Goal: Task Accomplishment & Management: Complete application form

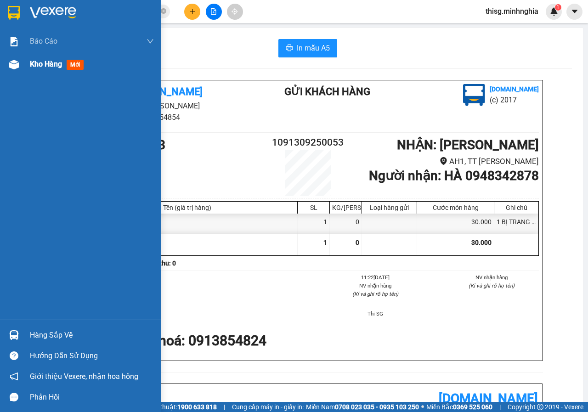
click at [55, 70] on div "Kho hàng mới" at bounding box center [58, 63] width 57 height 11
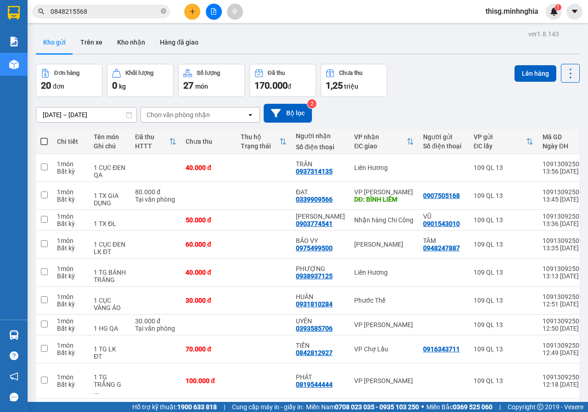
click at [41, 135] on th at bounding box center [44, 142] width 17 height 24
click at [45, 144] on span at bounding box center [43, 141] width 7 height 7
click at [44, 137] on input "checkbox" at bounding box center [44, 137] width 0 height 0
checkbox input "true"
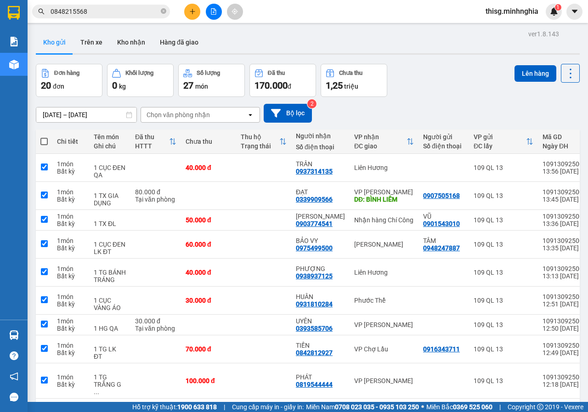
checkbox input "true"
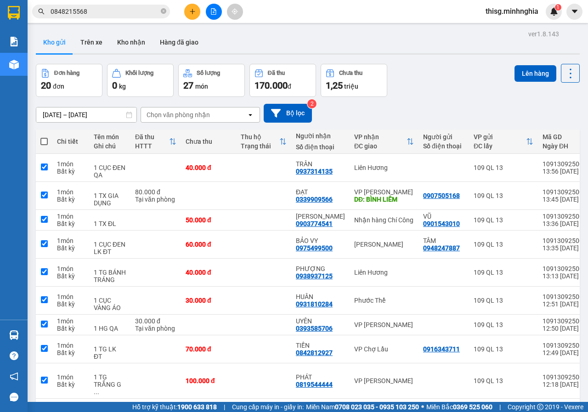
checkbox input "true"
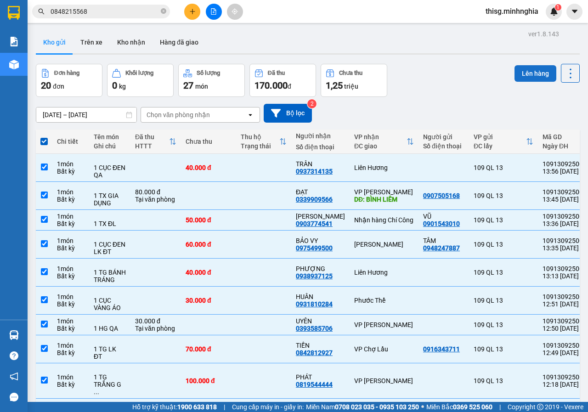
click at [523, 70] on button "Lên hàng" at bounding box center [536, 73] width 42 height 17
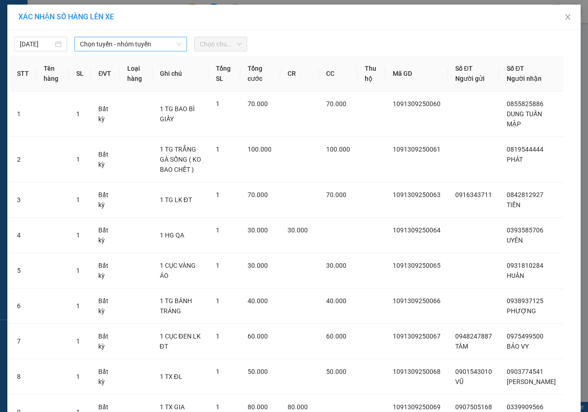
click at [149, 46] on span "Chọn tuyến - nhóm tuyến" at bounding box center [131, 44] width 102 height 14
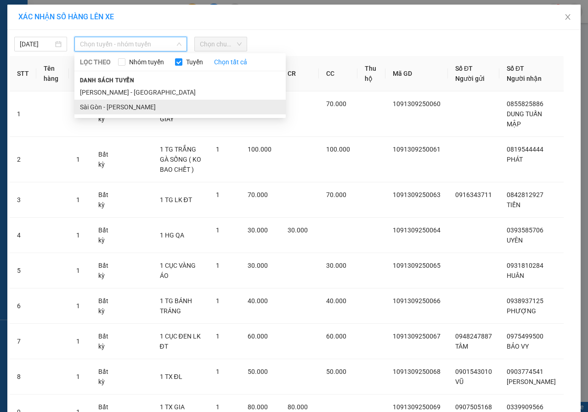
click at [125, 104] on li "Sài Gòn - [PERSON_NAME]" at bounding box center [179, 107] width 211 height 15
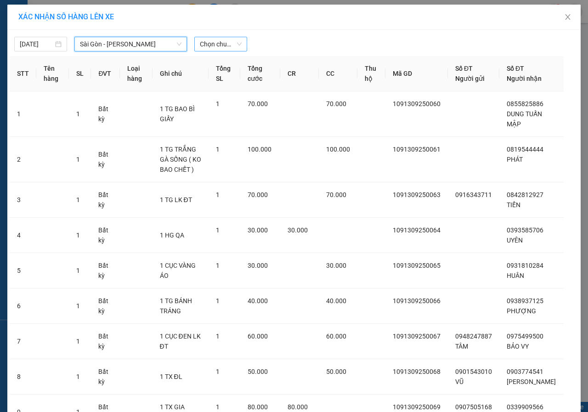
click at [204, 47] on span "Chọn chuyến" at bounding box center [221, 44] width 42 height 14
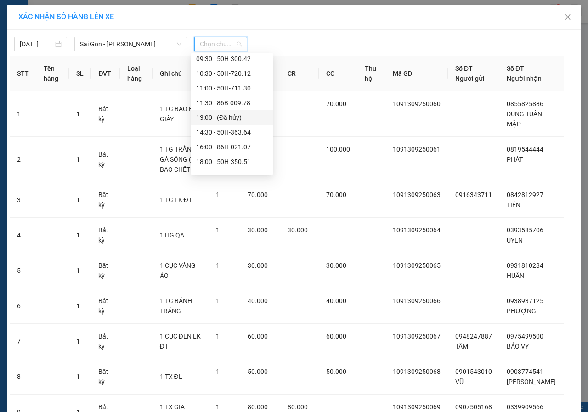
scroll to position [88, 0]
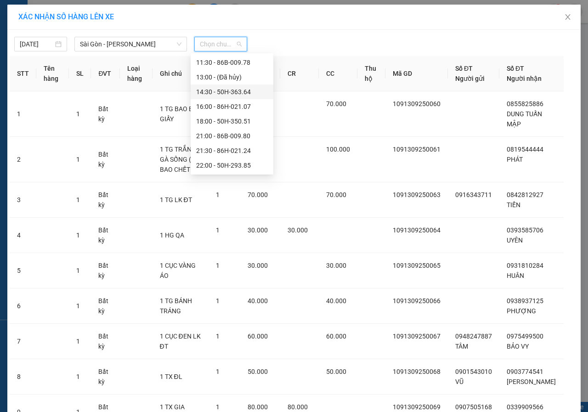
click at [219, 89] on div "14:30 - 50H-363.64" at bounding box center [232, 92] width 72 height 10
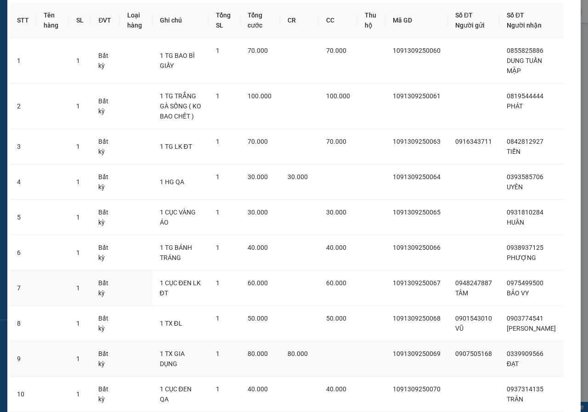
scroll to position [136, 0]
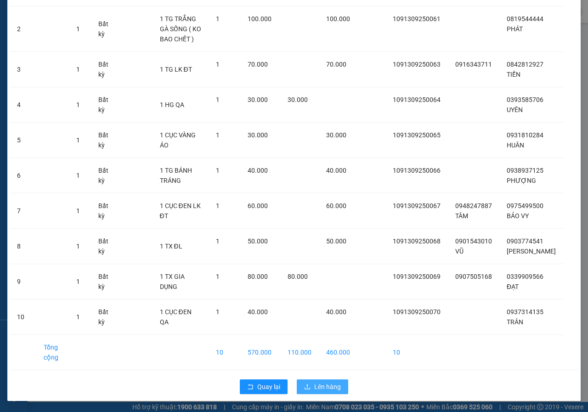
click at [329, 388] on span "Lên hàng" at bounding box center [327, 387] width 27 height 10
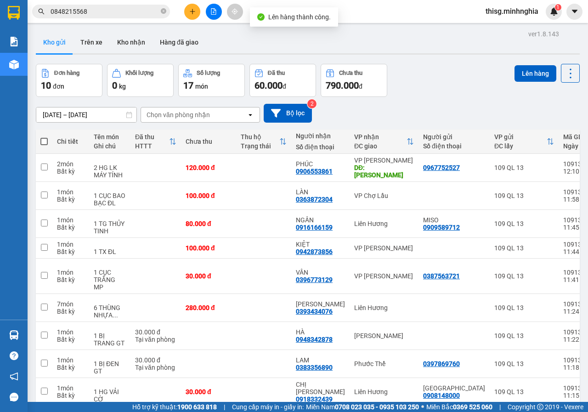
click at [46, 144] on span at bounding box center [43, 141] width 7 height 7
click at [44, 137] on input "checkbox" at bounding box center [44, 137] width 0 height 0
checkbox input "true"
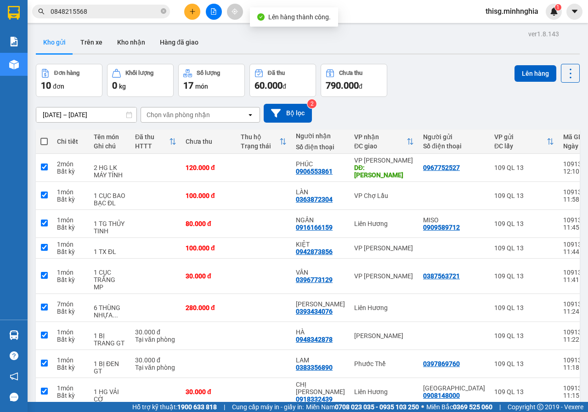
checkbox input "true"
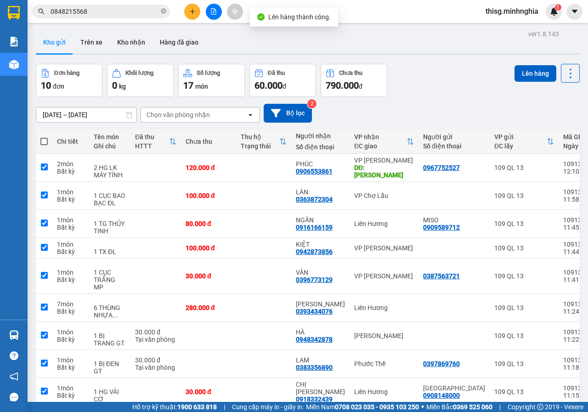
checkbox input "true"
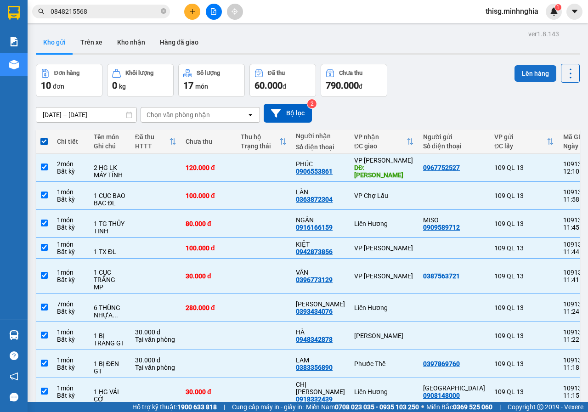
click at [529, 79] on button "Lên hàng" at bounding box center [536, 73] width 42 height 17
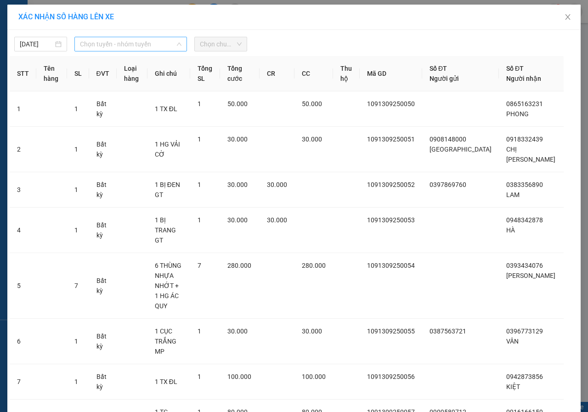
click at [151, 40] on span "Chọn tuyến - nhóm tuyến" at bounding box center [131, 44] width 102 height 14
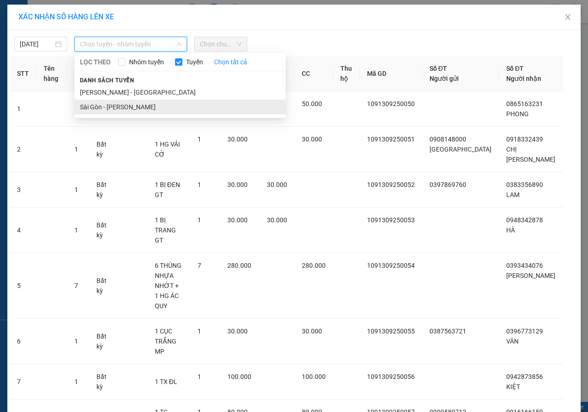
click at [120, 101] on li "Sài Gòn - [PERSON_NAME]" at bounding box center [179, 107] width 211 height 15
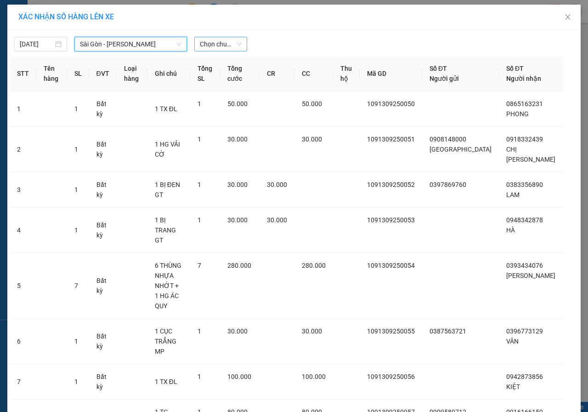
click at [214, 39] on span "Chọn chuyến" at bounding box center [221, 44] width 42 height 14
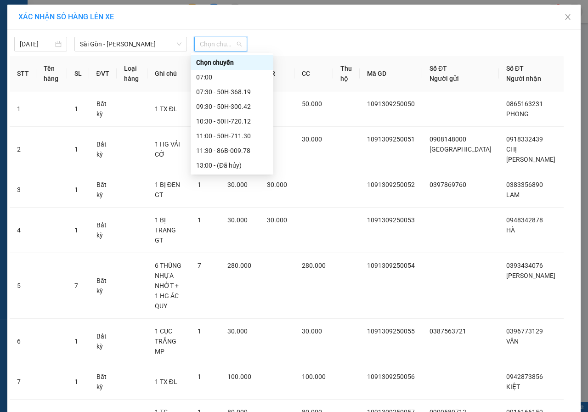
scroll to position [88, 0]
click at [213, 92] on div "14:30 - 50H-363.64" at bounding box center [232, 92] width 72 height 10
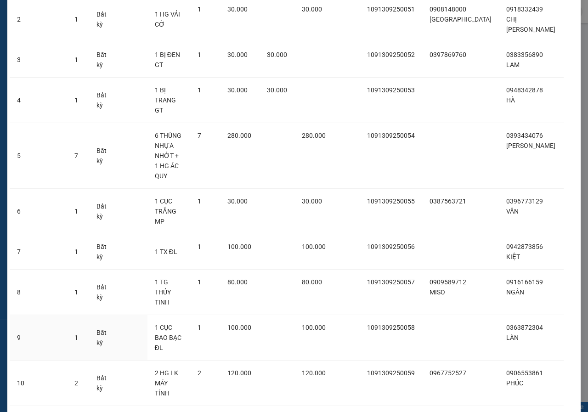
scroll to position [136, 0]
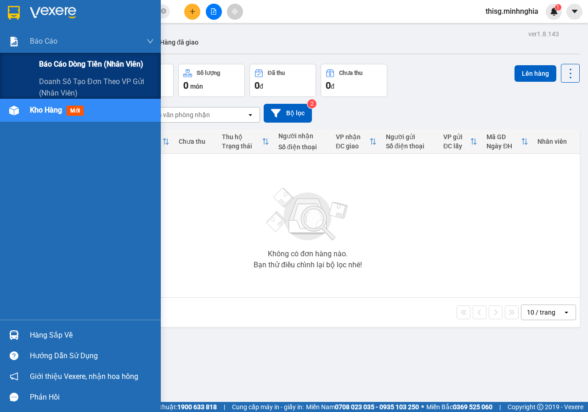
click at [46, 61] on span "Báo cáo dòng tiền (nhân viên)" at bounding box center [91, 63] width 104 height 11
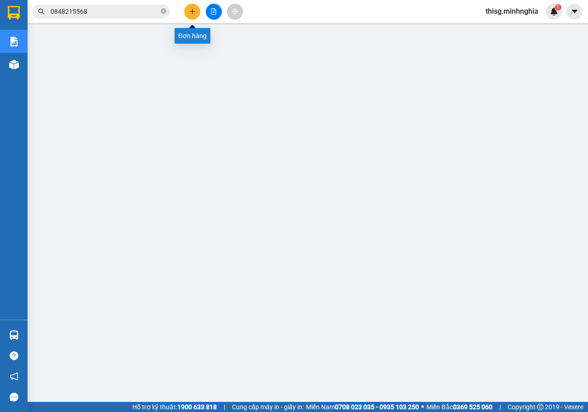
click at [190, 11] on icon "plus" at bounding box center [192, 11] width 6 height 6
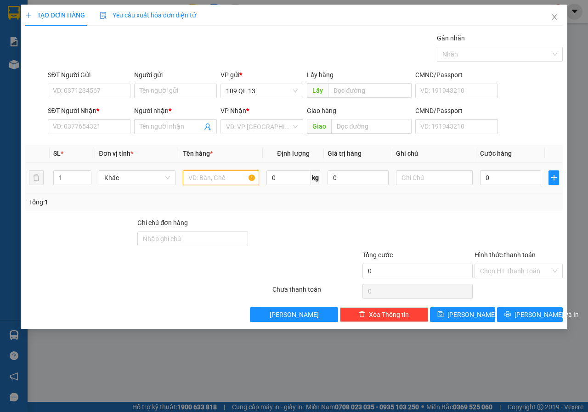
click at [220, 179] on input "text" at bounding box center [221, 178] width 77 height 15
click at [108, 131] on input "SĐT Người Nhận *" at bounding box center [89, 127] width 83 height 15
click at [546, 20] on span "Close" at bounding box center [555, 18] width 26 height 26
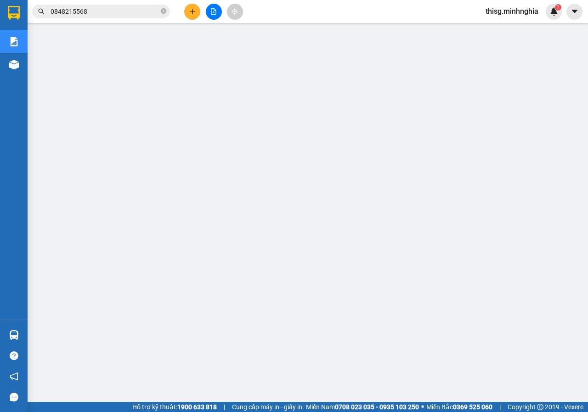
click at [123, 12] on input "0848215568" at bounding box center [105, 11] width 109 height 10
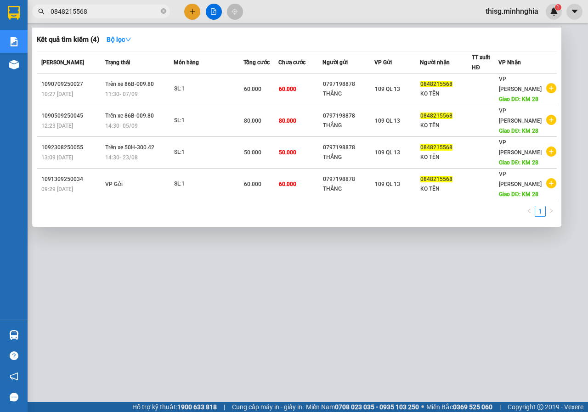
click at [123, 12] on input "0848215568" at bounding box center [105, 11] width 109 height 10
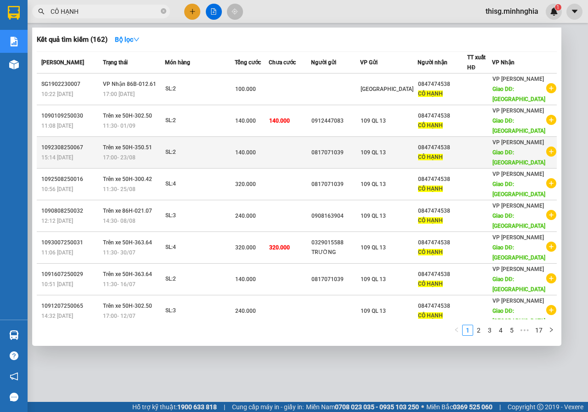
type input "CÔ HẠNH"
click at [377, 149] on span "109 QL 13" at bounding box center [373, 152] width 25 height 6
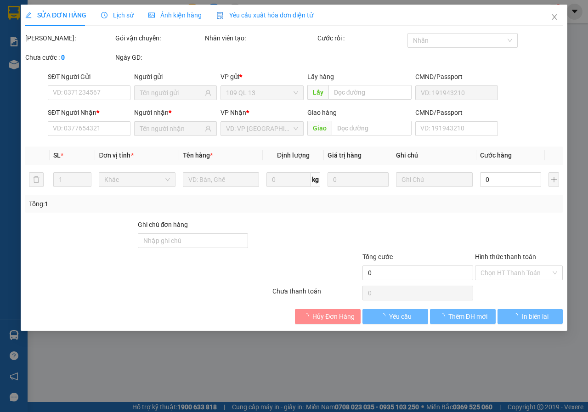
type input "0817071039"
type input "0847474538"
type input "BÌNH TÂN"
type input "140.000"
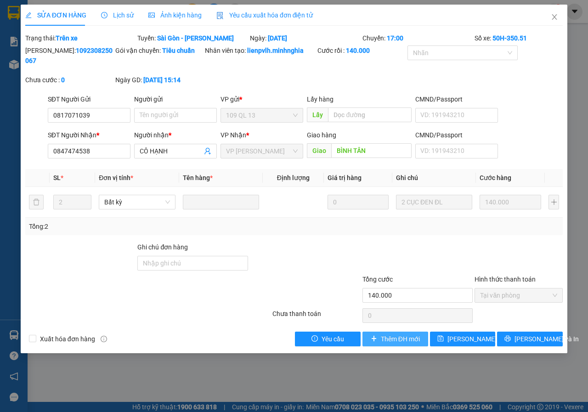
click at [403, 337] on span "Thêm ĐH mới" at bounding box center [400, 339] width 39 height 10
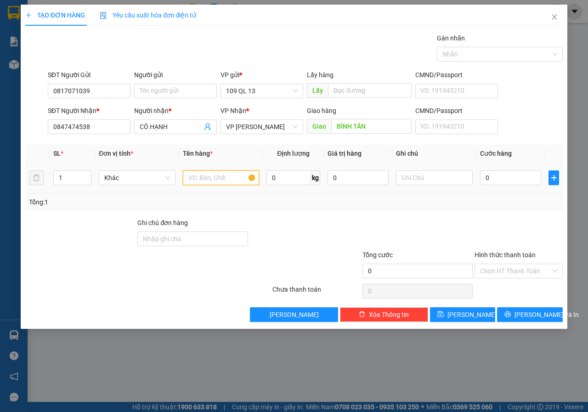
click at [208, 175] on input "text" at bounding box center [221, 178] width 77 height 15
drag, startPoint x: 104, startPoint y: 88, endPoint x: 0, endPoint y: 77, distance: 104.5
click at [0, 79] on div "TẠO ĐƠN HÀNG Yêu cầu xuất hóa đơn điện tử Transit Pickup Surcharge Ids Transit …" at bounding box center [294, 206] width 588 height 412
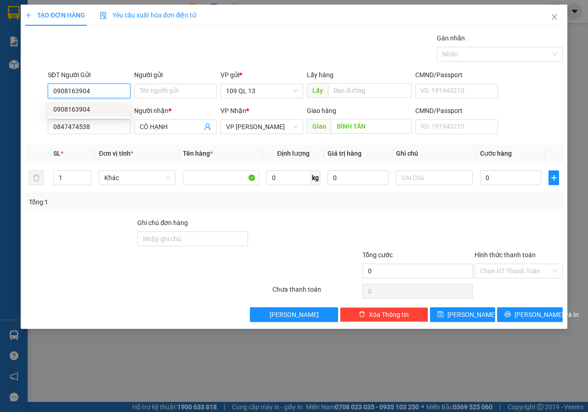
click at [78, 112] on div "0908163904" at bounding box center [89, 109] width 72 height 10
type input "0908163904"
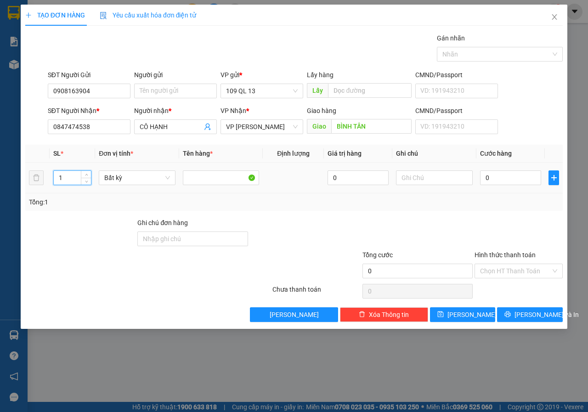
drag, startPoint x: 73, startPoint y: 176, endPoint x: 8, endPoint y: 173, distance: 64.9
click at [16, 177] on div "TẠO ĐƠN HÀNG Yêu cầu xuất hóa đơn điện tử Transit Pickup Surcharge Ids Transit …" at bounding box center [294, 206] width 588 height 412
type input "3"
click at [454, 177] on input "text" at bounding box center [434, 178] width 77 height 15
type input "3 CỤC ĐEN ĐL"
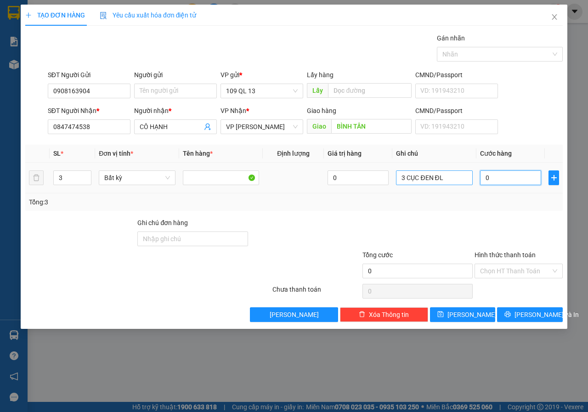
type input "2"
type input "24"
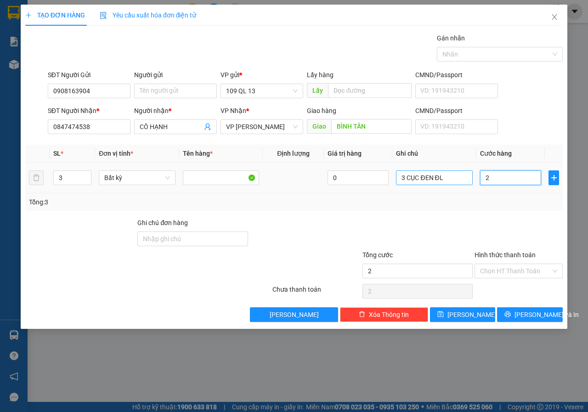
type input "24"
type input "240"
type input "240.000"
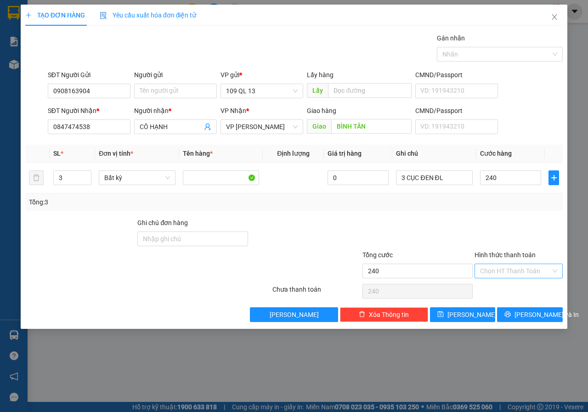
type input "240.000"
click at [511, 269] on input "Hình thức thanh toán" at bounding box center [515, 271] width 71 height 14
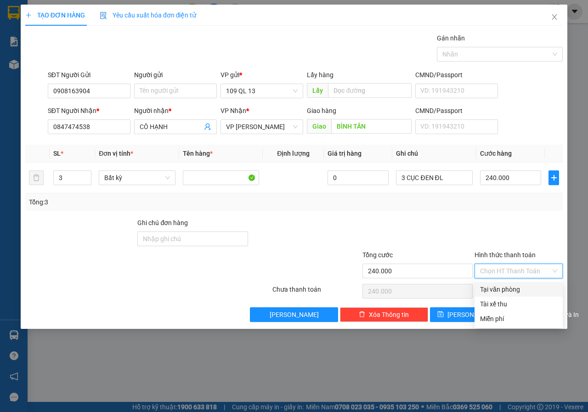
click at [518, 291] on div "Tại văn phòng" at bounding box center [518, 290] width 77 height 10
type input "0"
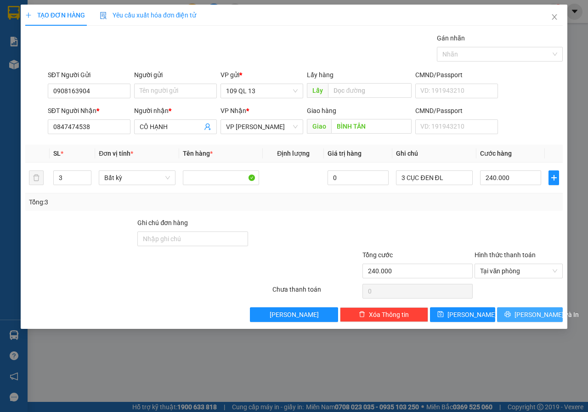
click at [534, 317] on span "[PERSON_NAME] và In" at bounding box center [547, 315] width 64 height 10
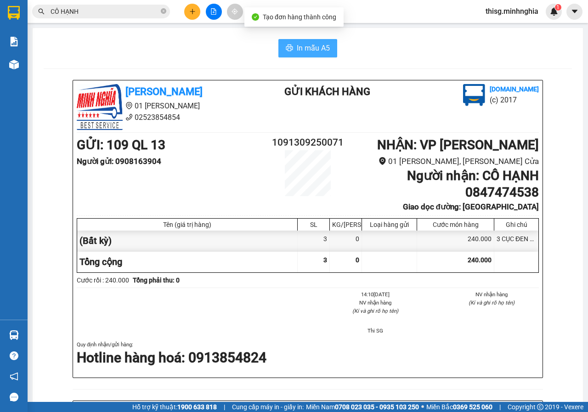
click at [297, 42] on span "In mẫu A5" at bounding box center [313, 47] width 33 height 11
click at [192, 18] on button at bounding box center [192, 12] width 16 height 16
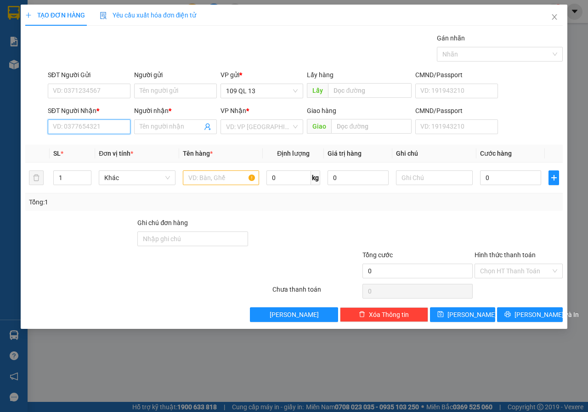
click at [73, 123] on input "SĐT Người Nhận *" at bounding box center [89, 127] width 83 height 15
click at [233, 177] on input "text" at bounding box center [221, 178] width 77 height 15
click at [434, 185] on div at bounding box center [434, 178] width 77 height 18
click at [434, 181] on input "text" at bounding box center [434, 178] width 77 height 15
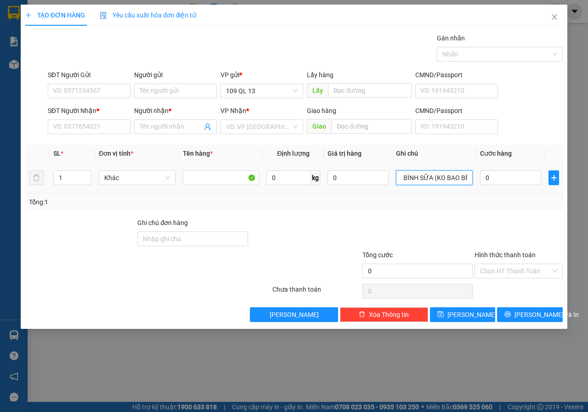
scroll to position [0, 19]
type input "1 THG BÌNH SỮA (KO BAO BỂ)"
click at [94, 136] on div "SĐT Người Nhận * VD: 0377654321" at bounding box center [89, 122] width 83 height 32
click at [93, 132] on input "SĐT Người Nhận *" at bounding box center [89, 127] width 83 height 15
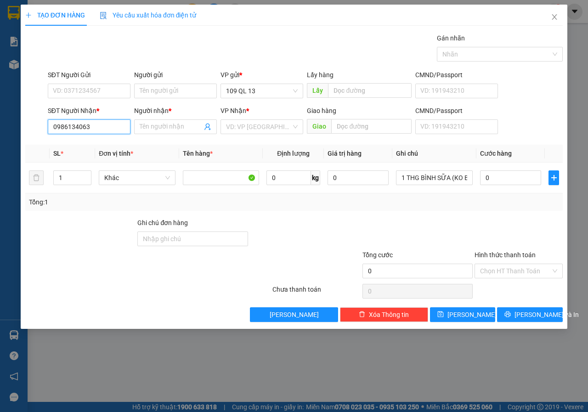
type input "0986134063"
type input "PHƯƠNG"
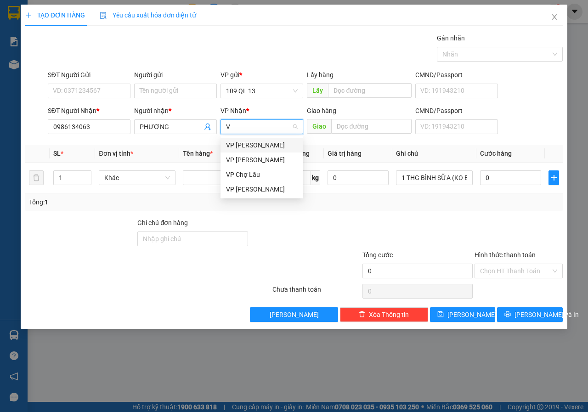
type input "V"
click at [239, 145] on div "VP [PERSON_NAME]" at bounding box center [262, 145] width 72 height 10
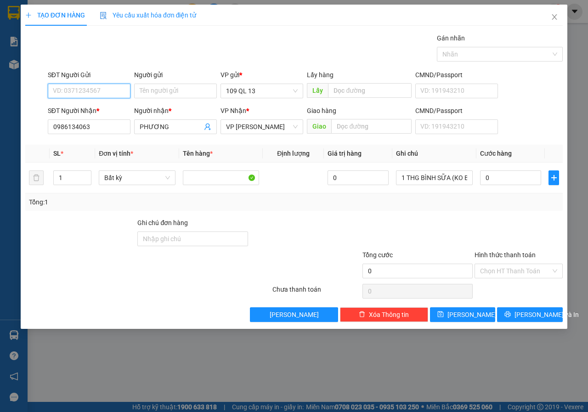
click at [103, 97] on input "SĐT Người Gửi" at bounding box center [89, 91] width 83 height 15
type input "0886910494"
click at [504, 181] on input "0" at bounding box center [510, 178] width 61 height 15
type input "5"
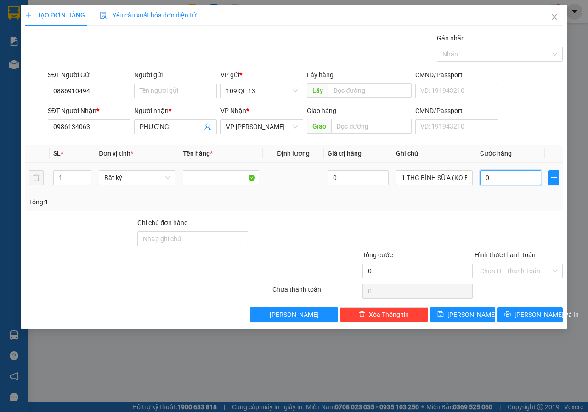
type input "5"
type input "50"
type input "50.000"
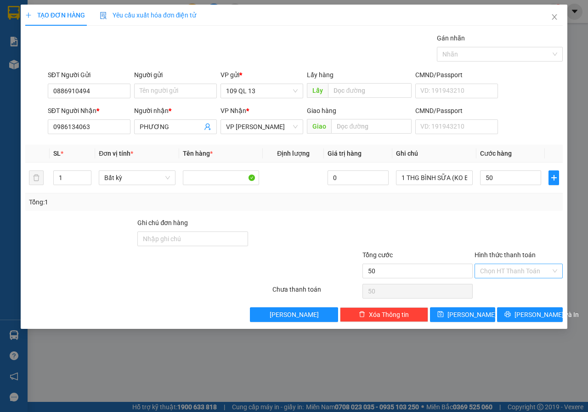
type input "50.000"
click at [525, 273] on input "Hình thức thanh toán" at bounding box center [515, 271] width 71 height 14
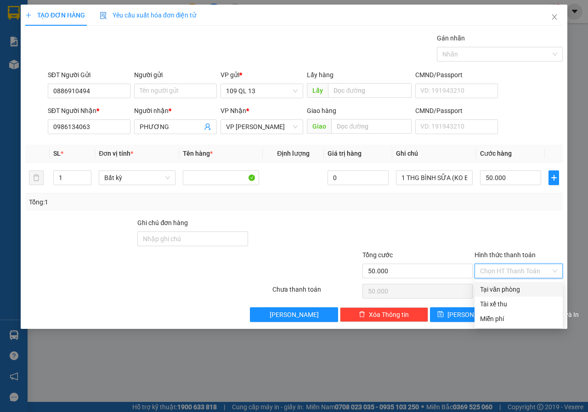
click at [519, 291] on div "Tại văn phòng" at bounding box center [518, 290] width 77 height 10
type input "0"
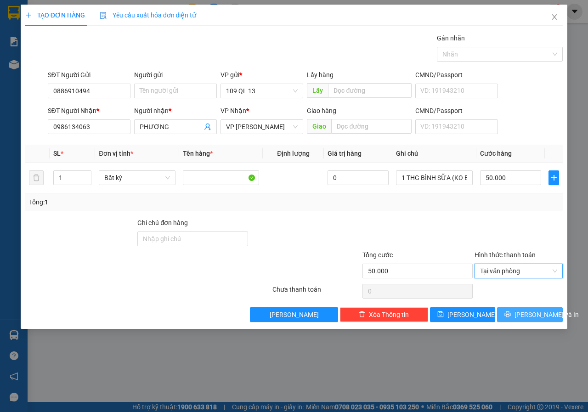
click at [543, 318] on span "[PERSON_NAME] và In" at bounding box center [547, 315] width 64 height 10
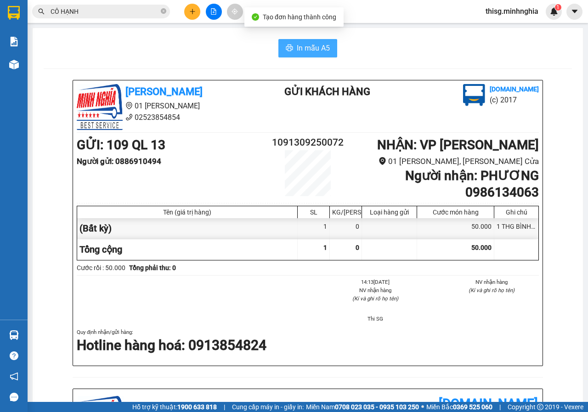
click at [297, 47] on span "In mẫu A5" at bounding box center [313, 47] width 33 height 11
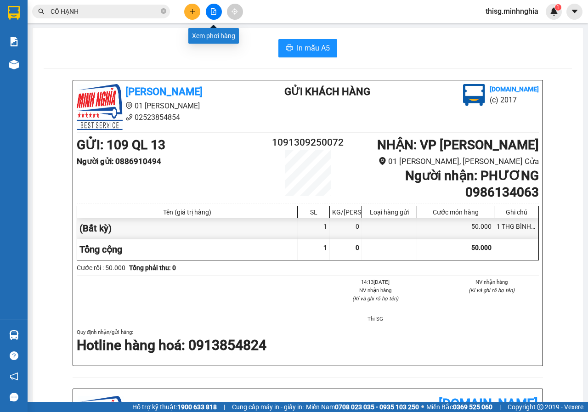
click at [193, 14] on icon "plus" at bounding box center [192, 11] width 6 height 6
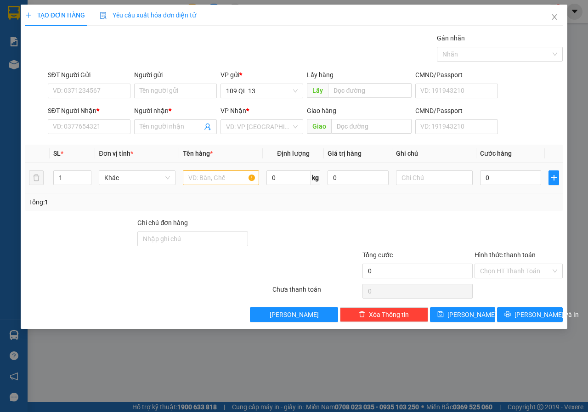
click at [217, 169] on div at bounding box center [221, 178] width 77 height 18
click at [216, 173] on input "text" at bounding box center [221, 178] width 77 height 15
click at [452, 178] on input "text" at bounding box center [434, 178] width 77 height 15
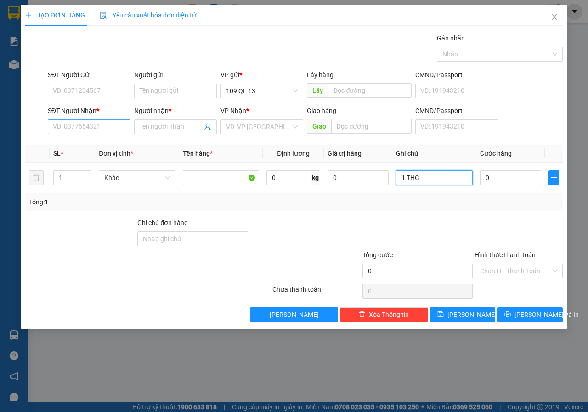
type input "1 THG -"
click at [80, 131] on input "SĐT Người Nhận *" at bounding box center [89, 127] width 83 height 15
click at [103, 146] on div "0918150286 - BS TÍM" at bounding box center [89, 145] width 72 height 10
type input "0918150286"
type input "BS TÍM"
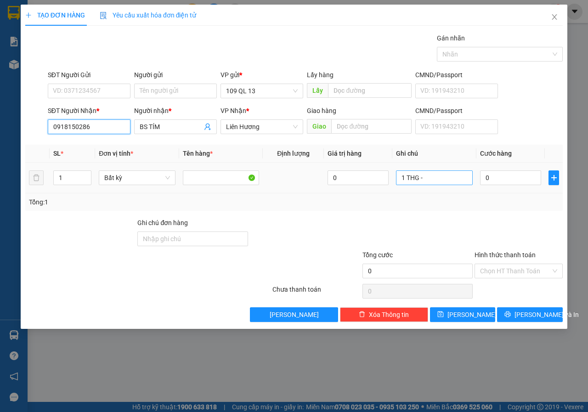
type input "0918150286"
click at [443, 180] on input "1 THG -" at bounding box center [434, 178] width 77 height 15
type input "1 THG - THUỐC"
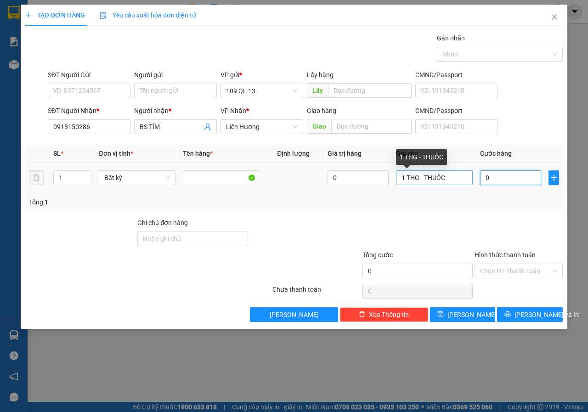
type input "5"
type input "50"
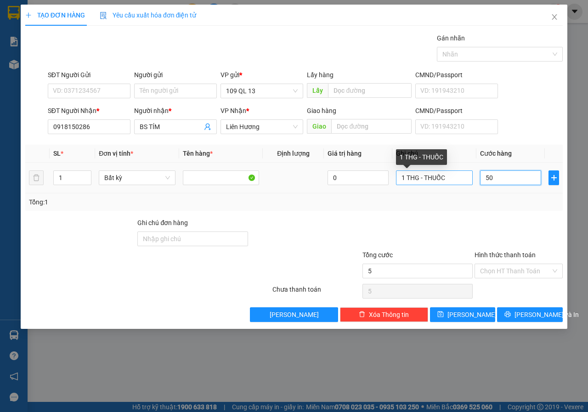
type input "50"
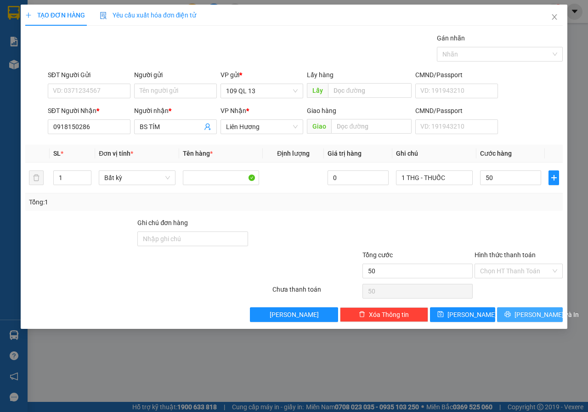
type input "50.000"
click at [520, 322] on button "[PERSON_NAME] và In" at bounding box center [530, 315] width 66 height 15
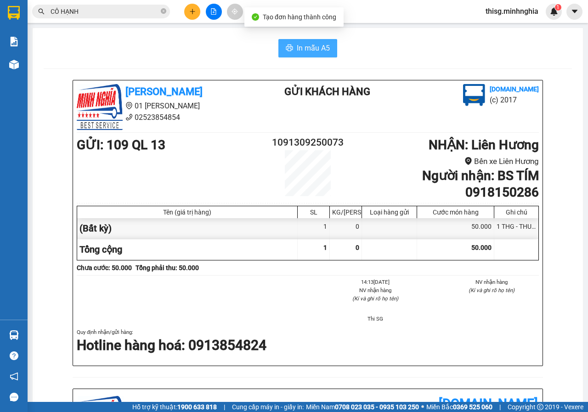
click at [286, 40] on button "In mẫu A5" at bounding box center [308, 48] width 59 height 18
click at [191, 11] on icon "plus" at bounding box center [192, 11] width 5 height 0
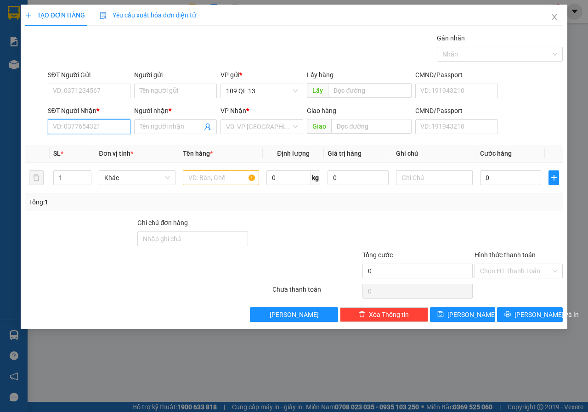
click at [92, 125] on input "SĐT Người Nhận *" at bounding box center [89, 127] width 83 height 15
click at [103, 143] on div "0988340770 - DŨNG" at bounding box center [89, 145] width 72 height 10
type input "0988340770"
type input "DŨNG"
type input "0988340770"
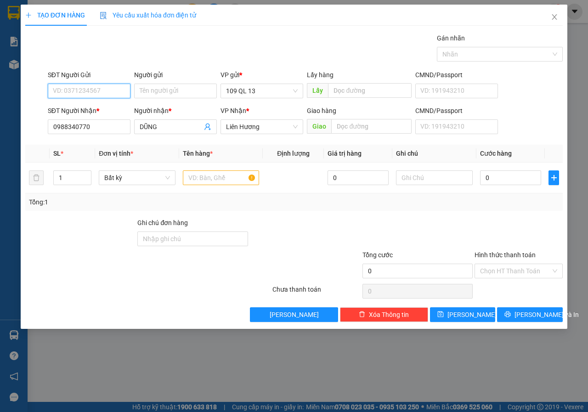
click at [117, 92] on input "SĐT Người Gửi" at bounding box center [89, 91] width 83 height 15
click at [115, 109] on div "0355554456 - [PERSON_NAME]" at bounding box center [98, 109] width 91 height 10
type input "0355554456"
type input "[PERSON_NAME]"
drag, startPoint x: 219, startPoint y: 176, endPoint x: 283, endPoint y: 187, distance: 65.3
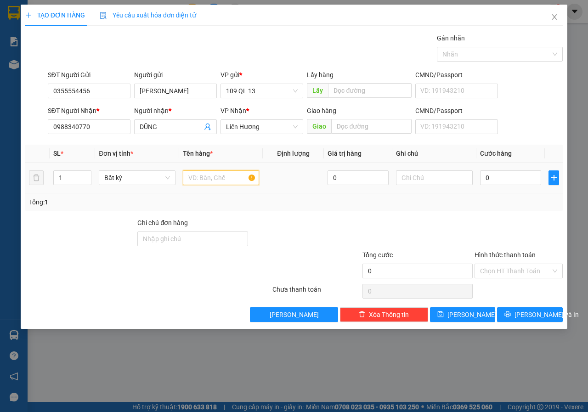
click at [219, 177] on input "text" at bounding box center [221, 178] width 77 height 15
click at [422, 168] on td at bounding box center [435, 178] width 84 height 31
click at [425, 173] on input "text" at bounding box center [434, 178] width 77 height 15
type input "1 HG LK"
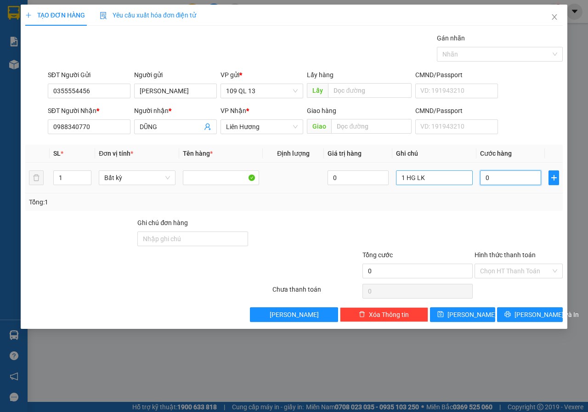
type input "3"
type input "30"
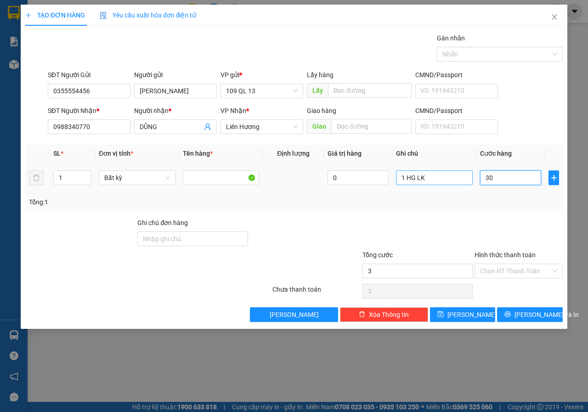
type input "30"
type input "30.000"
click at [518, 280] on div "Hình thức thanh toán Chọn HT Thanh Toán" at bounding box center [519, 266] width 88 height 32
click at [517, 274] on input "Hình thức thanh toán" at bounding box center [515, 271] width 71 height 14
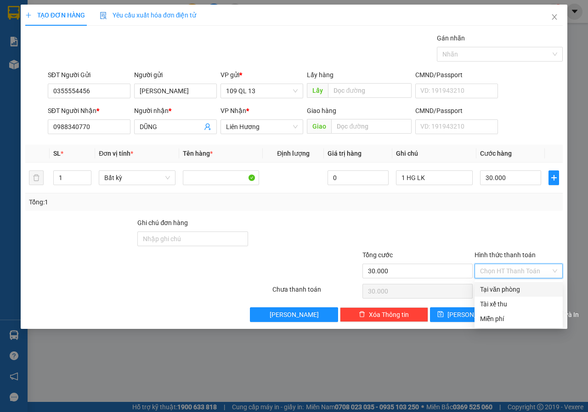
click at [511, 290] on div "Tại văn phòng" at bounding box center [518, 290] width 77 height 10
type input "0"
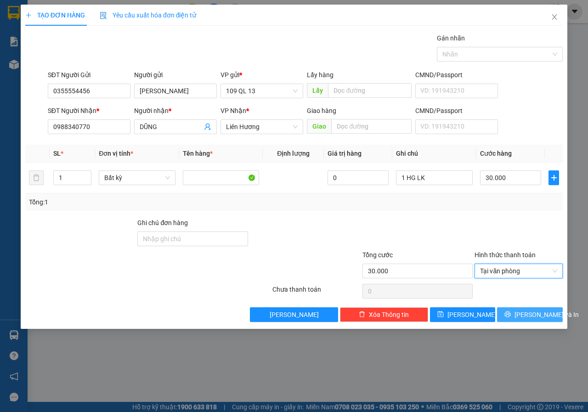
click at [539, 314] on span "[PERSON_NAME] và In" at bounding box center [547, 315] width 64 height 10
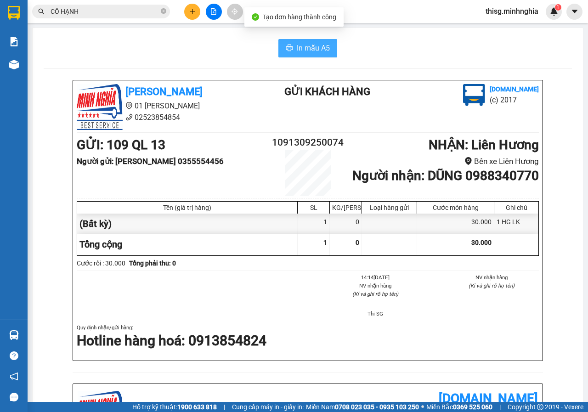
click at [325, 51] on span "In mẫu A5" at bounding box center [313, 47] width 33 height 11
click at [194, 13] on icon "plus" at bounding box center [192, 11] width 6 height 6
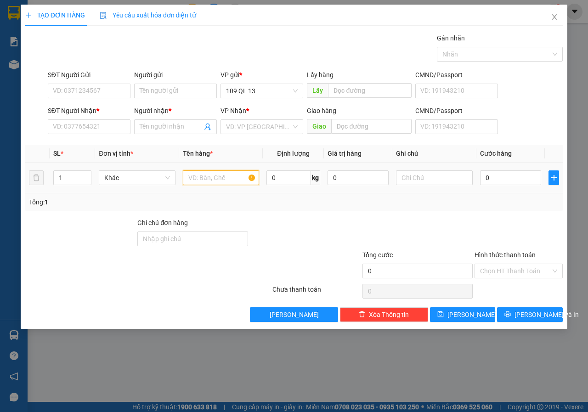
drag, startPoint x: 211, startPoint y: 173, endPoint x: 232, endPoint y: 176, distance: 21.3
click at [211, 174] on input "text" at bounding box center [221, 178] width 77 height 15
drag, startPoint x: 409, startPoint y: 176, endPoint x: 417, endPoint y: 175, distance: 7.8
click at [410, 175] on input "text" at bounding box center [434, 178] width 77 height 15
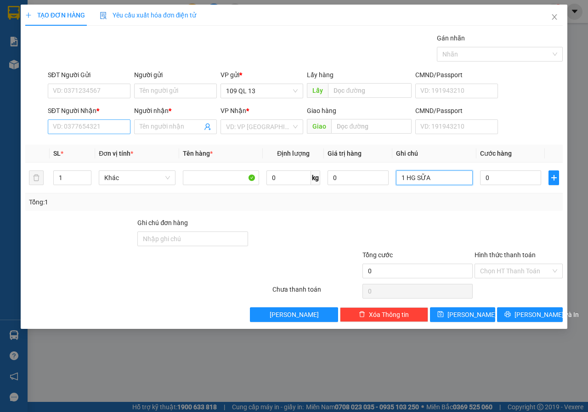
type input "1 HG SỮA"
click at [101, 129] on input "SĐT Người Nhận *" at bounding box center [89, 127] width 83 height 15
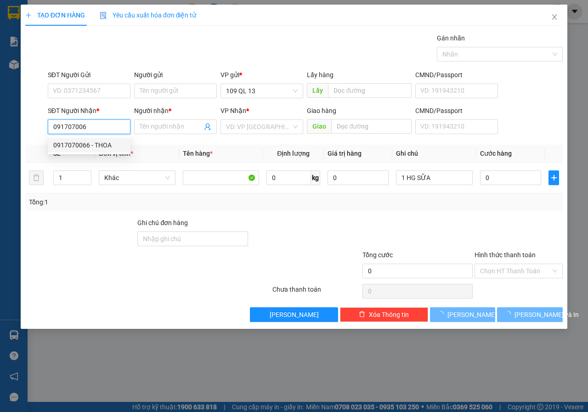
click at [87, 149] on div "0917070066 - THOA" at bounding box center [89, 145] width 72 height 10
type input "0917070066"
type input "THOA"
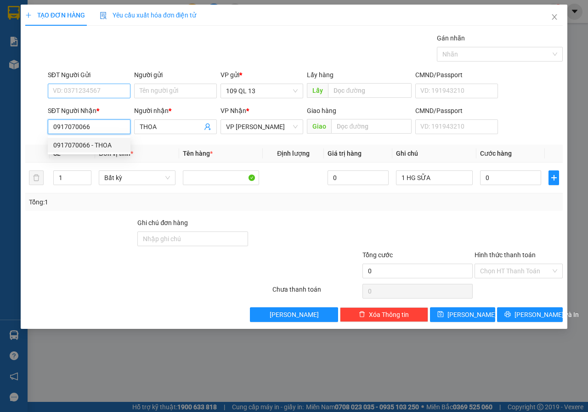
type input "0917070066"
click at [112, 84] on input "SĐT Người Gửi" at bounding box center [89, 91] width 83 height 15
click at [116, 128] on div "0859624628 - THÔNG" at bounding box center [89, 124] width 72 height 10
type input "0859624628"
type input "THÔNG"
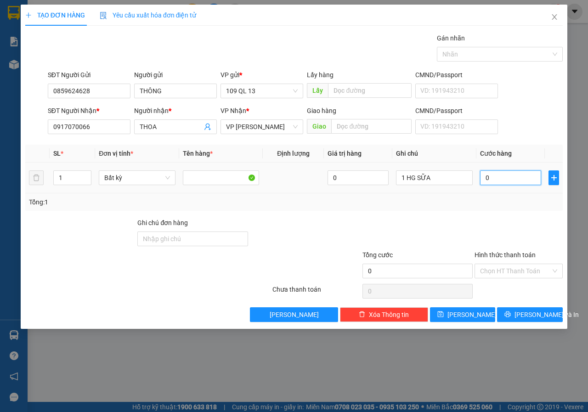
click at [517, 177] on input "0" at bounding box center [510, 178] width 61 height 15
type input "3"
type input "30"
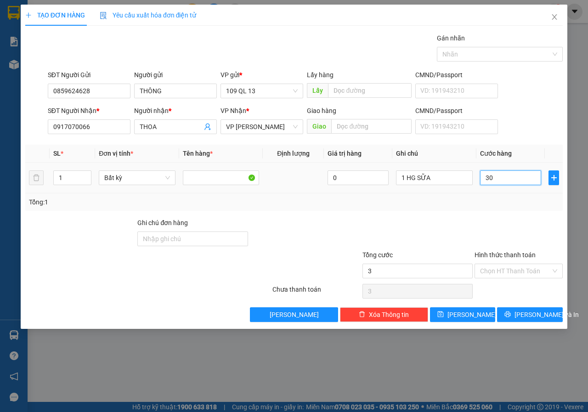
type input "30"
type input "30.000"
click at [520, 263] on div "Hình thức thanh toán" at bounding box center [519, 257] width 88 height 14
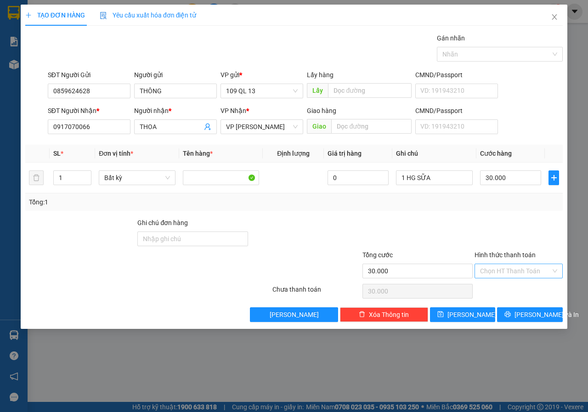
click at [519, 278] on input "Hình thức thanh toán" at bounding box center [515, 271] width 71 height 14
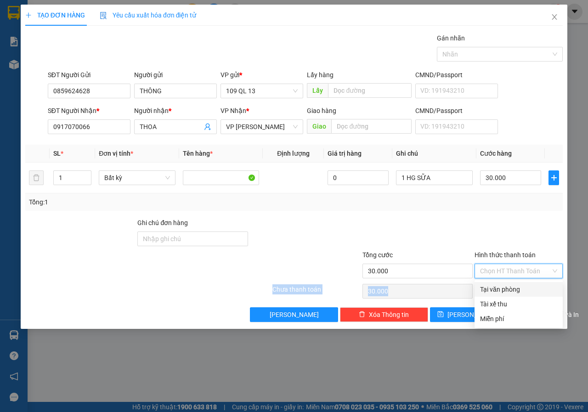
click at [507, 283] on div "Transit Pickup Surcharge Ids Transit Deliver Surcharge Ids Transit Deliver Surc…" at bounding box center [294, 177] width 538 height 289
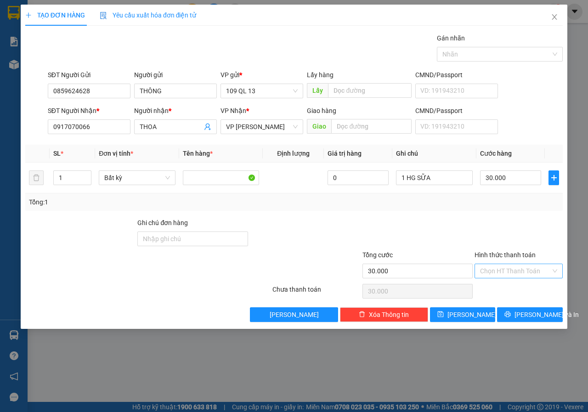
click at [512, 273] on input "Hình thức thanh toán" at bounding box center [515, 271] width 71 height 14
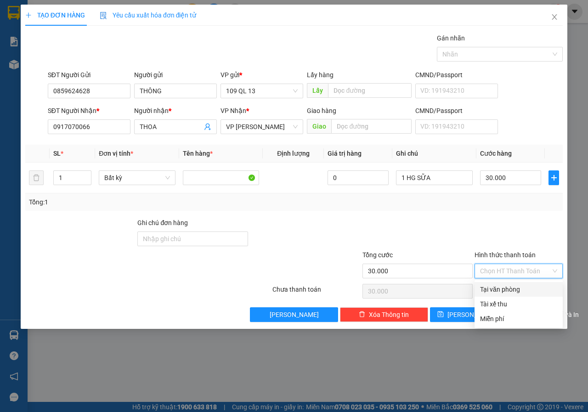
click at [510, 285] on div "Tại văn phòng" at bounding box center [518, 290] width 77 height 10
type input "0"
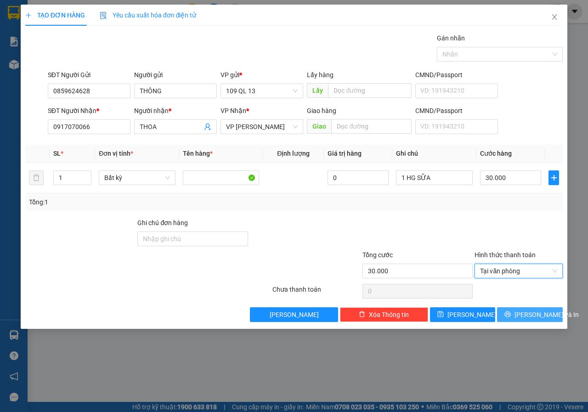
click at [548, 313] on span "[PERSON_NAME] và In" at bounding box center [547, 315] width 64 height 10
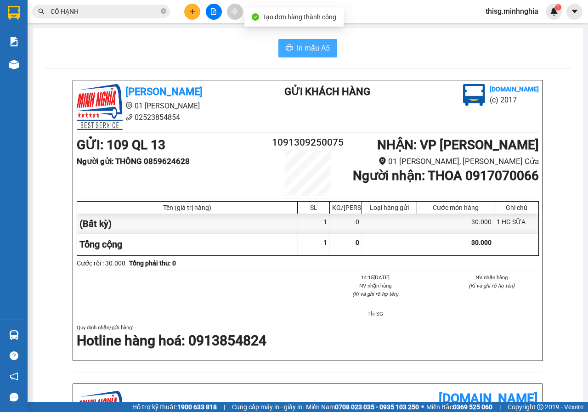
click at [314, 46] on span "In mẫu A5" at bounding box center [313, 47] width 33 height 11
click at [195, 12] on icon "plus" at bounding box center [192, 11] width 6 height 6
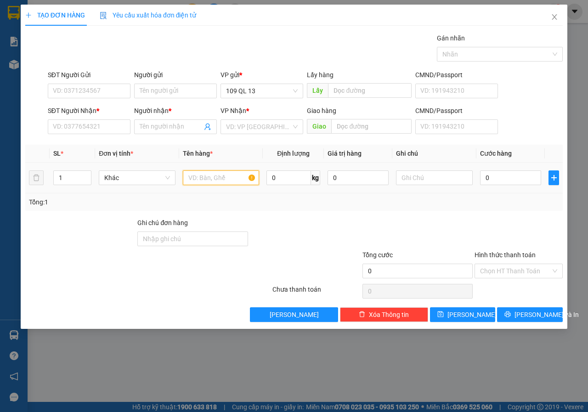
click at [210, 176] on input "text" at bounding box center [221, 178] width 77 height 15
click at [443, 182] on input "text" at bounding box center [434, 178] width 77 height 15
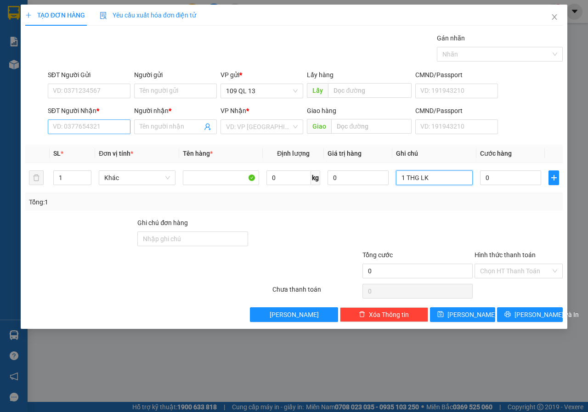
type input "1 THG LK"
click at [103, 123] on input "SĐT Người Nhận *" at bounding box center [89, 127] width 83 height 15
type input "0918656579"
click at [103, 144] on div "0918656579 - HIẾU" at bounding box center [89, 145] width 72 height 10
type input "HIẾU"
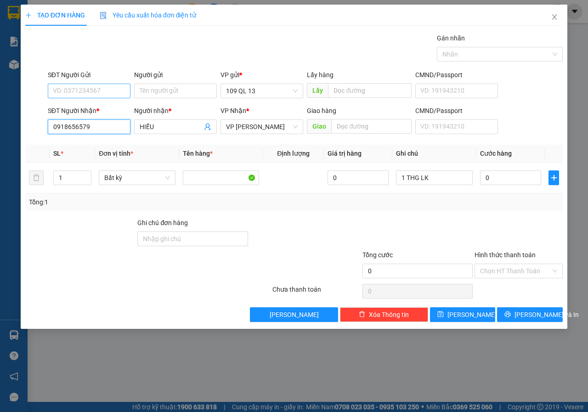
type input "0918656579"
click at [110, 97] on input "SĐT Người Gửi" at bounding box center [89, 91] width 83 height 15
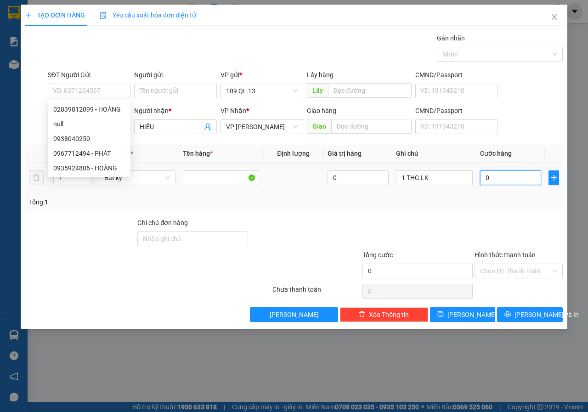
drag, startPoint x: 514, startPoint y: 177, endPoint x: 497, endPoint y: 173, distance: 18.4
click at [514, 177] on input "0" at bounding box center [510, 178] width 61 height 15
type input "5"
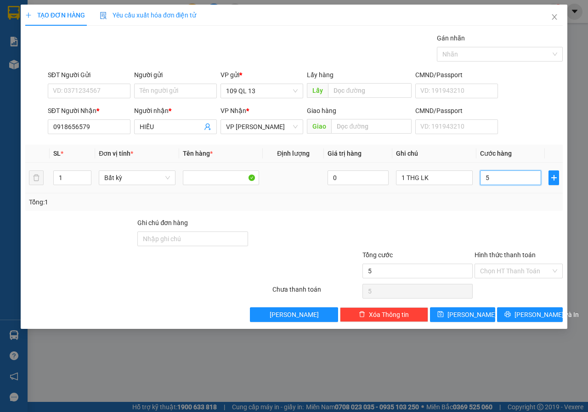
type input "50"
type input "50.000"
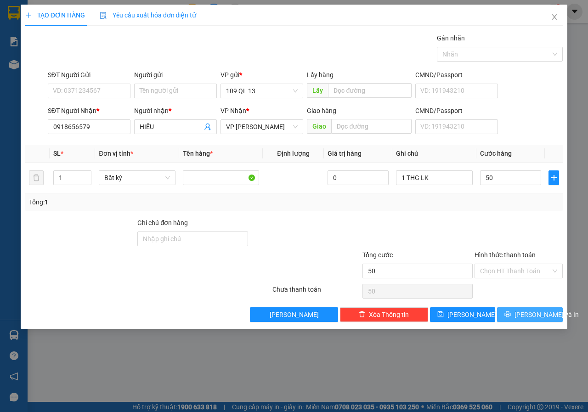
type input "50.000"
click at [528, 311] on span "[PERSON_NAME] và In" at bounding box center [547, 315] width 64 height 10
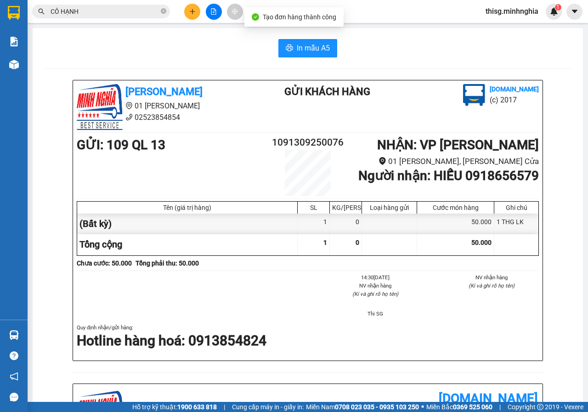
click at [300, 57] on div "In mẫu A5 [PERSON_NAME] 01 Đinh Tiên Hoàng 02523854854 Gửi khách hàng [DOMAIN_N…" at bounding box center [308, 374] width 551 height 692
click at [304, 54] on span "In mẫu A5" at bounding box center [313, 47] width 33 height 11
click at [188, 11] on button at bounding box center [192, 12] width 16 height 16
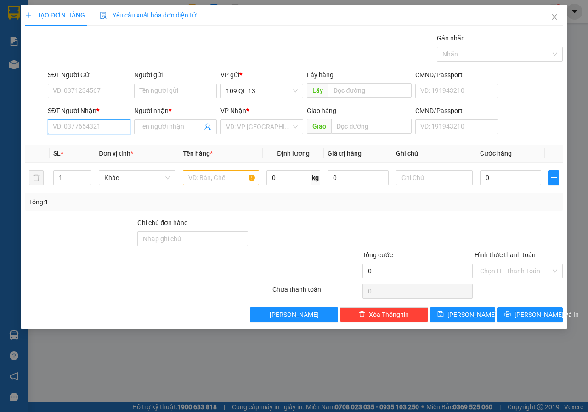
click at [107, 128] on input "SĐT Người Nhận *" at bounding box center [89, 127] width 83 height 15
click at [118, 155] on div "0941534292 - SƯƠNG" at bounding box center [89, 160] width 72 height 10
type input "0941534292"
type input "SƯƠNG"
type input "0941534292"
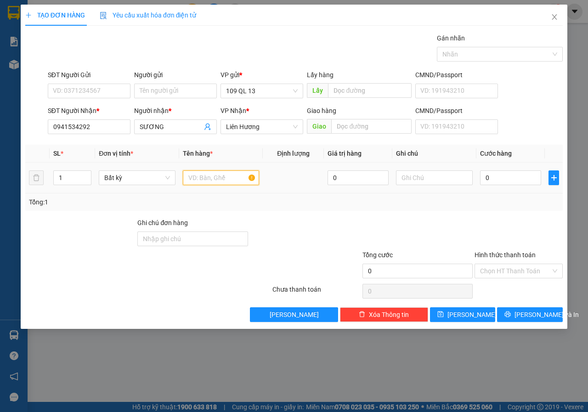
click at [217, 177] on input "text" at bounding box center [221, 178] width 77 height 15
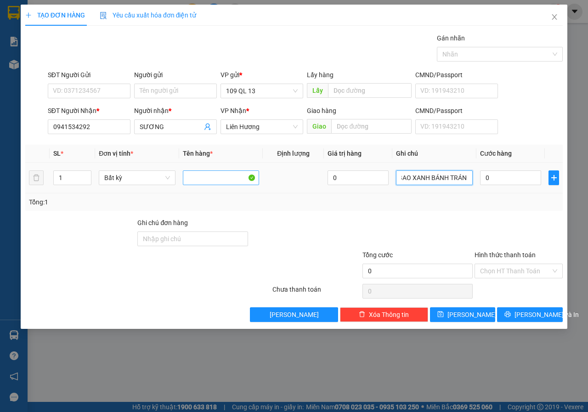
scroll to position [0, 12]
type input "1 BAO XANH BÁNH TRÁNG"
type input "4"
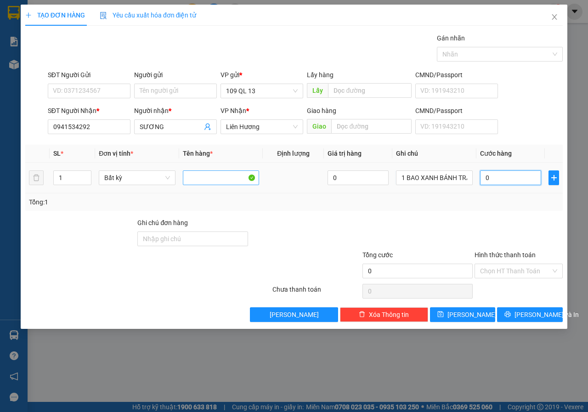
type input "4"
type input "40"
type input "40.000"
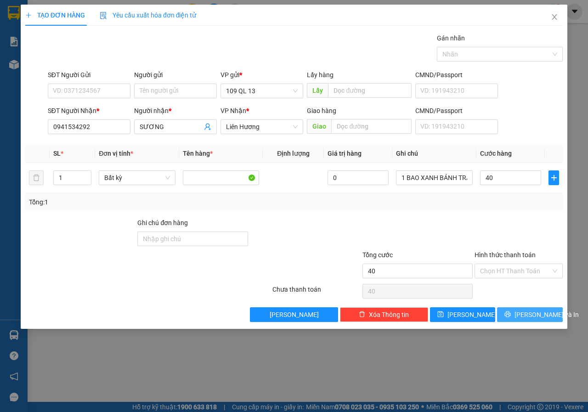
type input "40.000"
click at [523, 307] on div "Transit Pickup Surcharge Ids Transit Deliver Surcharge Ids Transit Deliver Surc…" at bounding box center [294, 177] width 538 height 289
click at [528, 311] on span "[PERSON_NAME] và In" at bounding box center [547, 315] width 64 height 10
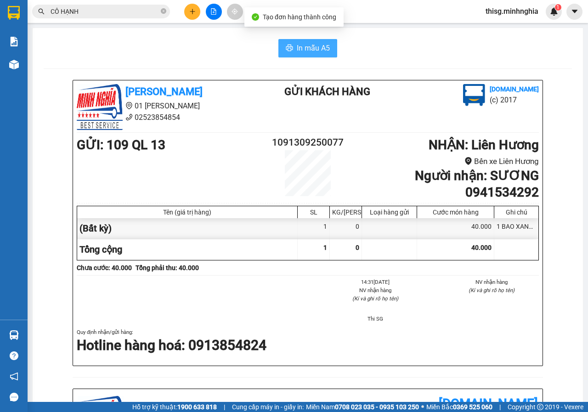
click at [281, 48] on button "In mẫu A5" at bounding box center [308, 48] width 59 height 18
click at [194, 10] on icon "plus" at bounding box center [192, 11] width 6 height 6
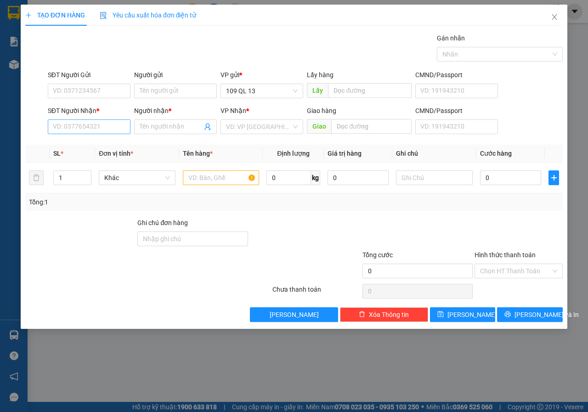
drag, startPoint x: 53, startPoint y: 136, endPoint x: 58, endPoint y: 133, distance: 5.8
click at [54, 136] on div "SĐT Người Nhận * VD: 0377654321" at bounding box center [89, 122] width 83 height 32
click at [59, 132] on input "SĐT Người Nhận *" at bounding box center [89, 127] width 83 height 15
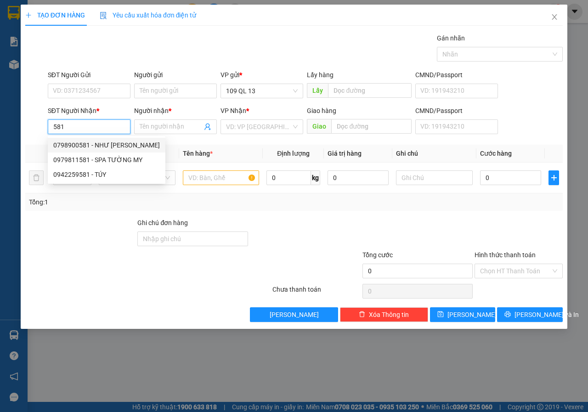
click at [118, 145] on div "0798900581 - NHƯ [PERSON_NAME]" at bounding box center [106, 145] width 107 height 10
type input "0798900581"
type input "NHƯ HUỲNH"
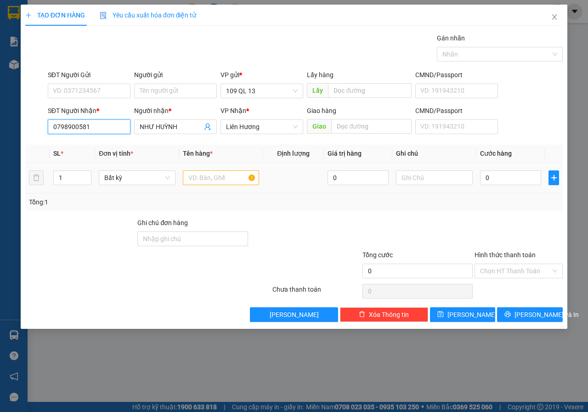
type input "0798900581"
click at [229, 179] on input "text" at bounding box center [221, 178] width 77 height 15
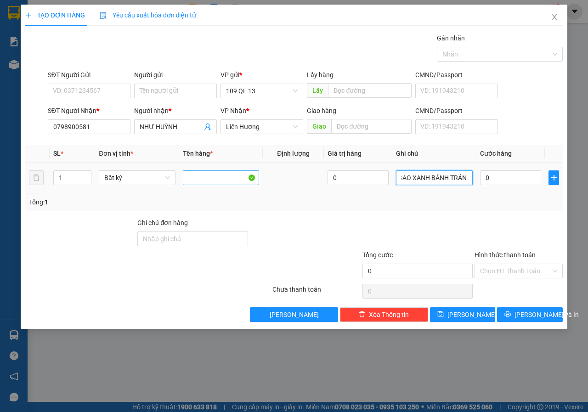
scroll to position [0, 12]
type input "1 BAO XANH BÁNH TRÁNG"
type input "4"
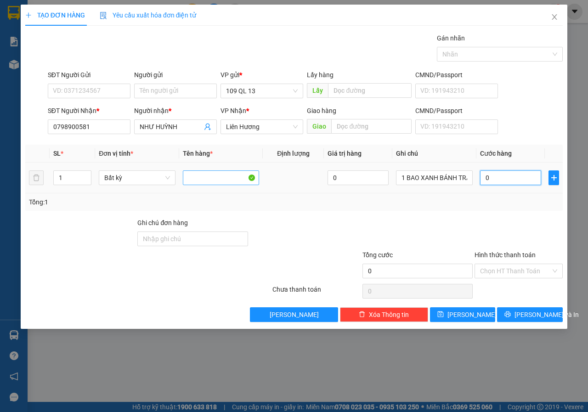
type input "4"
type input "40"
type input "40.000"
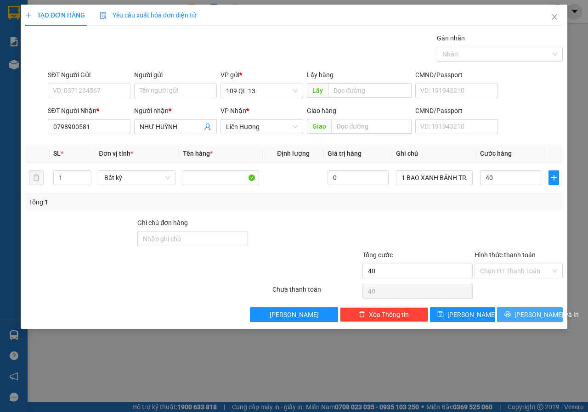
type input "40.000"
click at [548, 320] on button "[PERSON_NAME] và In" at bounding box center [530, 315] width 66 height 15
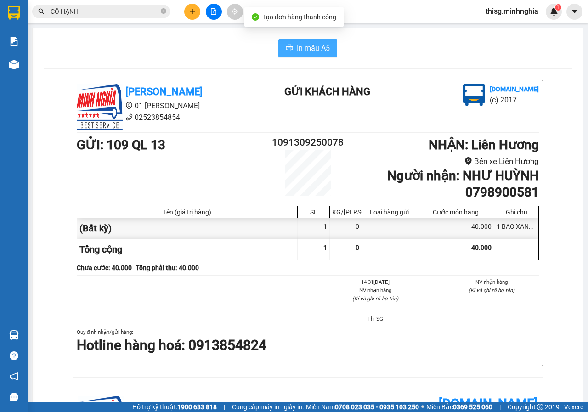
click at [287, 44] on button "In mẫu A5" at bounding box center [308, 48] width 59 height 18
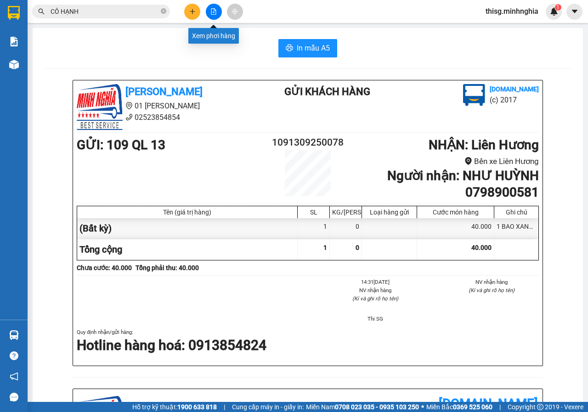
click at [214, 17] on button at bounding box center [214, 12] width 16 height 16
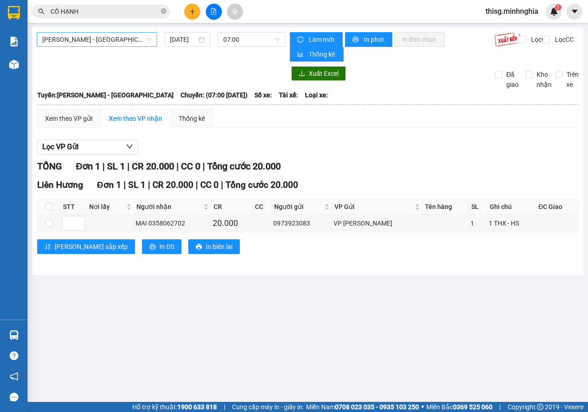
click at [119, 42] on span "[PERSON_NAME] - [GEOGRAPHIC_DATA]" at bounding box center [96, 40] width 109 height 14
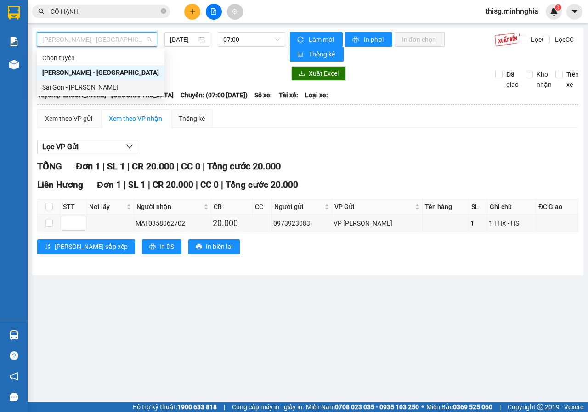
click at [81, 88] on div "Sài Gòn - [PERSON_NAME]" at bounding box center [100, 87] width 117 height 10
type input "[DATE]"
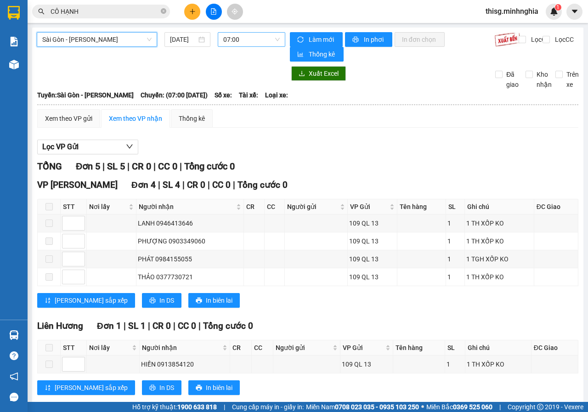
click at [234, 40] on span "07:00" at bounding box center [251, 40] width 56 height 14
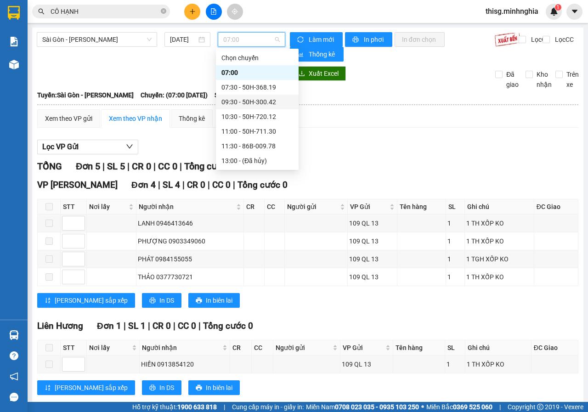
click at [235, 97] on div "09:30 - 50H-300.42" at bounding box center [257, 102] width 83 height 15
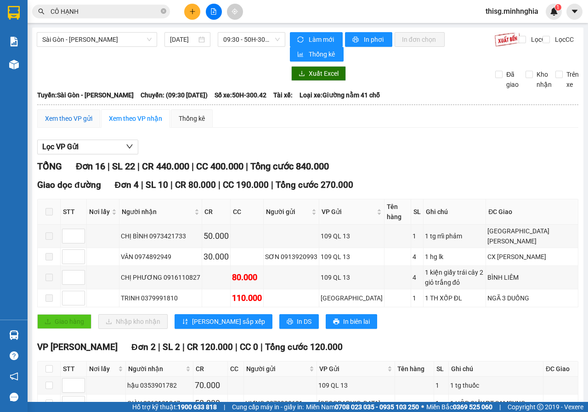
click at [72, 116] on div "Xem theo VP gửi" at bounding box center [68, 119] width 47 height 10
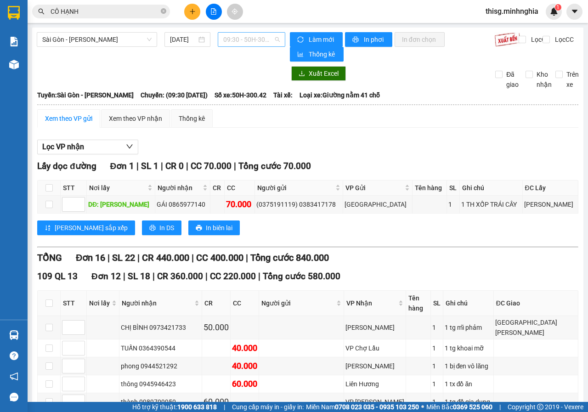
click at [233, 41] on span "09:30 - 50H-300.42" at bounding box center [251, 40] width 56 height 14
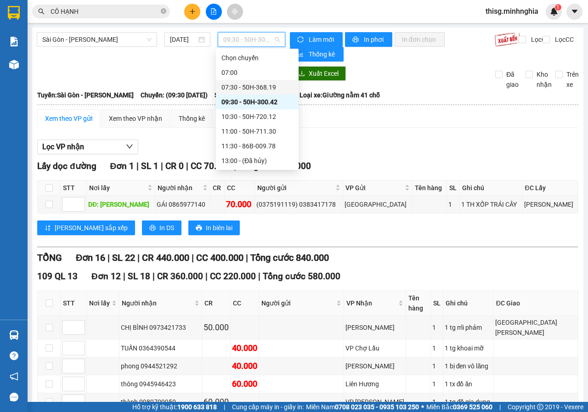
click at [233, 87] on div "07:30 - 50H-368.19" at bounding box center [258, 87] width 72 height 10
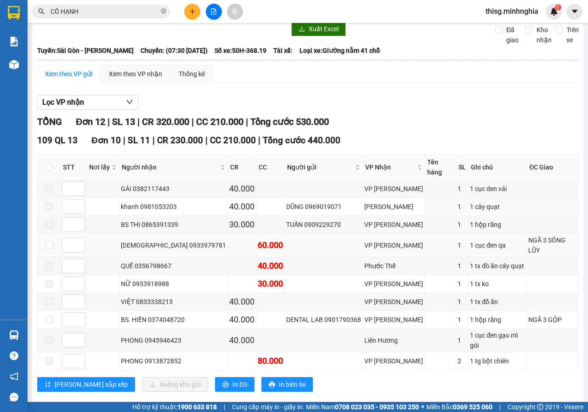
scroll to position [46, 0]
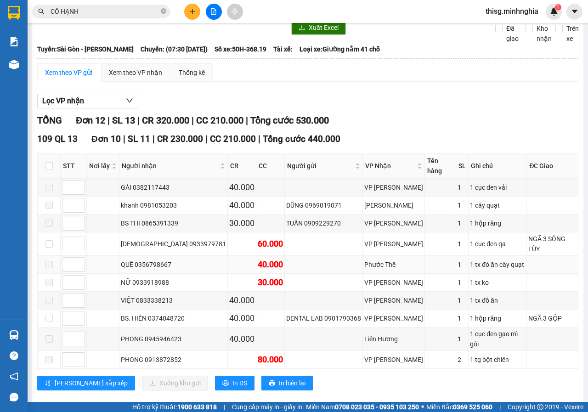
click at [50, 261] on span at bounding box center [49, 264] width 7 height 7
drag, startPoint x: 50, startPoint y: 249, endPoint x: 138, endPoint y: 249, distance: 88.7
click at [138, 256] on tr "QUẾ 0356798667 40.000 Phước Thể 1 1 tx đò ăn cây quạt" at bounding box center [308, 265] width 541 height 18
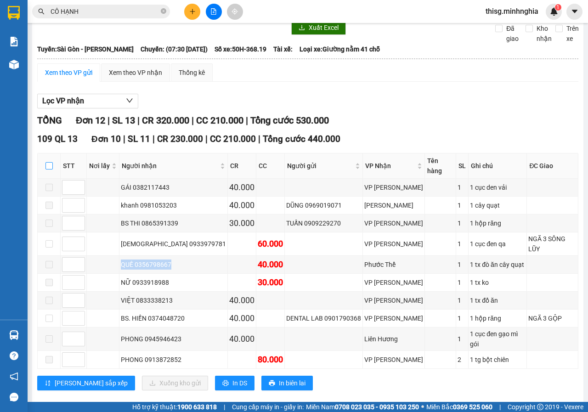
click at [49, 162] on input "checkbox" at bounding box center [49, 165] width 7 height 7
checkbox input "true"
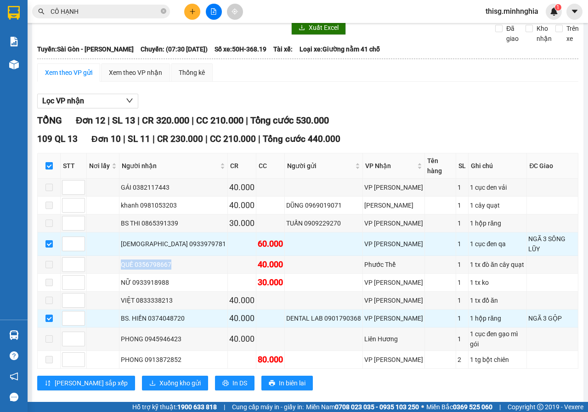
click at [49, 162] on input "checkbox" at bounding box center [49, 165] width 7 height 7
checkbox input "false"
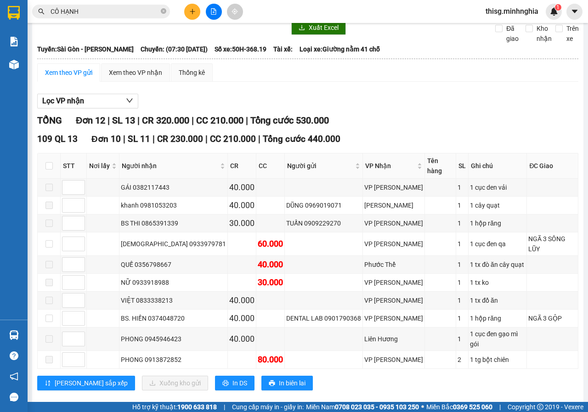
click at [505, 131] on div "TỔNG Đơn 12 | SL 13 | CR 320.000 | CC 210.000 | Tổng cước 530.000 109 QL 13 Đơn…" at bounding box center [308, 321] width 542 height 415
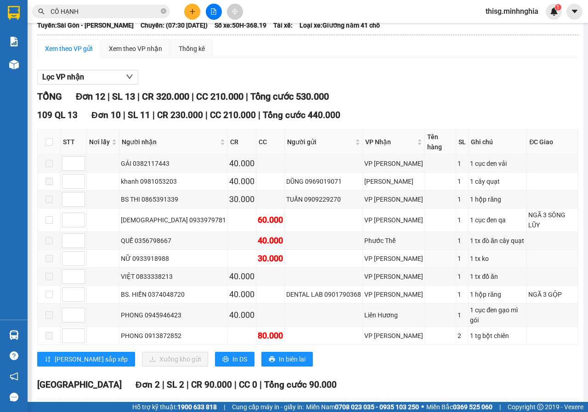
scroll to position [0, 0]
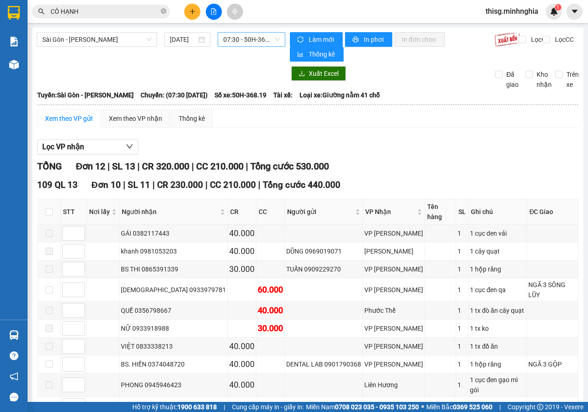
click at [254, 39] on span "07:30 - 50H-368.19" at bounding box center [251, 40] width 56 height 14
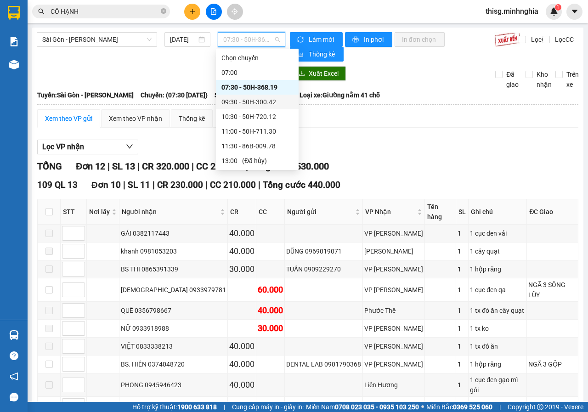
click at [246, 97] on div "09:30 - 50H-300.42" at bounding box center [258, 102] width 72 height 10
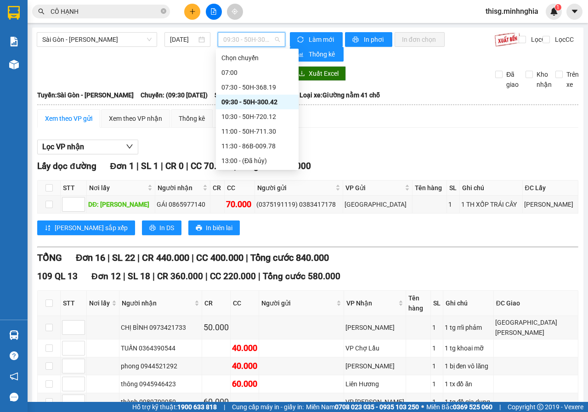
click at [258, 37] on span "09:30 - 50H-300.42" at bounding box center [251, 40] width 56 height 14
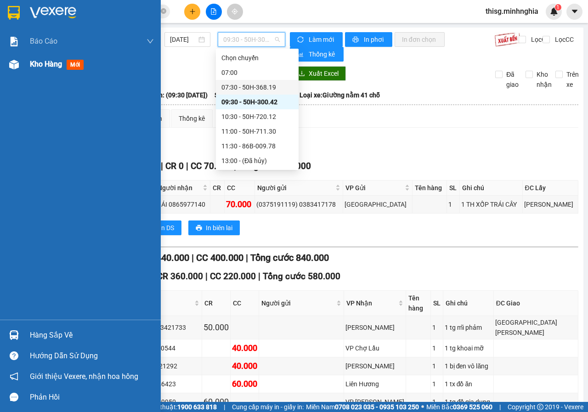
click at [18, 68] on img at bounding box center [14, 65] width 10 height 10
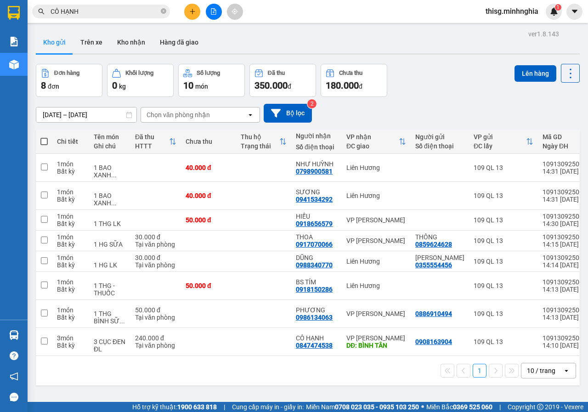
click at [415, 111] on div "[DATE] – [DATE] Press the down arrow key to interact with the calendar and sele…" at bounding box center [308, 113] width 544 height 19
click at [195, 13] on icon "plus" at bounding box center [192, 11] width 6 height 6
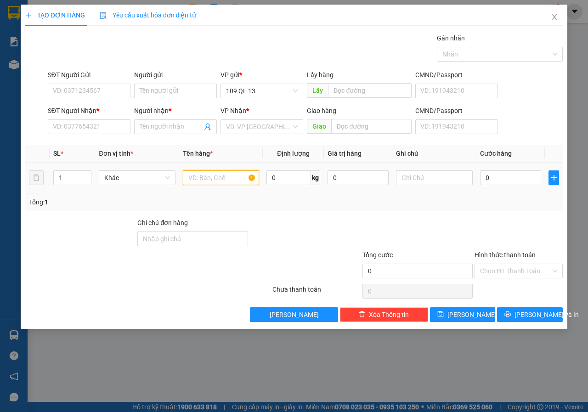
click at [243, 179] on input "text" at bounding box center [221, 178] width 77 height 15
click at [88, 131] on input "SĐT Người Nhận *" at bounding box center [89, 127] width 83 height 15
type input "0582053162"
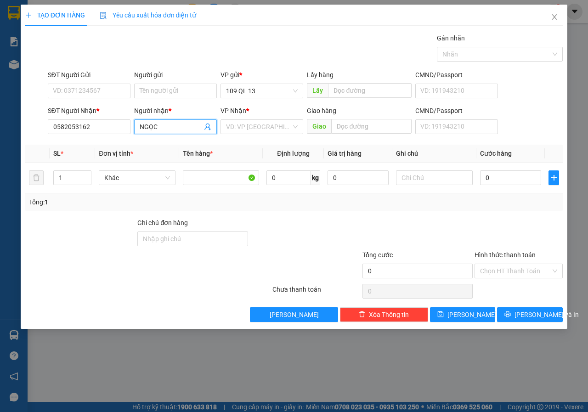
type input "NGỌC"
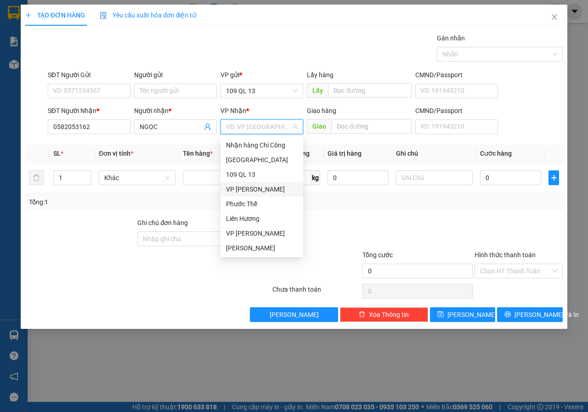
type input "C"
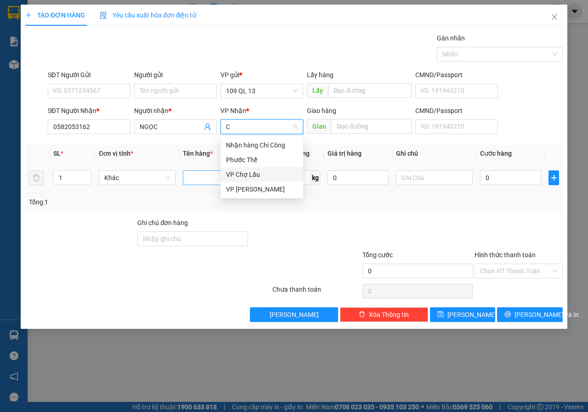
drag, startPoint x: 257, startPoint y: 171, endPoint x: 234, endPoint y: 171, distance: 23.5
click at [257, 171] on div "VP Chợ Lầu" at bounding box center [262, 175] width 72 height 10
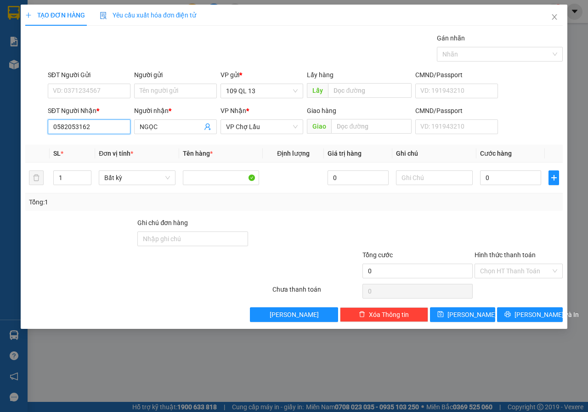
click at [103, 123] on input "0582053162" at bounding box center [89, 127] width 83 height 15
drag, startPoint x: 94, startPoint y: 99, endPoint x: 98, endPoint y: 89, distance: 11.1
click at [95, 97] on div "SĐT Người Gửi VD: 0371234567" at bounding box center [89, 86] width 83 height 32
click at [98, 89] on input "SĐT Người Gửi" at bounding box center [89, 91] width 83 height 15
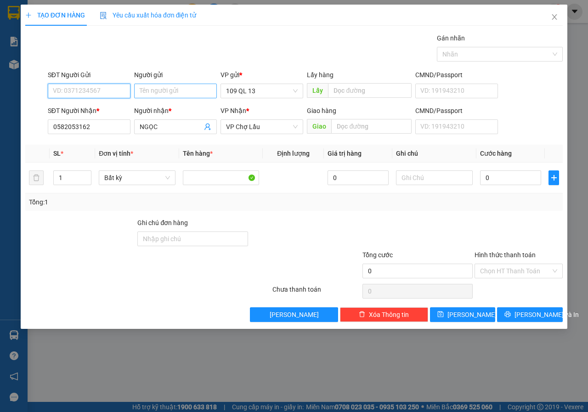
paste input "0582053162"
type input "0582053162"
click at [437, 177] on input "text" at bounding box center [434, 178] width 77 height 15
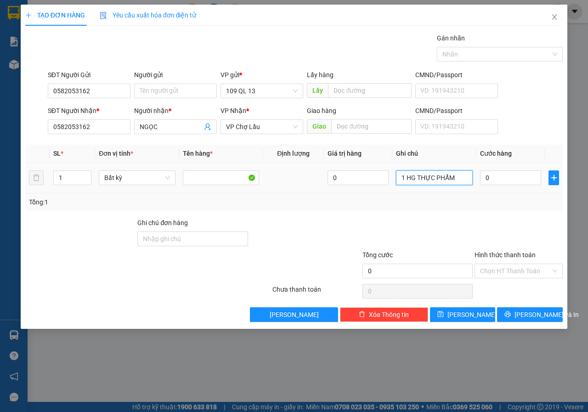
type input "1 HG THỰC PHẨM"
type input "3"
type input "30"
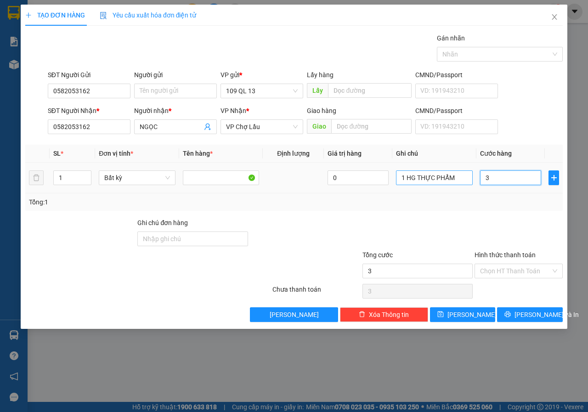
type input "30"
type input "30.000"
click at [527, 273] on input "Hình thức thanh toán" at bounding box center [515, 271] width 71 height 14
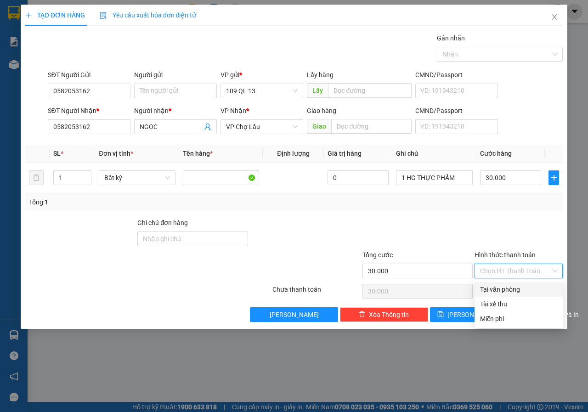
click at [512, 286] on div "Tại văn phòng" at bounding box center [518, 290] width 77 height 10
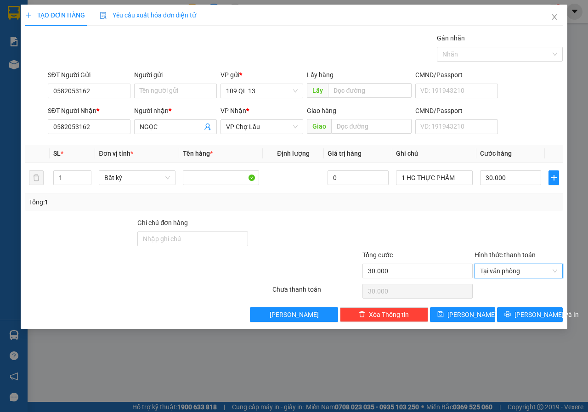
type input "0"
click at [544, 316] on span "[PERSON_NAME] và In" at bounding box center [547, 315] width 64 height 10
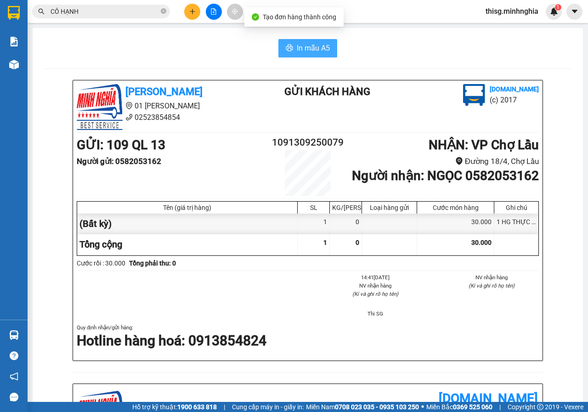
click at [331, 44] on button "In mẫu A5" at bounding box center [308, 48] width 59 height 18
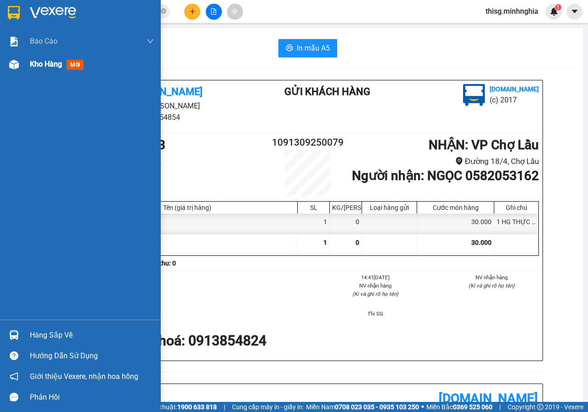
click at [29, 66] on div "Kho hàng mới" at bounding box center [80, 64] width 161 height 23
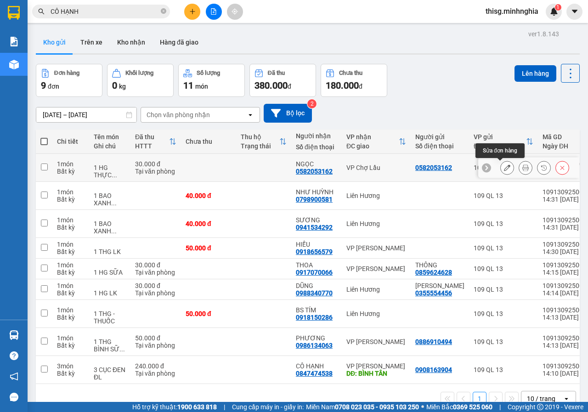
click at [501, 169] on button at bounding box center [507, 168] width 13 height 16
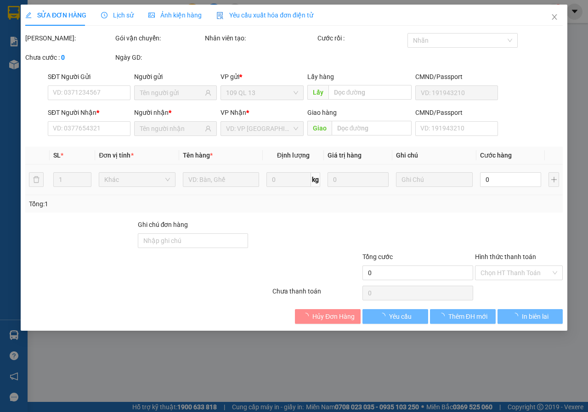
type input "0582053162"
type input "30.000"
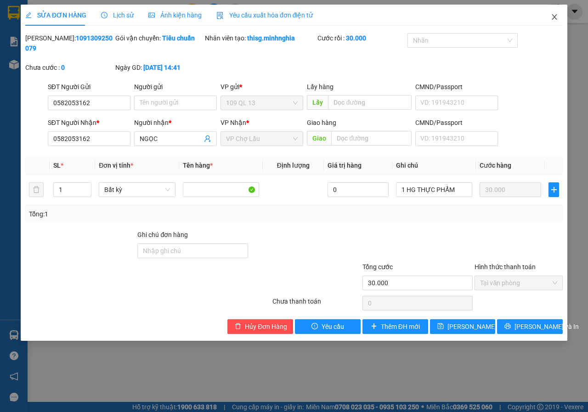
click at [556, 18] on icon "close" at bounding box center [554, 16] width 7 height 7
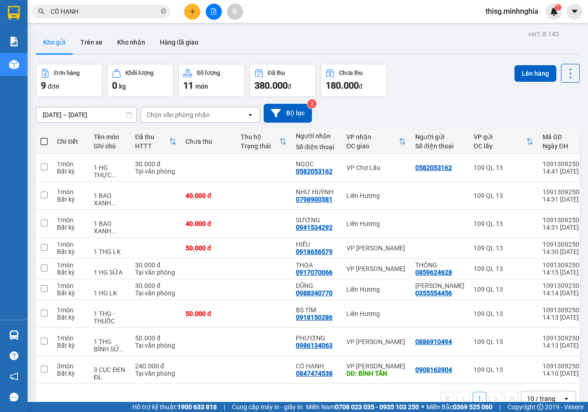
click at [192, 17] on button at bounding box center [192, 12] width 16 height 16
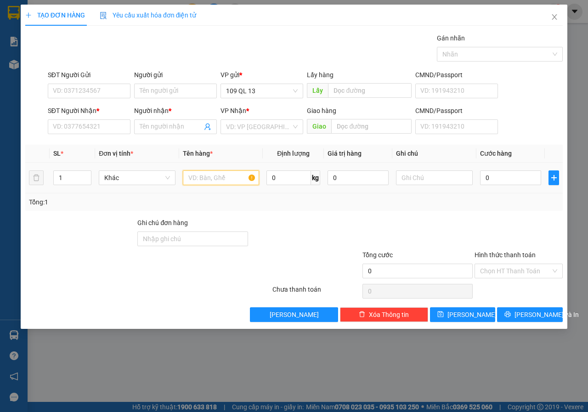
drag, startPoint x: 205, startPoint y: 176, endPoint x: 92, endPoint y: 144, distance: 117.5
click at [206, 176] on input "text" at bounding box center [221, 178] width 77 height 15
click at [76, 133] on input "SĐT Người Nhận *" at bounding box center [89, 127] width 83 height 15
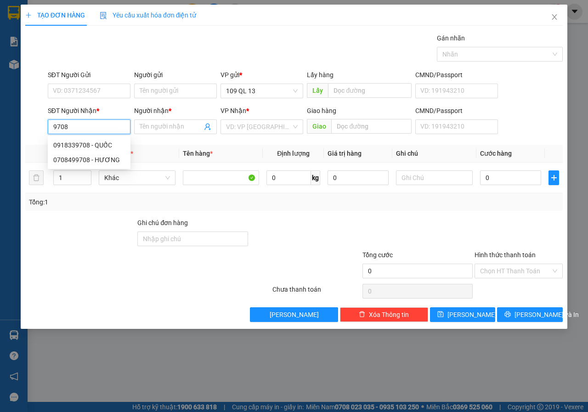
click at [111, 129] on input "9708" at bounding box center [89, 127] width 83 height 15
type input "0918339708"
click at [110, 133] on input "0918339708" at bounding box center [89, 127] width 83 height 15
click at [107, 144] on div "0918339708 - QUỐC" at bounding box center [89, 145] width 72 height 10
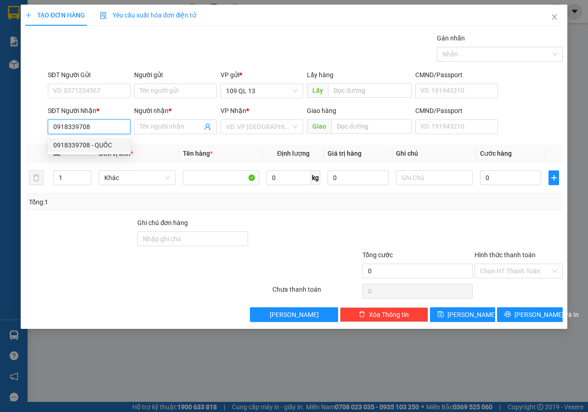
type input "QUỐC"
type input "0918339708"
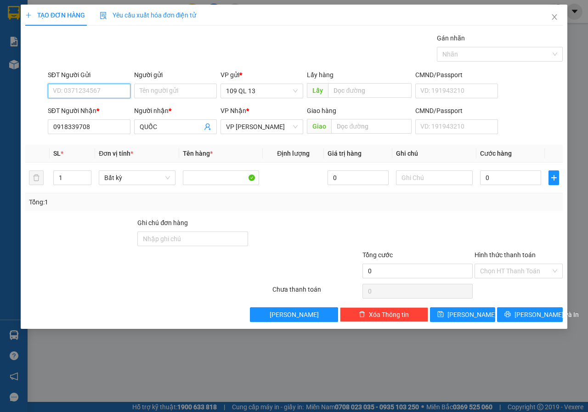
click at [111, 87] on input "SĐT Người Gửi" at bounding box center [89, 91] width 83 height 15
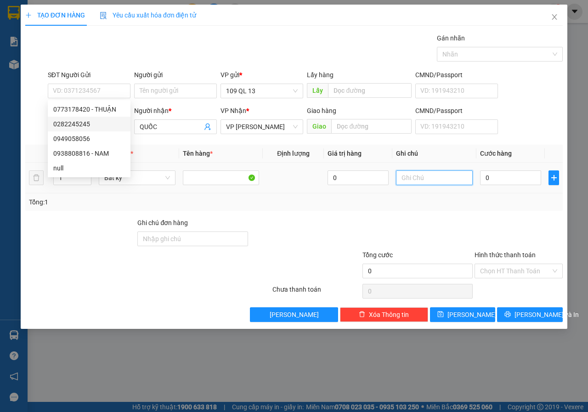
click at [430, 177] on input "text" at bounding box center [434, 178] width 77 height 15
type input "1 CỤC TRẮNG THÙNG CPU"
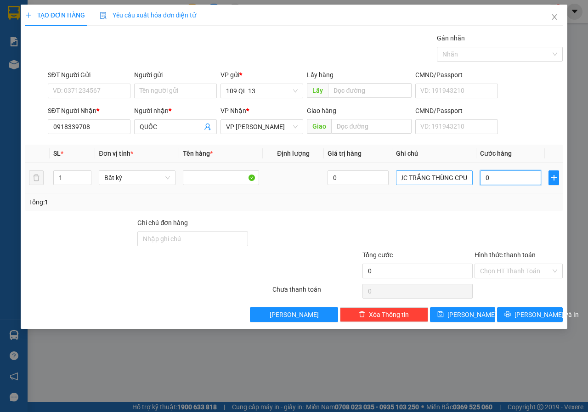
scroll to position [0, 0]
type input "5"
type input "50"
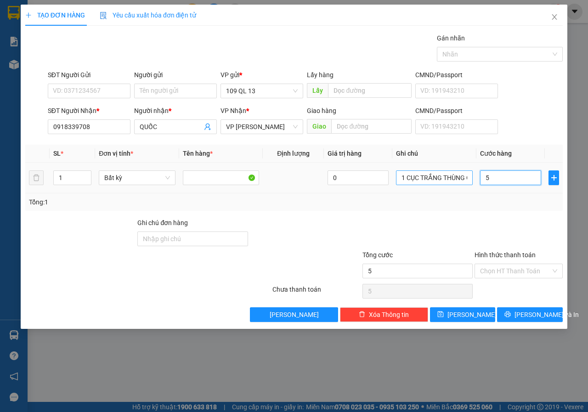
type input "50"
type input "50.000"
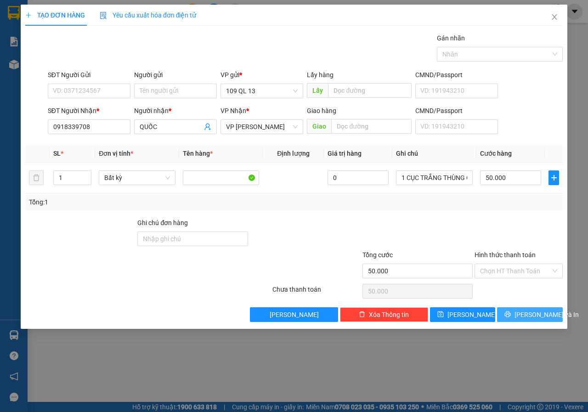
click at [554, 317] on button "[PERSON_NAME] và In" at bounding box center [530, 315] width 66 height 15
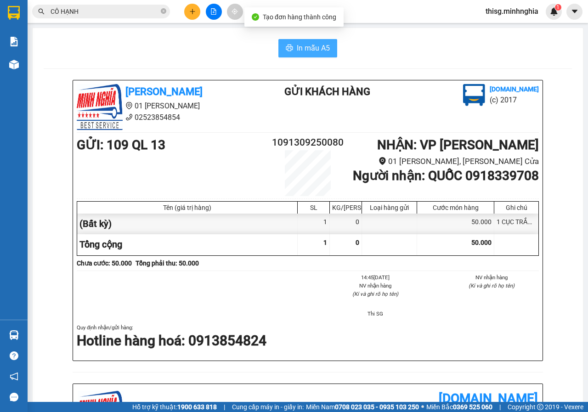
click at [330, 57] on button "In mẫu A5" at bounding box center [308, 48] width 59 height 18
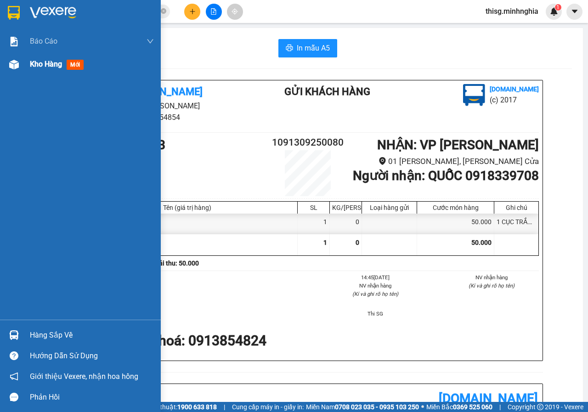
click at [18, 69] on div at bounding box center [14, 65] width 16 height 16
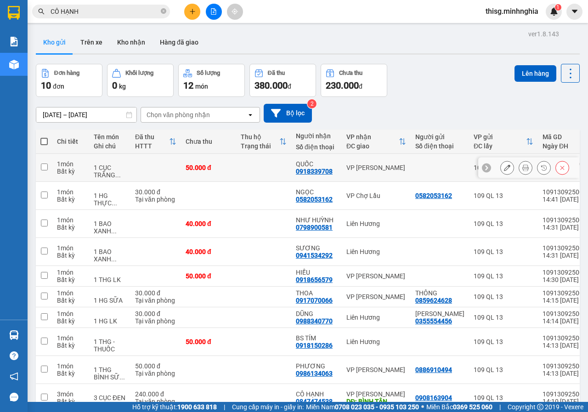
click at [504, 171] on icon at bounding box center [507, 168] width 6 height 6
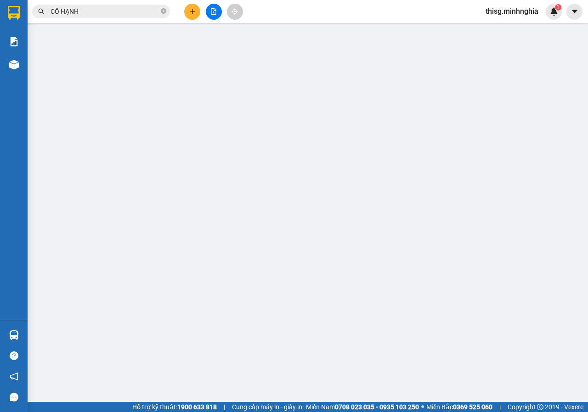
type input "0918339708"
type input "50.000"
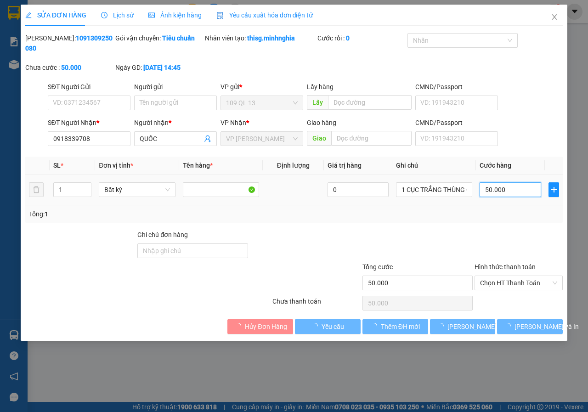
click at [513, 194] on input "50.000" at bounding box center [511, 190] width 62 height 15
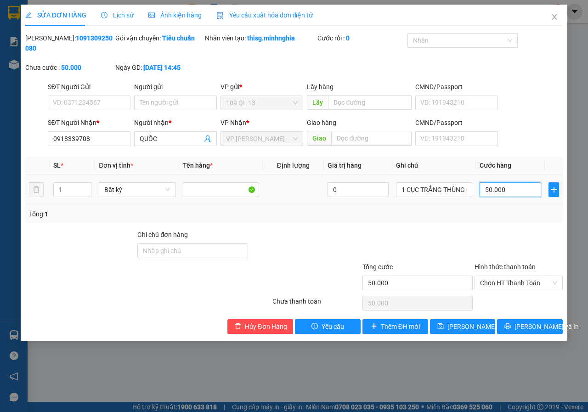
type input "6"
type input "60"
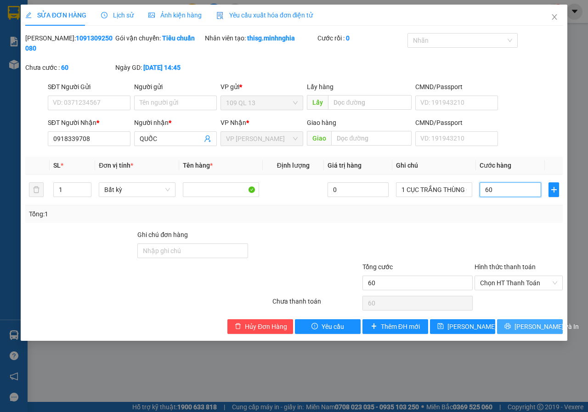
type input "60"
type input "60.000"
click at [530, 320] on button "[PERSON_NAME] và In" at bounding box center [530, 327] width 66 height 15
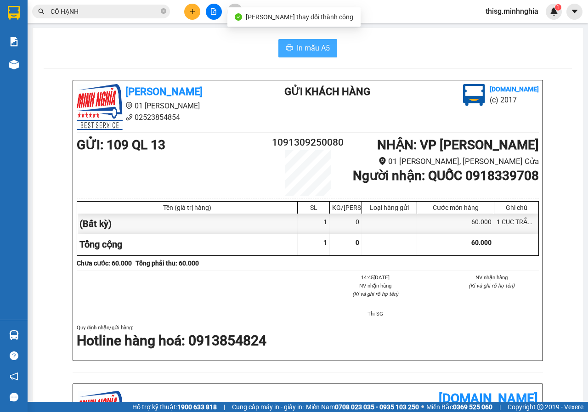
click at [289, 51] on icon "printer" at bounding box center [289, 48] width 7 height 6
click at [195, 15] on button at bounding box center [192, 12] width 16 height 16
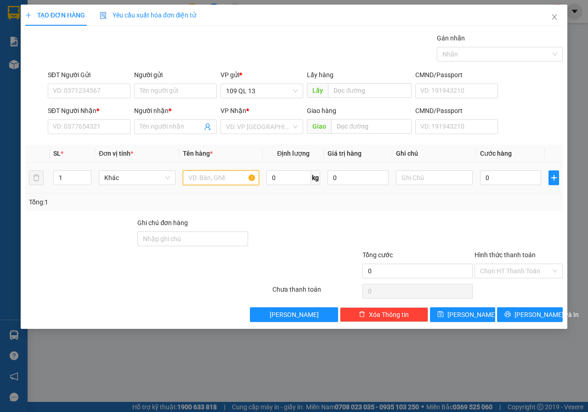
click at [234, 174] on input "text" at bounding box center [221, 178] width 77 height 15
click at [232, 178] on input "text" at bounding box center [221, 178] width 77 height 15
click at [73, 123] on input "SĐT Người Nhận *" at bounding box center [89, 127] width 83 height 15
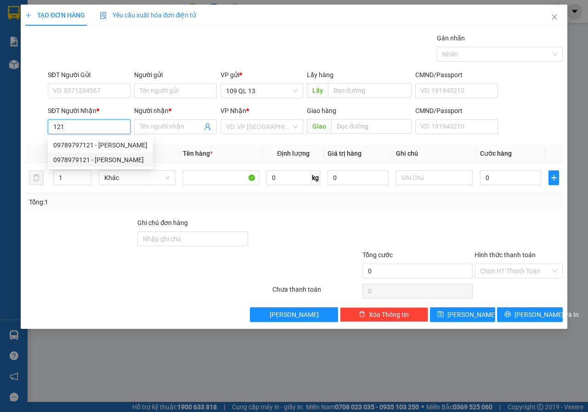
click at [108, 160] on div "0978979121 - [PERSON_NAME]" at bounding box center [100, 160] width 94 height 10
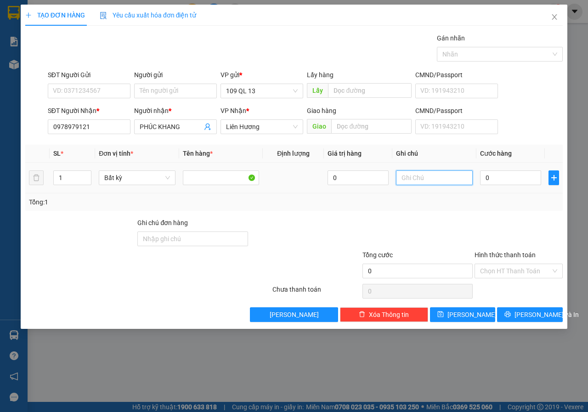
click at [436, 182] on input "text" at bounding box center [434, 178] width 77 height 15
click at [543, 316] on span "[PERSON_NAME] và In" at bounding box center [547, 315] width 64 height 10
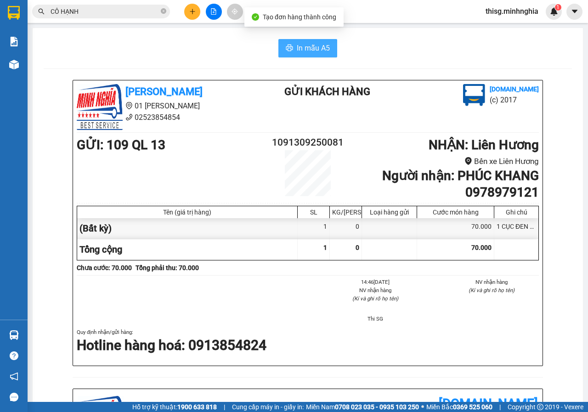
click at [317, 48] on span "In mẫu A5" at bounding box center [313, 47] width 33 height 11
click at [195, 15] on button at bounding box center [192, 12] width 16 height 16
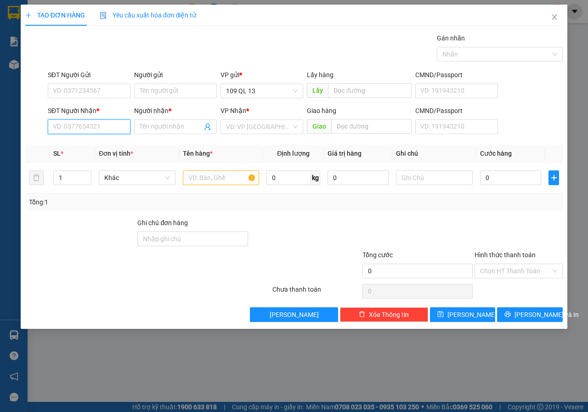
click at [52, 128] on input "SĐT Người Nhận *" at bounding box center [89, 127] width 83 height 15
click at [92, 144] on div "0388664432 - BÉ 4" at bounding box center [89, 145] width 72 height 10
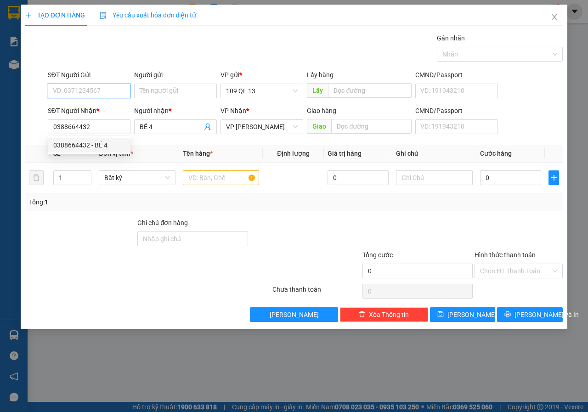
click at [84, 86] on input "SĐT Người Gửi" at bounding box center [89, 91] width 83 height 15
click at [89, 107] on div "0364498017 - XUÂN" at bounding box center [89, 109] width 72 height 10
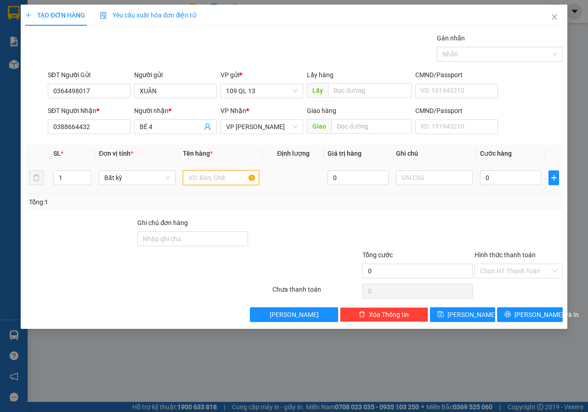
click at [204, 177] on input "text" at bounding box center [221, 178] width 77 height 15
click at [427, 181] on input "text" at bounding box center [434, 178] width 77 height 15
click at [522, 275] on input "Hình thức thanh toán" at bounding box center [515, 271] width 71 height 14
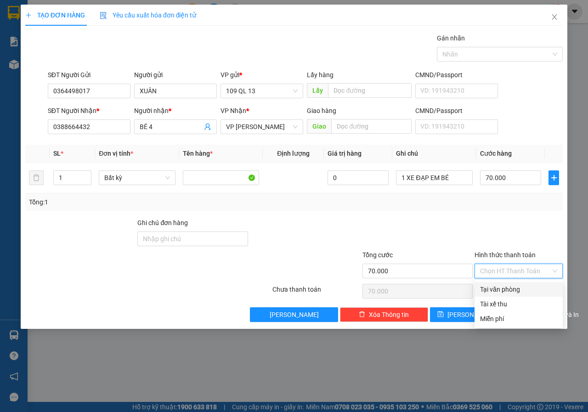
drag, startPoint x: 503, startPoint y: 289, endPoint x: 522, endPoint y: 305, distance: 25.2
click at [503, 290] on div "Tại văn phòng" at bounding box center [518, 290] width 77 height 10
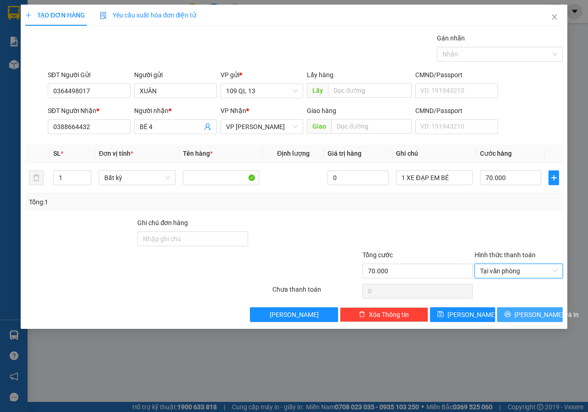
click at [530, 309] on button "[PERSON_NAME] và In" at bounding box center [530, 315] width 66 height 15
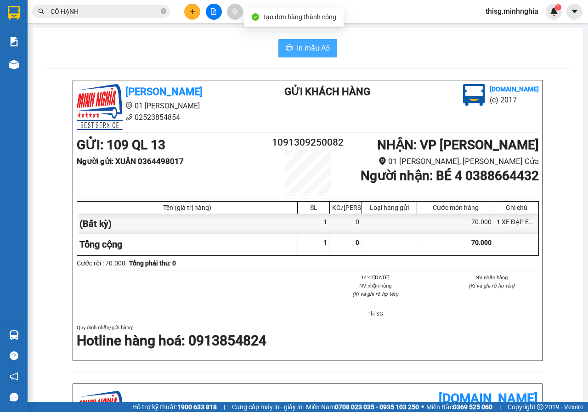
click at [322, 51] on span "In mẫu A5" at bounding box center [313, 47] width 33 height 11
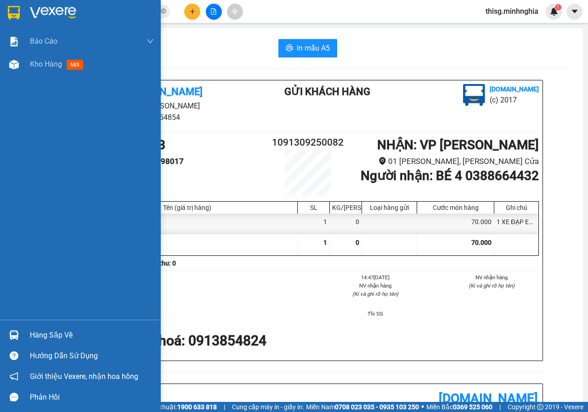
click at [22, 78] on div "Báo cáo Báo cáo dòng tiền (nhân viên) Doanh số tạo đơn theo VP gửi (nhân viên) …" at bounding box center [80, 175] width 161 height 290
click at [24, 77] on div "Báo cáo Báo cáo dòng tiền (nhân viên) Doanh số tạo đơn theo VP gửi (nhân viên) …" at bounding box center [80, 175] width 161 height 290
click at [29, 72] on div "Kho hàng mới" at bounding box center [80, 64] width 161 height 23
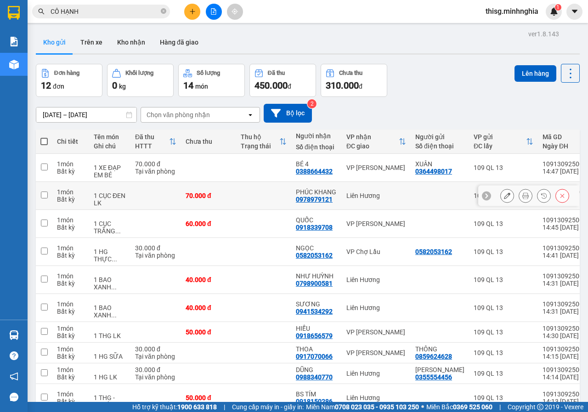
click at [504, 196] on icon at bounding box center [507, 196] width 6 height 6
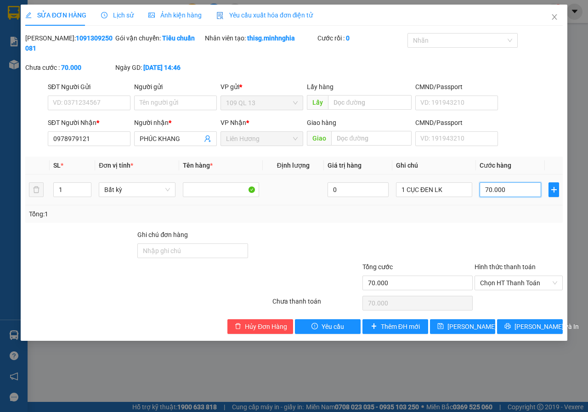
click at [509, 188] on input "70.000" at bounding box center [511, 190] width 62 height 15
click at [468, 331] on span "[PERSON_NAME] thay đổi" at bounding box center [485, 327] width 74 height 10
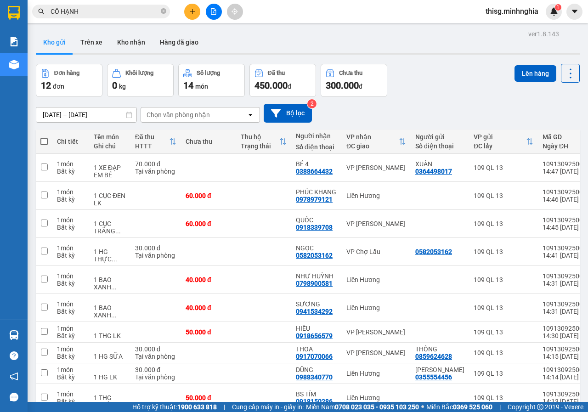
click at [193, 16] on button at bounding box center [192, 12] width 16 height 16
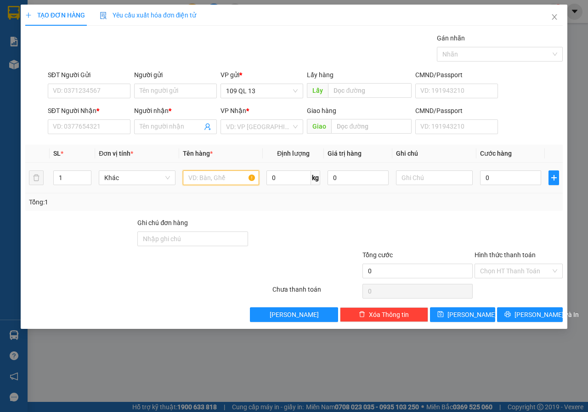
click at [217, 182] on input "text" at bounding box center [221, 178] width 77 height 15
click at [423, 175] on input "text" at bounding box center [434, 178] width 77 height 15
click at [106, 127] on input "SĐT Người Nhận *" at bounding box center [89, 127] width 83 height 15
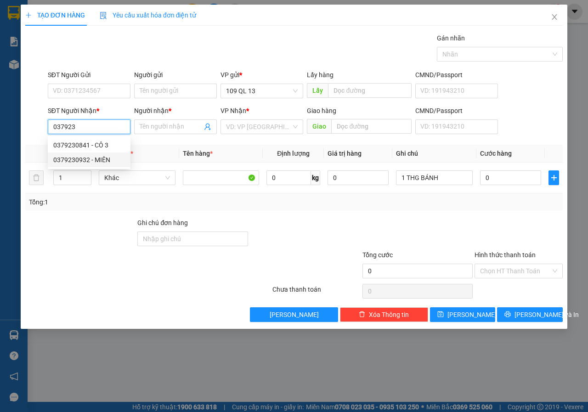
click at [108, 165] on div "0379230932 - MIÊN" at bounding box center [89, 160] width 72 height 10
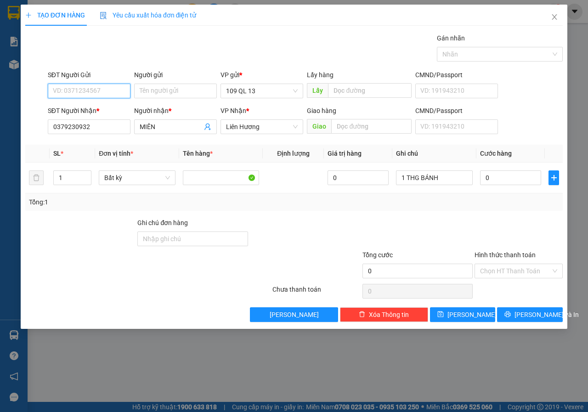
click at [96, 95] on input "SĐT Người Gửi" at bounding box center [89, 91] width 83 height 15
click at [93, 123] on div "0969402695 - NGÂN" at bounding box center [89, 124] width 72 height 10
click at [530, 184] on input "0" at bounding box center [510, 178] width 61 height 15
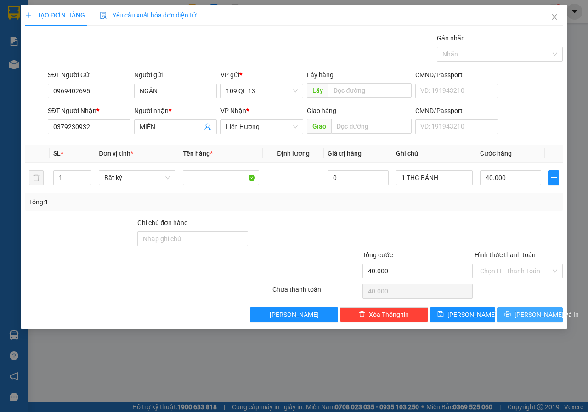
click at [548, 314] on button "[PERSON_NAME] và In" at bounding box center [530, 315] width 66 height 15
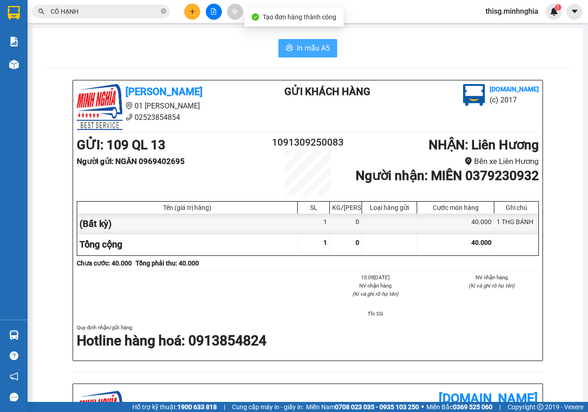
click at [311, 53] on span "In mẫu A5" at bounding box center [313, 47] width 33 height 11
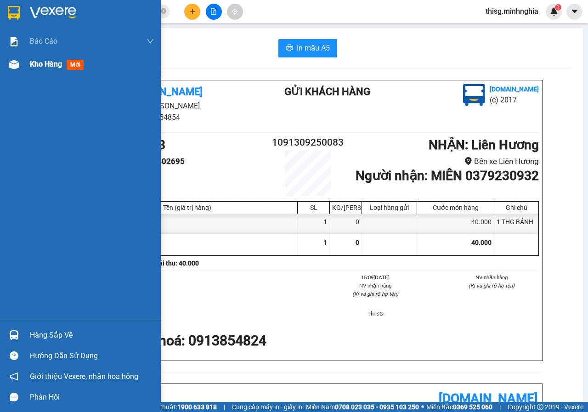
click at [20, 68] on div at bounding box center [14, 65] width 16 height 16
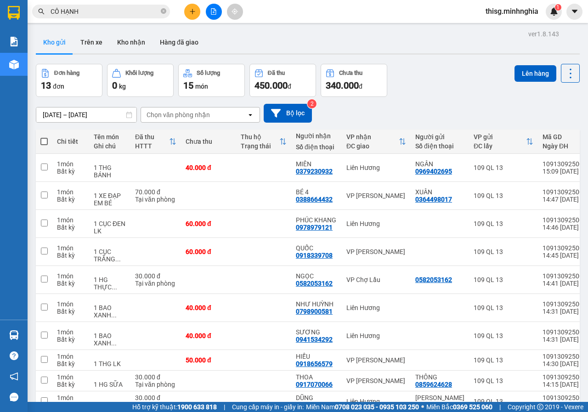
click at [214, 11] on icon "file-add" at bounding box center [214, 11] width 6 height 6
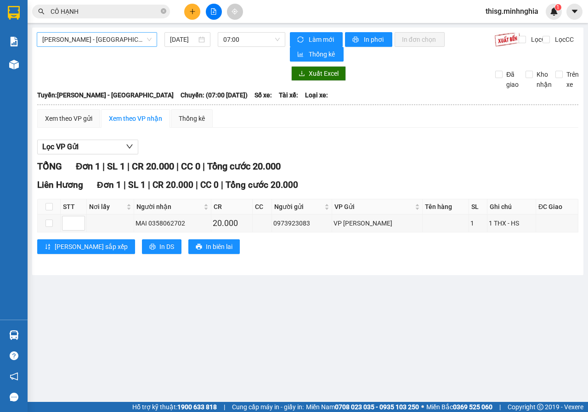
click at [102, 35] on span "[PERSON_NAME] - [GEOGRAPHIC_DATA]" at bounding box center [96, 40] width 109 height 14
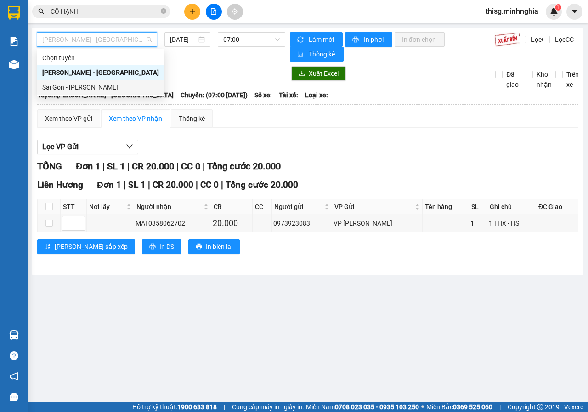
click at [90, 84] on div "Sài Gòn - [PERSON_NAME]" at bounding box center [100, 87] width 117 height 10
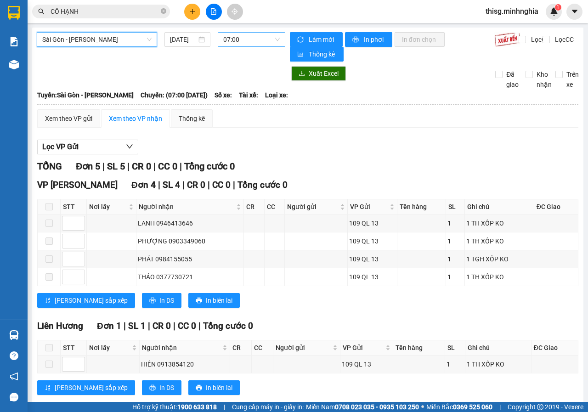
click at [259, 40] on span "07:00" at bounding box center [251, 40] width 56 height 14
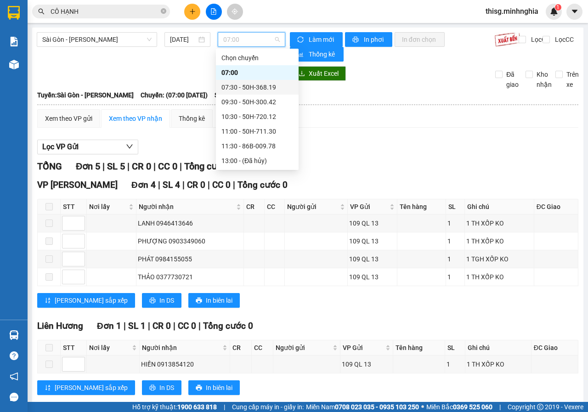
click at [240, 89] on div "07:30 - 50H-368.19" at bounding box center [258, 87] width 72 height 10
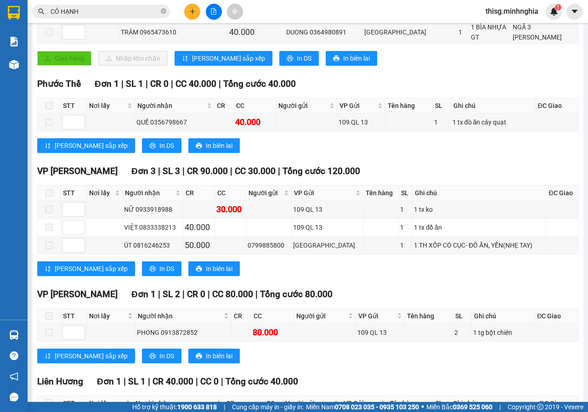
scroll to position [215, 0]
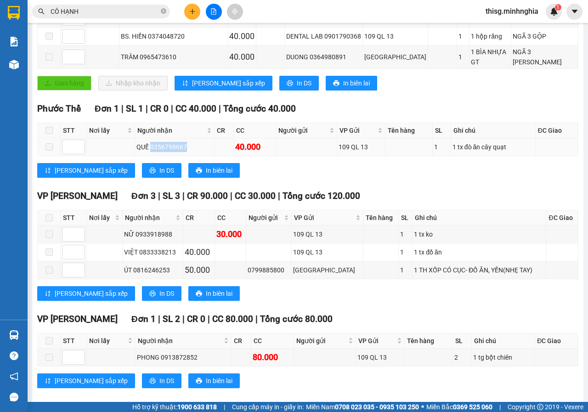
drag, startPoint x: 151, startPoint y: 129, endPoint x: 194, endPoint y: 128, distance: 43.7
click at [194, 142] on div "QUẾ 0356798667" at bounding box center [175, 147] width 76 height 10
copy div "0356798667"
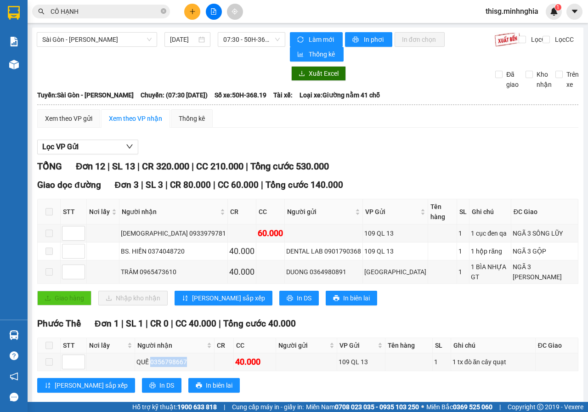
click at [214, 14] on icon "file-add" at bounding box center [214, 11] width 6 height 6
click at [211, 9] on icon "file-add" at bounding box center [214, 11] width 6 height 6
click at [201, 12] on div at bounding box center [213, 12] width 69 height 16
click at [198, 12] on button at bounding box center [192, 12] width 16 height 16
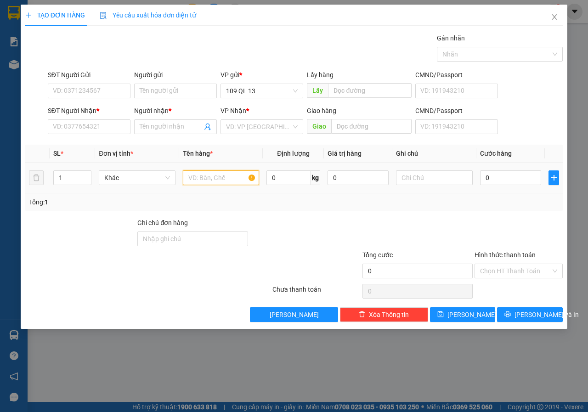
click at [214, 173] on input "text" at bounding box center [221, 178] width 77 height 15
click at [121, 129] on input "SĐT Người Nhận *" at bounding box center [89, 127] width 83 height 15
paste input "0356798667"
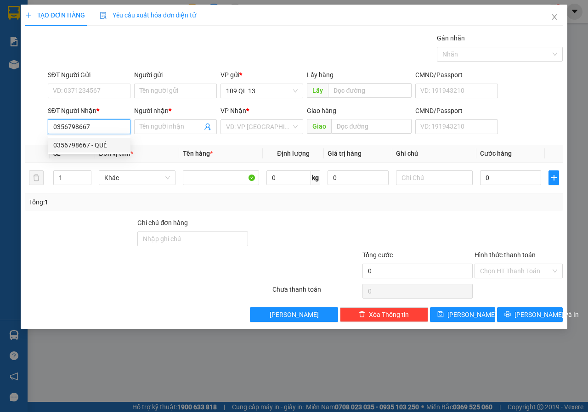
click at [110, 143] on div "0356798667 - QUẾ" at bounding box center [89, 145] width 72 height 10
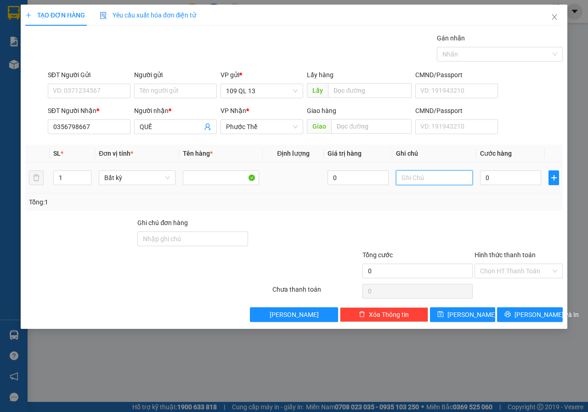
click at [429, 179] on input "text" at bounding box center [434, 178] width 77 height 15
click at [465, 314] on span "[PERSON_NAME]" at bounding box center [472, 315] width 49 height 10
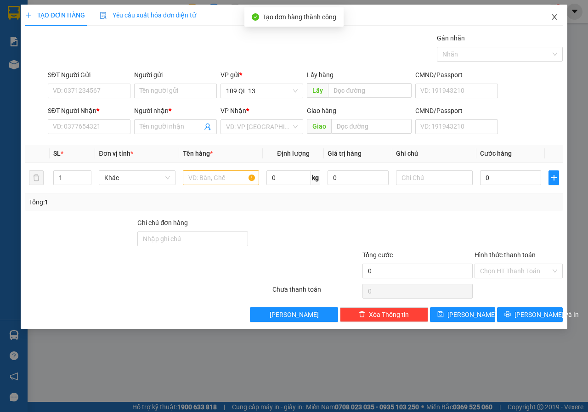
click at [552, 16] on span "Close" at bounding box center [555, 18] width 26 height 26
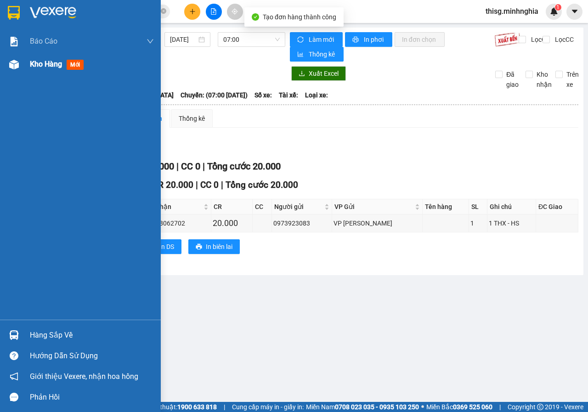
click at [21, 66] on div at bounding box center [14, 65] width 16 height 16
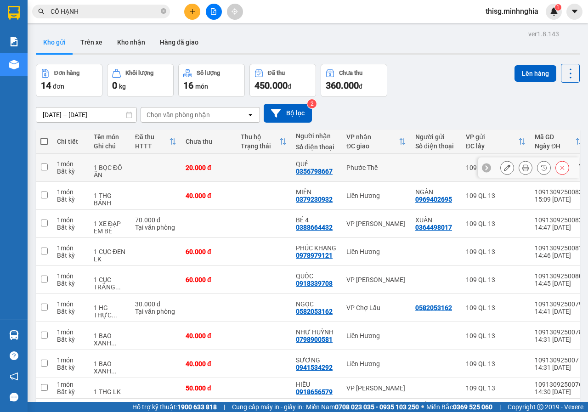
click at [264, 157] on td at bounding box center [263, 168] width 55 height 28
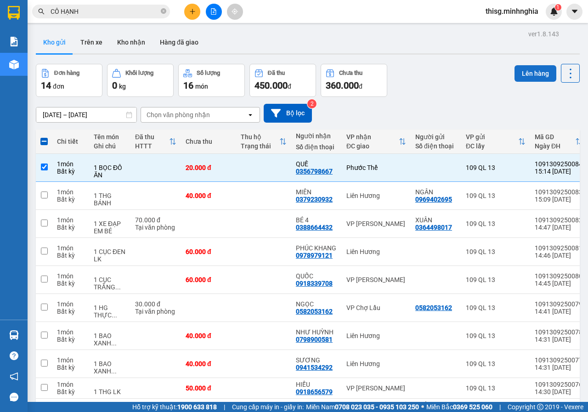
click at [525, 74] on button "Lên hàng" at bounding box center [536, 73] width 42 height 17
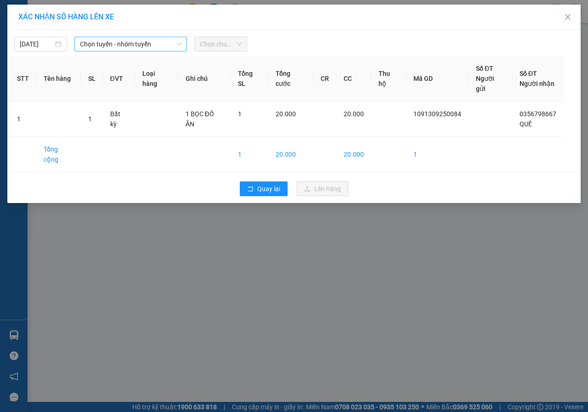
click at [151, 45] on span "Chọn tuyến - nhóm tuyến" at bounding box center [131, 44] width 102 height 14
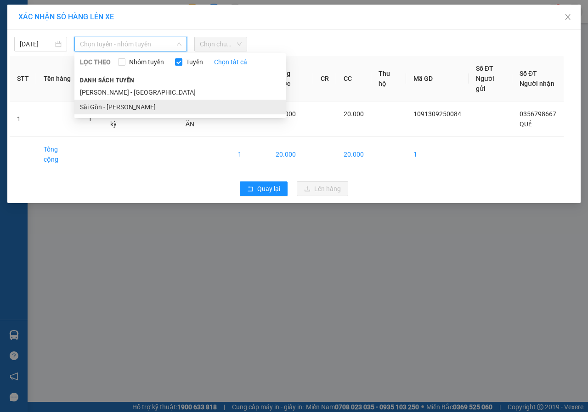
click at [120, 108] on li "Sài Gòn - [PERSON_NAME]" at bounding box center [179, 107] width 211 height 15
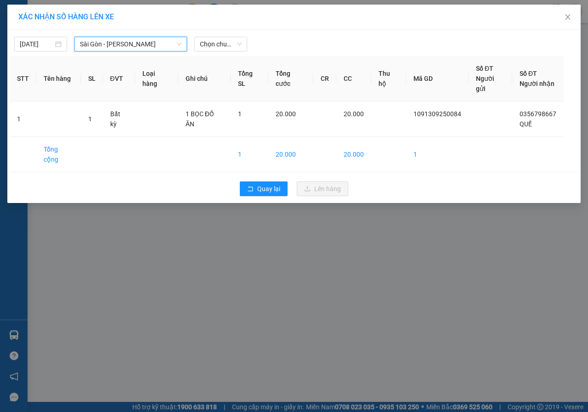
drag, startPoint x: 216, startPoint y: 47, endPoint x: 216, endPoint y: 52, distance: 5.1
click at [216, 47] on span "Chọn chuyến" at bounding box center [221, 44] width 42 height 14
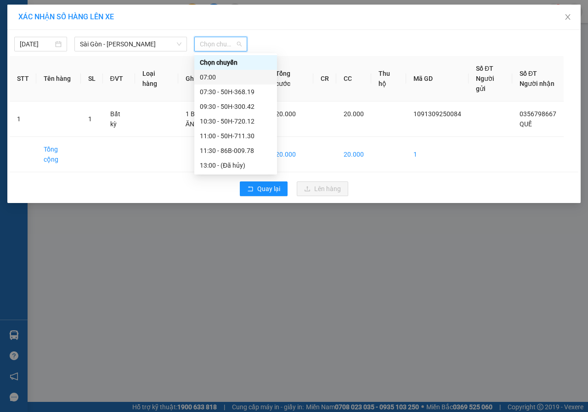
click at [211, 93] on div "07:30 - 50H-368.19" at bounding box center [236, 92] width 72 height 10
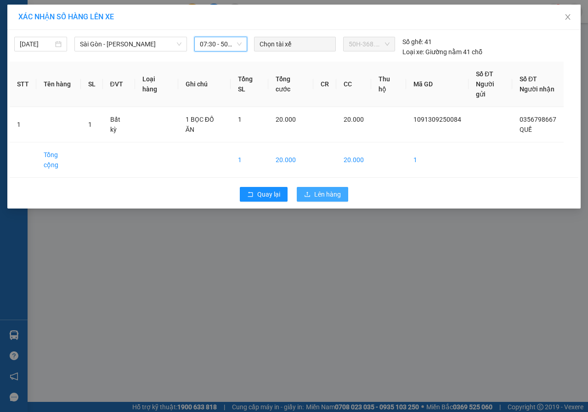
click at [322, 189] on span "Lên hàng" at bounding box center [327, 194] width 27 height 10
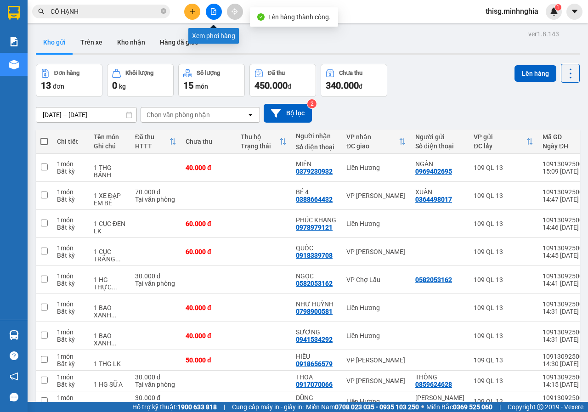
click at [218, 13] on button at bounding box center [214, 12] width 16 height 16
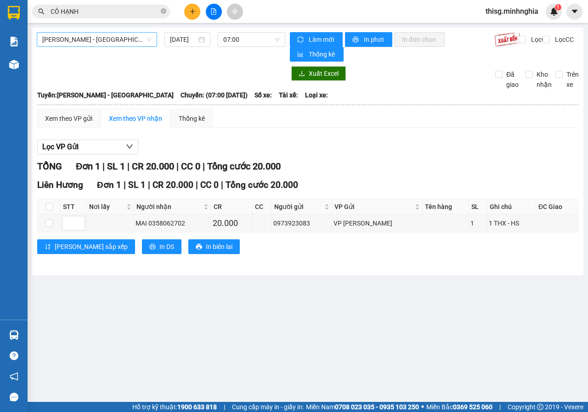
click at [68, 39] on span "[PERSON_NAME] - [GEOGRAPHIC_DATA]" at bounding box center [96, 40] width 109 height 14
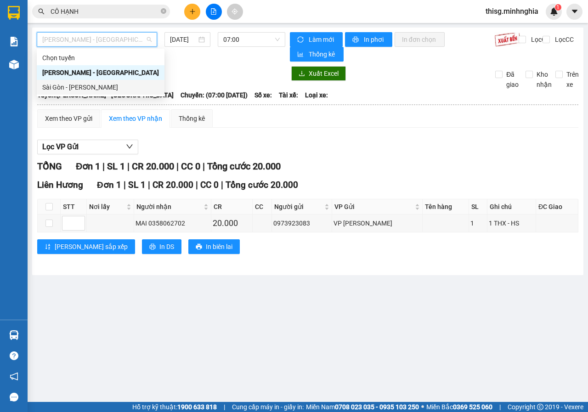
click at [71, 89] on div "Sài Gòn - [PERSON_NAME]" at bounding box center [100, 87] width 117 height 10
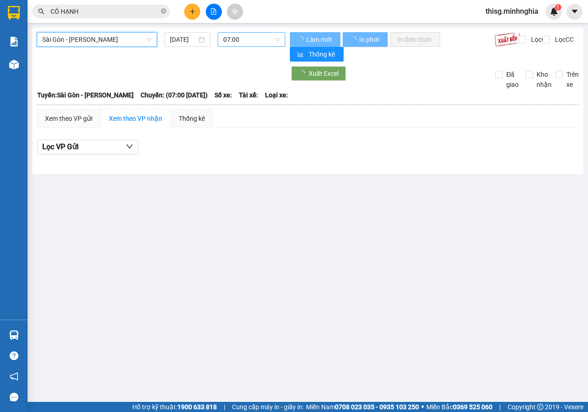
click at [233, 38] on span "07:00" at bounding box center [251, 40] width 56 height 14
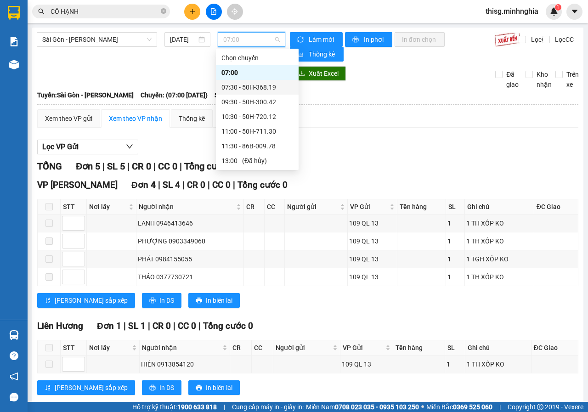
click at [232, 85] on div "07:30 - 50H-368.19" at bounding box center [258, 87] width 72 height 10
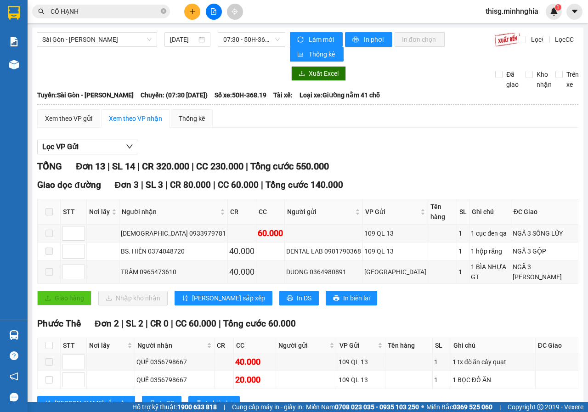
click at [191, 11] on icon "plus" at bounding box center [192, 11] width 6 height 6
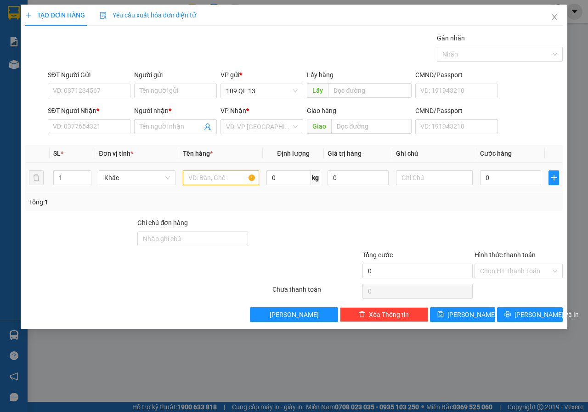
click at [207, 180] on input "text" at bounding box center [221, 178] width 77 height 15
drag, startPoint x: 204, startPoint y: 177, endPoint x: 100, endPoint y: 179, distance: 103.9
click at [106, 178] on tr "1 Khác 1 0 kg 0 0" at bounding box center [294, 178] width 538 height 31
drag, startPoint x: 226, startPoint y: 176, endPoint x: 128, endPoint y: 173, distance: 97.5
click at [138, 176] on tr "1 Khác 1 0 kg 0 0" at bounding box center [294, 178] width 538 height 31
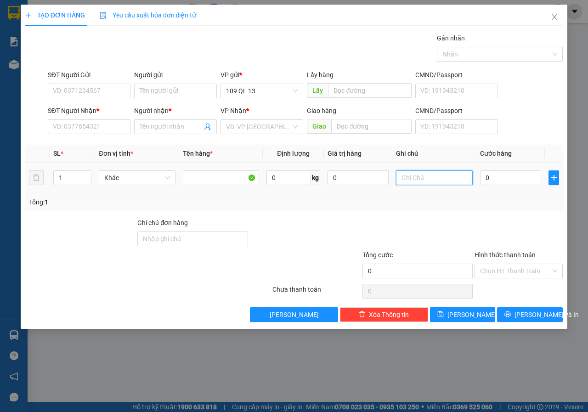
click at [432, 183] on input "text" at bounding box center [434, 178] width 77 height 15
click at [54, 122] on input "SĐT Người Nhận *" at bounding box center [89, 127] width 83 height 15
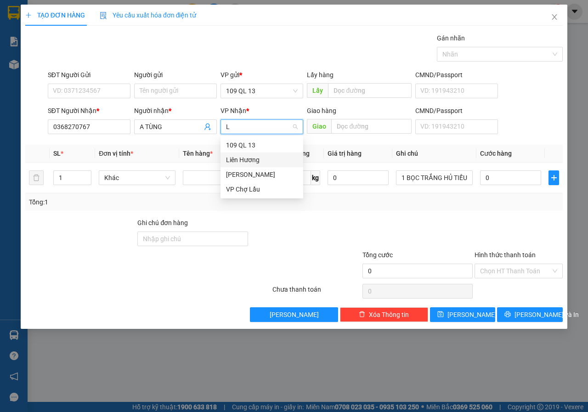
click at [245, 162] on div "Liên Hương" at bounding box center [262, 160] width 72 height 10
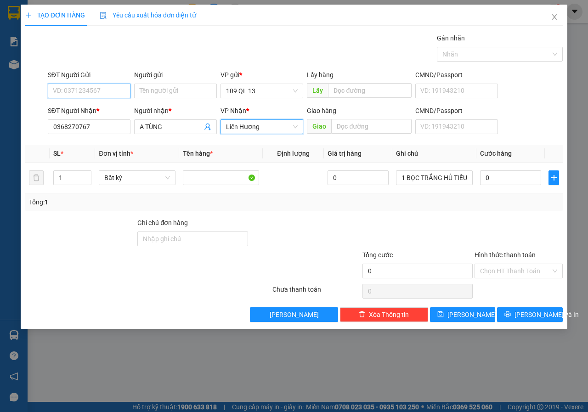
click at [65, 91] on input "SĐT Người Gửi" at bounding box center [89, 91] width 83 height 15
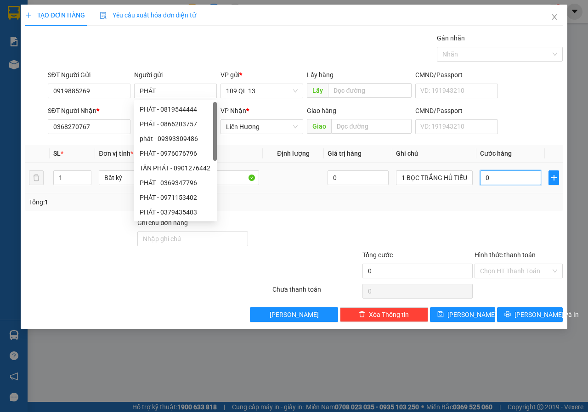
click at [505, 179] on input "0" at bounding box center [510, 178] width 61 height 15
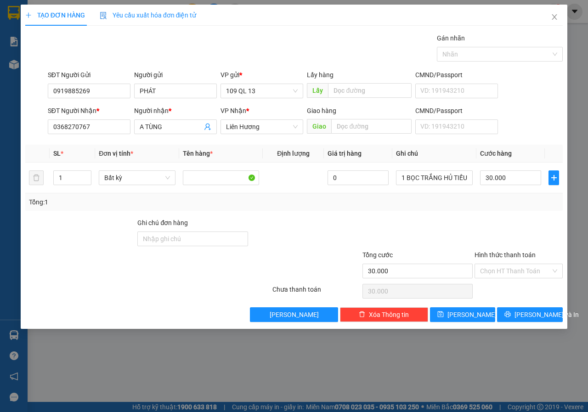
click at [515, 131] on div "SĐT Người Nhận * 0368270767 Người nhận * A TÙNG VP Nhận * Liên Hương Giao hàng …" at bounding box center [305, 122] width 519 height 32
click at [529, 317] on span "[PERSON_NAME] và In" at bounding box center [547, 315] width 64 height 10
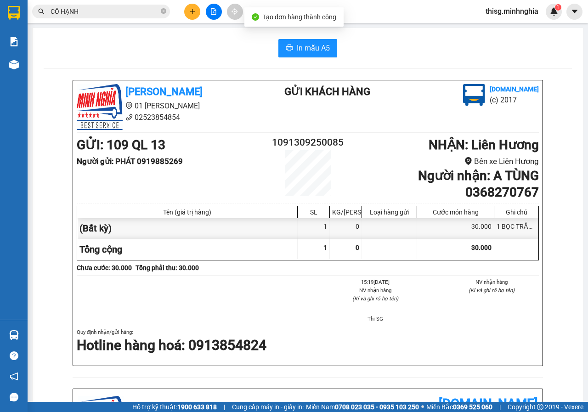
click at [303, 34] on div "In mẫu A5 [PERSON_NAME] 01 Đinh Tiên Hoàng 02523854854 Gửi khách hàng [DOMAIN_N…" at bounding box center [308, 384] width 551 height 712
click at [301, 43] on span "In mẫu A5" at bounding box center [313, 47] width 33 height 11
click at [183, 13] on div at bounding box center [213, 12] width 69 height 16
click at [186, 12] on button at bounding box center [192, 12] width 16 height 16
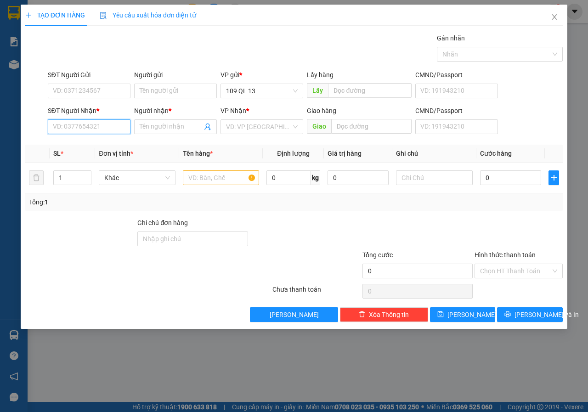
click at [101, 131] on input "SĐT Người Nhận *" at bounding box center [89, 127] width 83 height 15
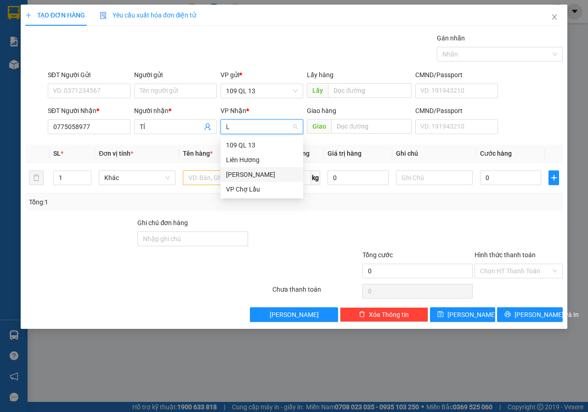
click at [243, 174] on div "[PERSON_NAME]" at bounding box center [262, 175] width 72 height 10
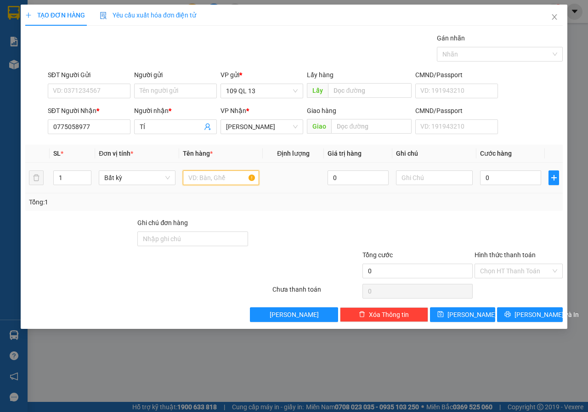
click at [202, 184] on input "text" at bounding box center [221, 178] width 77 height 15
click at [76, 83] on div "SĐT Người Gửi" at bounding box center [89, 77] width 83 height 14
click at [76, 86] on input "SĐT Người Gửi" at bounding box center [89, 91] width 83 height 15
click at [97, 132] on input "0775058977" at bounding box center [89, 127] width 83 height 15
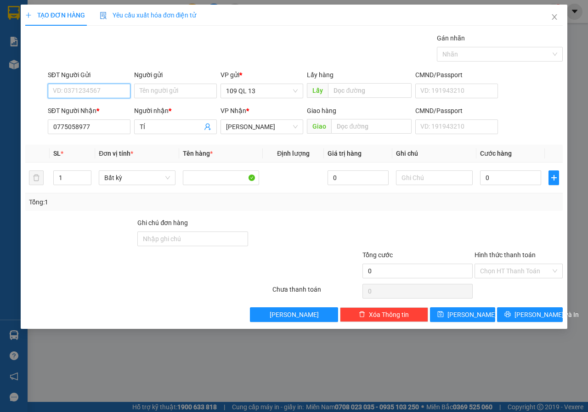
click at [95, 93] on input "SĐT Người Gửi" at bounding box center [89, 91] width 83 height 15
click at [94, 108] on div "0336774311 - TRỌNG" at bounding box center [89, 109] width 72 height 10
click at [453, 179] on input "text" at bounding box center [434, 178] width 77 height 15
click at [512, 273] on input "Hình thức thanh toán" at bounding box center [515, 271] width 71 height 14
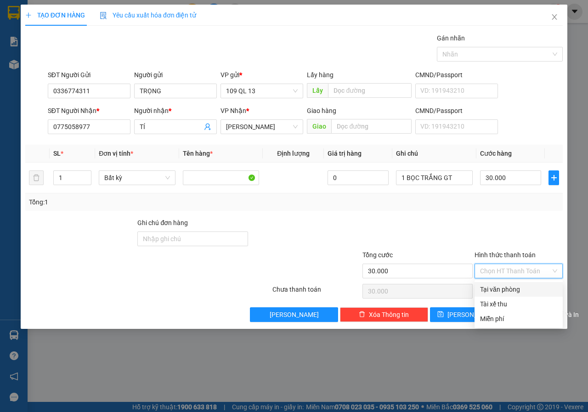
click at [516, 291] on div "Tại văn phòng" at bounding box center [518, 290] width 77 height 10
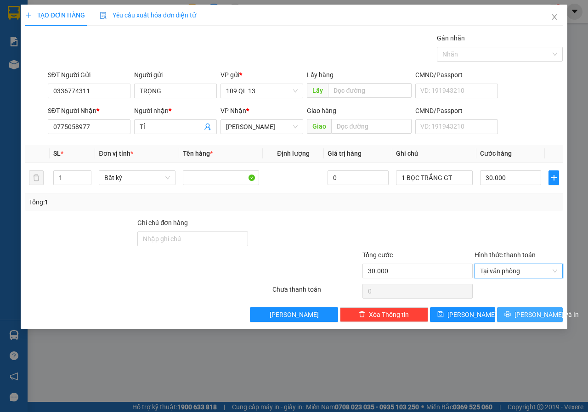
click at [537, 316] on span "[PERSON_NAME] và In" at bounding box center [547, 315] width 64 height 10
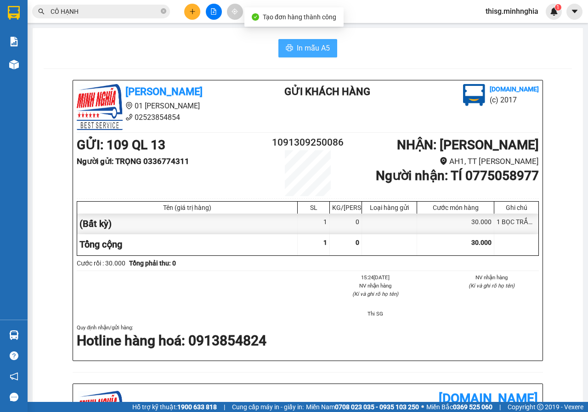
click at [311, 40] on button "In mẫu A5" at bounding box center [308, 48] width 59 height 18
click at [187, 12] on button at bounding box center [192, 12] width 16 height 16
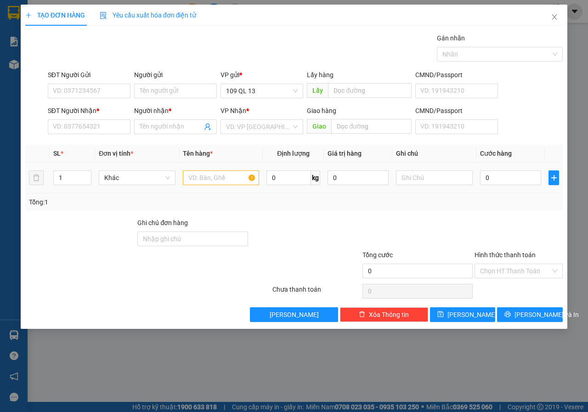
click at [202, 168] on td at bounding box center [221, 178] width 84 height 31
click at [202, 172] on input "text" at bounding box center [221, 178] width 77 height 15
click at [427, 175] on input "text" at bounding box center [434, 178] width 77 height 15
click at [103, 132] on input "SĐT Người Nhận *" at bounding box center [89, 127] width 83 height 15
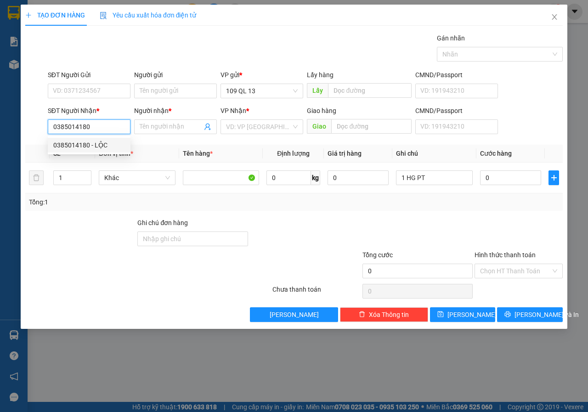
click at [102, 148] on div "0385014180 - LỘC" at bounding box center [89, 145] width 72 height 10
click at [114, 100] on div "SĐT Người Gửi VD: 0371234567" at bounding box center [89, 86] width 83 height 32
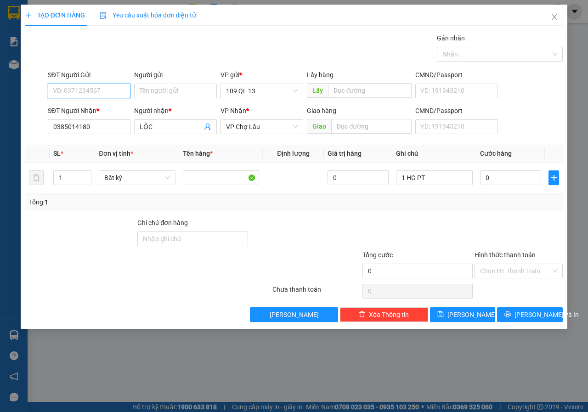
click at [118, 90] on input "SĐT Người Gửi" at bounding box center [89, 91] width 83 height 15
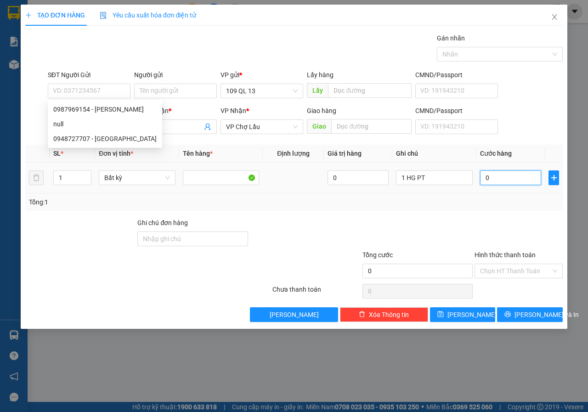
click at [511, 177] on input "0" at bounding box center [510, 178] width 61 height 15
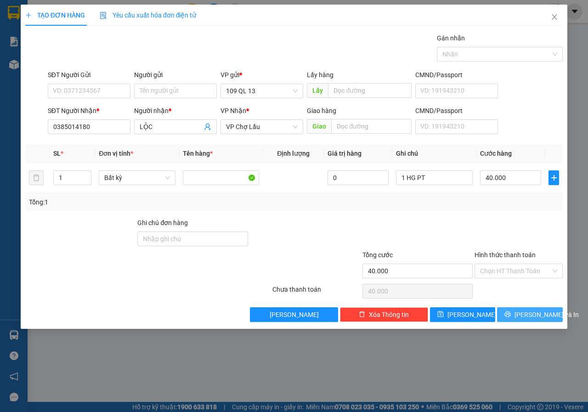
click at [537, 309] on button "[PERSON_NAME] và In" at bounding box center [530, 315] width 66 height 15
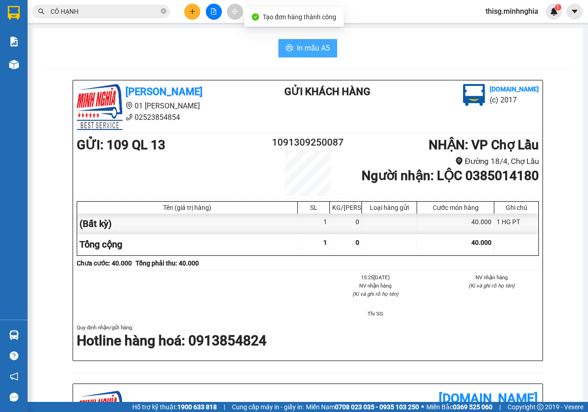
click at [316, 46] on span "In mẫu A5" at bounding box center [313, 47] width 33 height 11
click at [189, 11] on button at bounding box center [192, 12] width 16 height 16
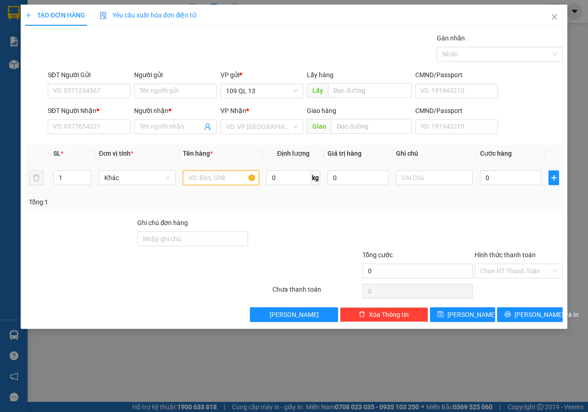
click at [213, 185] on input "text" at bounding box center [221, 178] width 77 height 15
click at [101, 131] on input "SĐT Người Nhận *" at bounding box center [89, 127] width 83 height 15
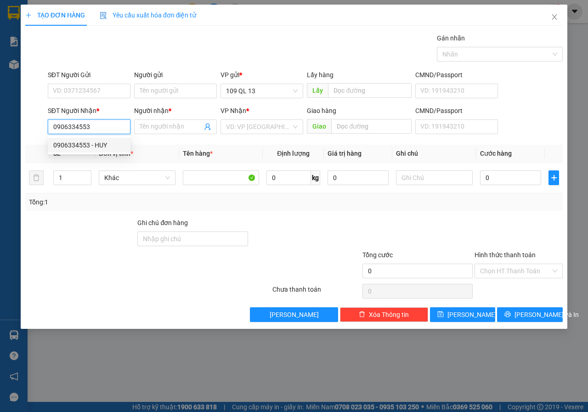
click at [97, 144] on div "0906334553 - HUY" at bounding box center [89, 145] width 72 height 10
click at [400, 183] on input "text" at bounding box center [434, 178] width 77 height 15
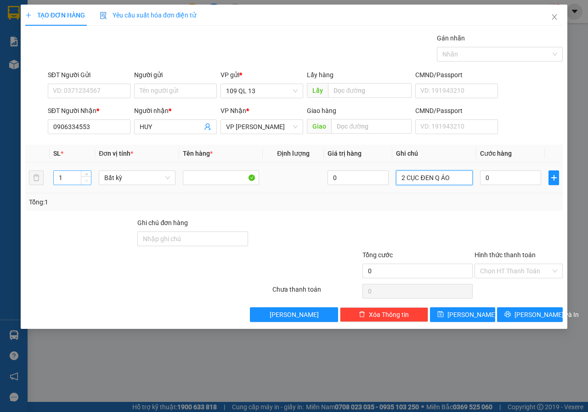
click at [86, 177] on span "Decrease Value" at bounding box center [86, 181] width 10 height 8
click at [86, 174] on span "up" at bounding box center [87, 176] width 6 height 6
click at [514, 179] on input "0" at bounding box center [510, 178] width 61 height 15
click at [486, 218] on div at bounding box center [519, 234] width 90 height 32
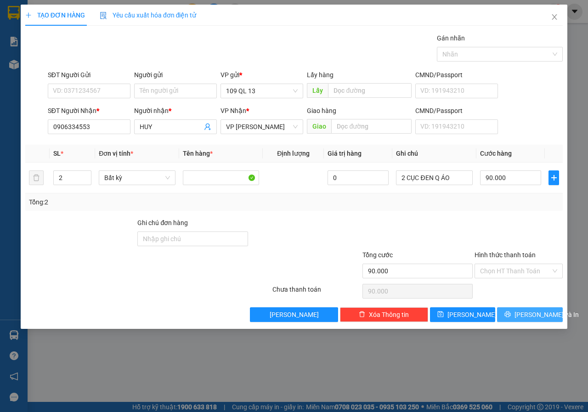
click at [528, 315] on span "[PERSON_NAME] và In" at bounding box center [547, 315] width 64 height 10
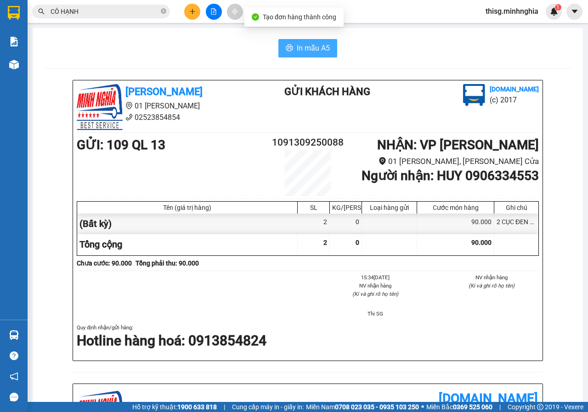
click at [307, 56] on button "In mẫu A5" at bounding box center [308, 48] width 59 height 18
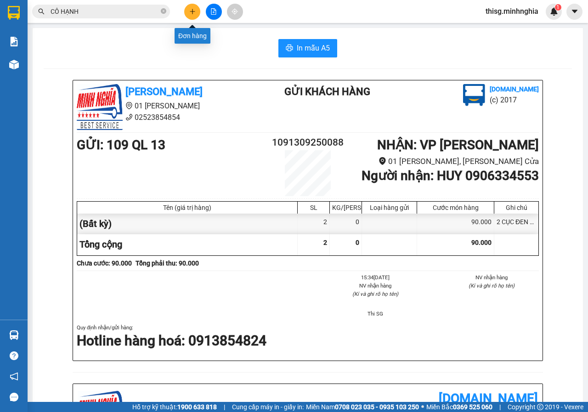
click at [189, 8] on button at bounding box center [192, 12] width 16 height 16
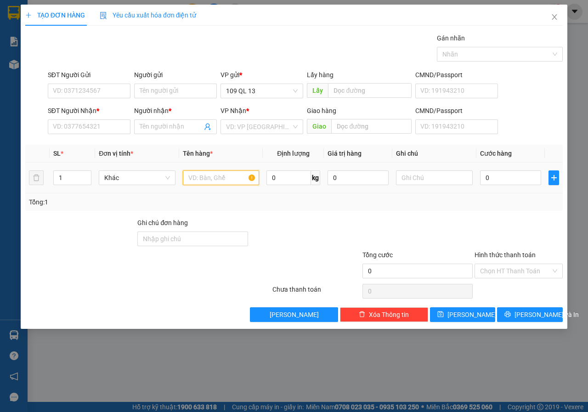
click at [222, 181] on input "text" at bounding box center [221, 178] width 77 height 15
click at [69, 122] on input "SĐT Người Nhận *" at bounding box center [89, 127] width 83 height 15
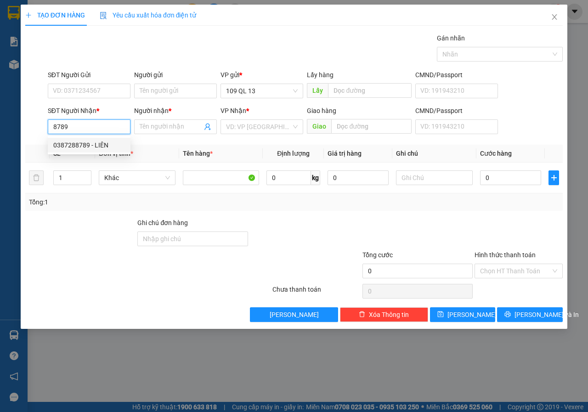
click at [92, 143] on div "0387288789 - LIÊN" at bounding box center [89, 145] width 72 height 10
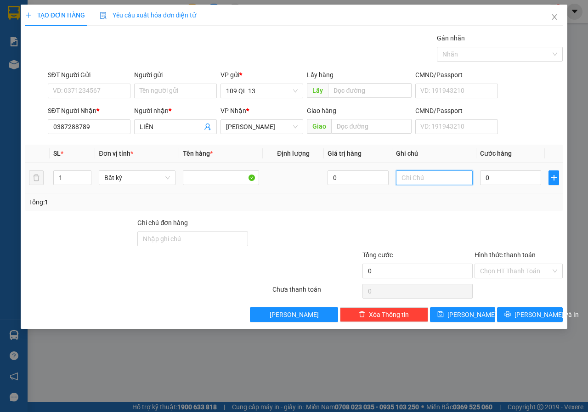
click at [405, 180] on input "text" at bounding box center [434, 178] width 77 height 15
click at [498, 179] on input "0" at bounding box center [510, 178] width 61 height 15
click at [511, 179] on input "30" at bounding box center [510, 178] width 61 height 15
click at [497, 196] on div "Tổng: 1" at bounding box center [294, 202] width 538 height 17
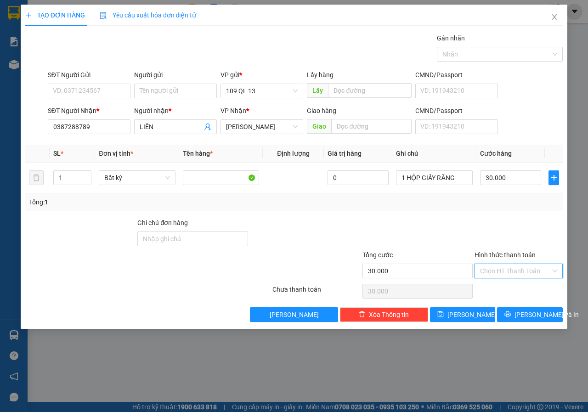
click at [515, 270] on input "Hình thức thanh toán" at bounding box center [515, 271] width 71 height 14
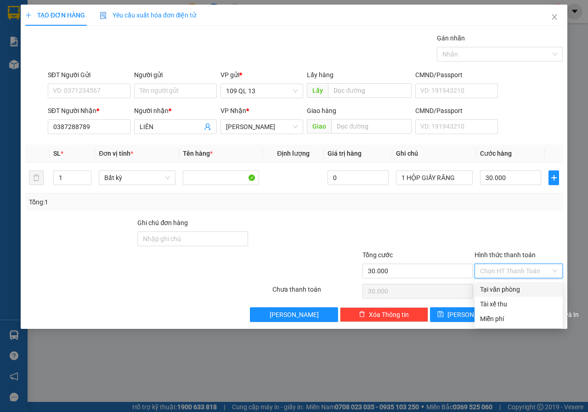
click at [507, 291] on div "Tại văn phòng" at bounding box center [518, 290] width 77 height 10
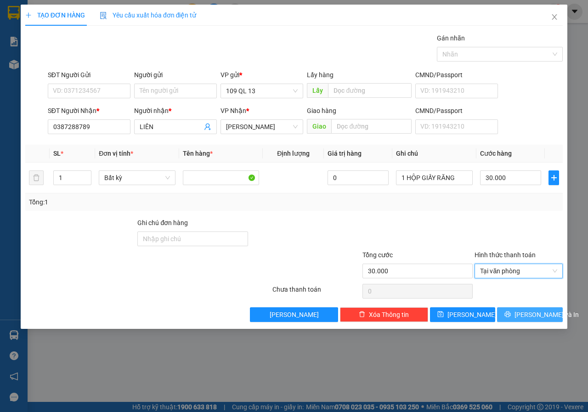
click at [507, 320] on button "[PERSON_NAME] và In" at bounding box center [530, 315] width 66 height 15
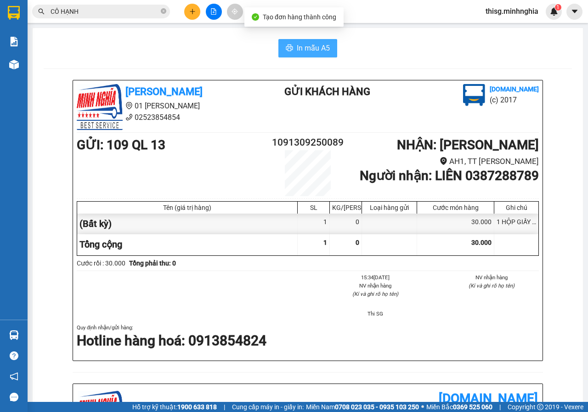
click at [292, 44] on button "In mẫu A5" at bounding box center [308, 48] width 59 height 18
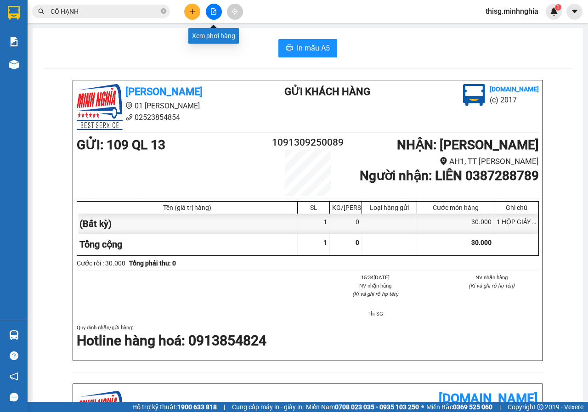
click at [211, 16] on button at bounding box center [214, 12] width 16 height 16
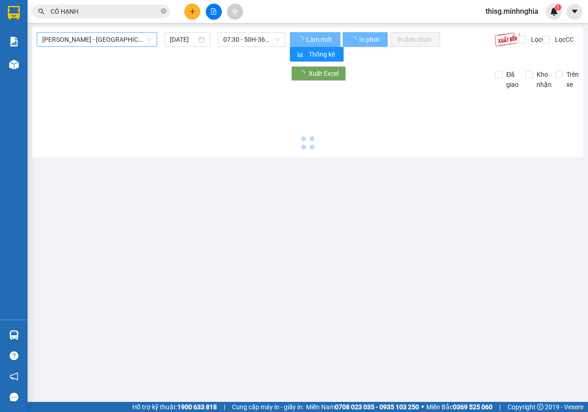
click at [96, 46] on div "[PERSON_NAME] - [GEOGRAPHIC_DATA] [DATE] 07:30 - 50H-368.19" at bounding box center [161, 46] width 249 height 29
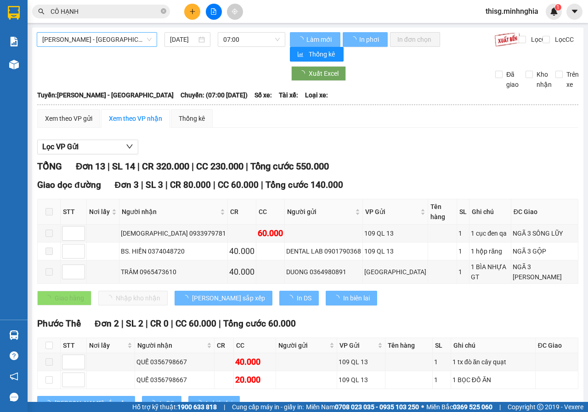
click at [94, 44] on span "[PERSON_NAME] - [GEOGRAPHIC_DATA]" at bounding box center [96, 40] width 109 height 14
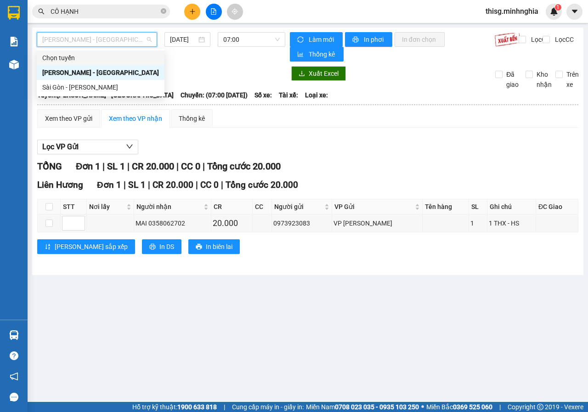
click at [86, 62] on div "Chọn tuyến" at bounding box center [100, 58] width 117 height 10
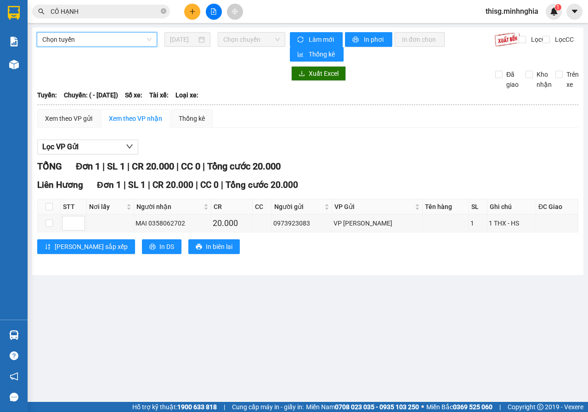
click at [103, 40] on span "Chọn tuyến" at bounding box center [96, 40] width 109 height 14
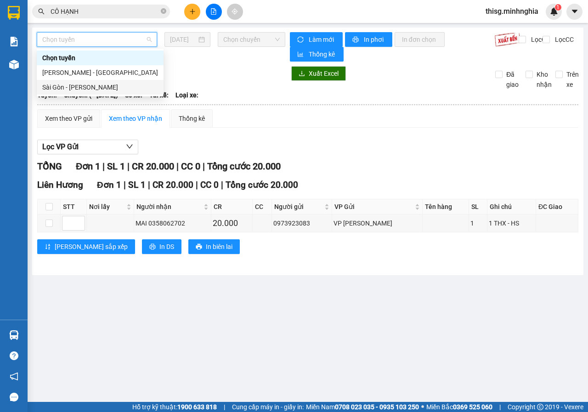
click at [69, 86] on div "Sài Gòn - [PERSON_NAME]" at bounding box center [100, 87] width 116 height 10
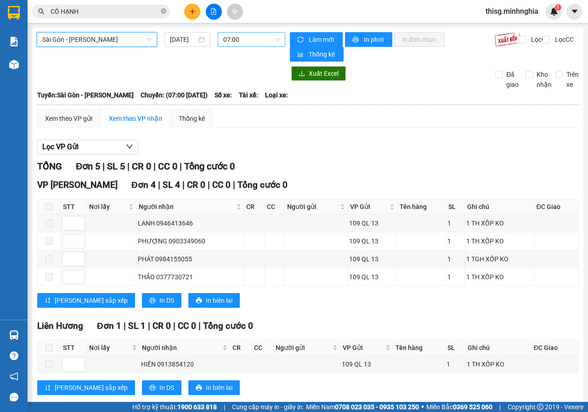
click at [227, 42] on span "07:00" at bounding box center [251, 40] width 56 height 14
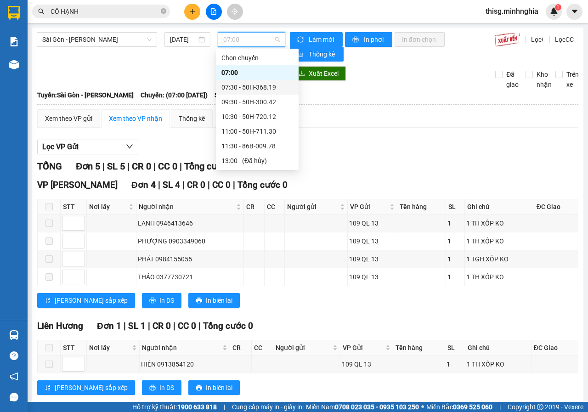
click at [234, 80] on div "07:30 - 50H-368.19" at bounding box center [257, 87] width 83 height 15
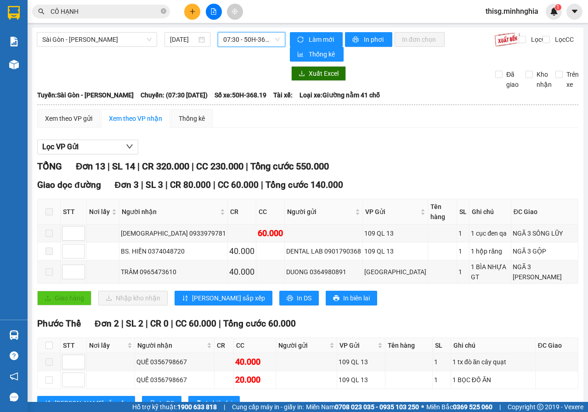
click at [254, 40] on span "07:30 - 50H-368.19" at bounding box center [251, 40] width 56 height 14
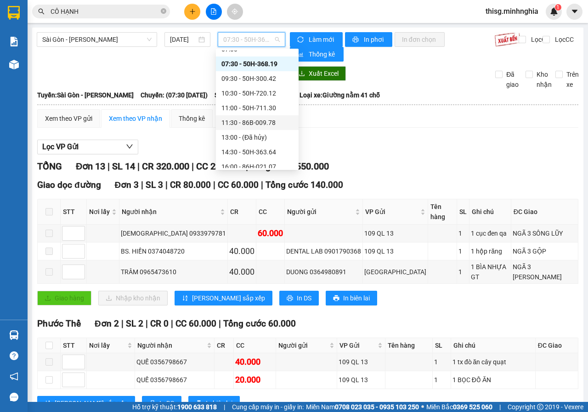
scroll to position [46, 0]
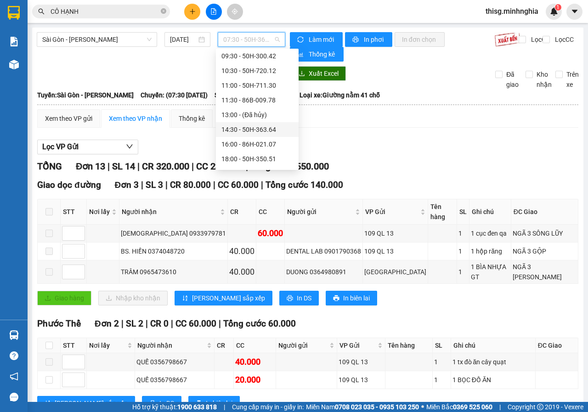
click at [244, 131] on div "14:30 - 50H-363.64" at bounding box center [258, 130] width 72 height 10
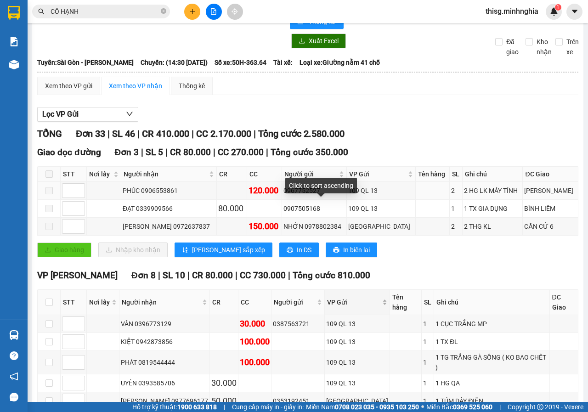
scroll to position [92, 0]
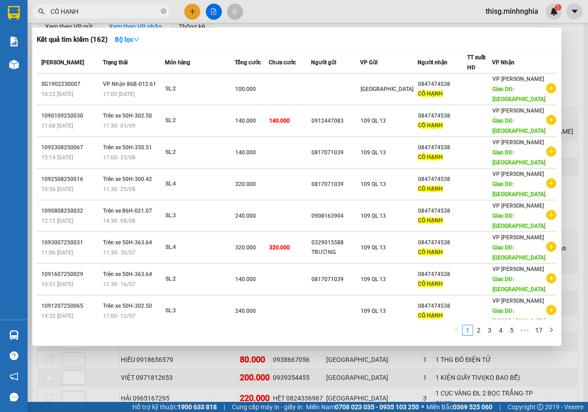
click at [90, 14] on input "CÔ HẠNH" at bounding box center [105, 11] width 109 height 10
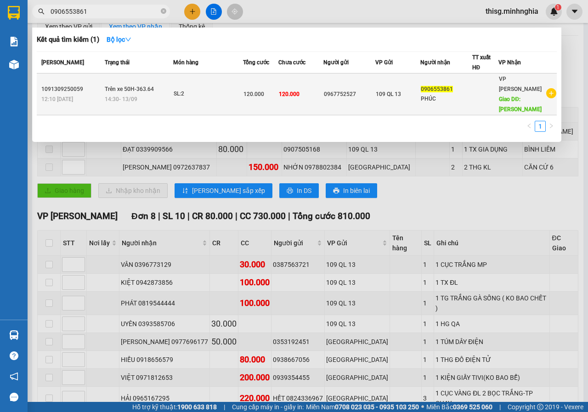
click at [154, 94] on div "14:30 [DATE]" at bounding box center [139, 99] width 68 height 10
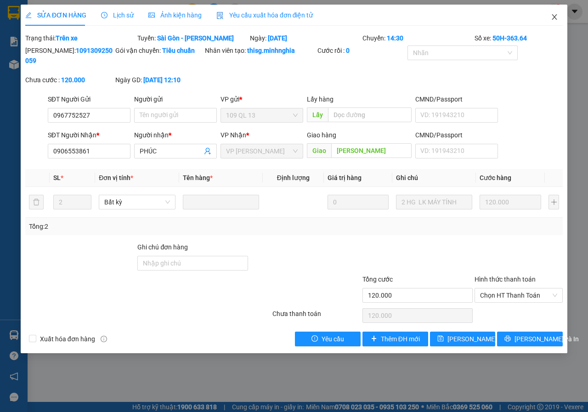
click at [554, 18] on icon "close" at bounding box center [554, 16] width 7 height 7
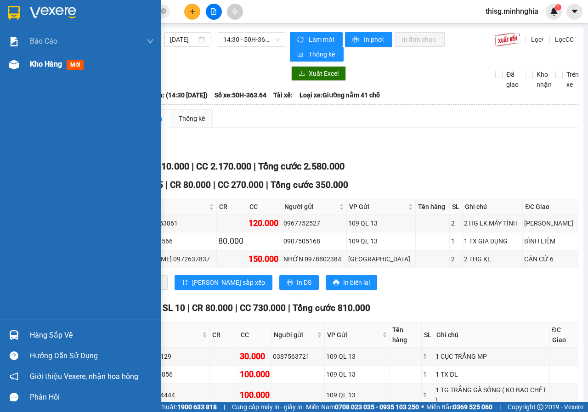
click at [12, 71] on div at bounding box center [14, 65] width 16 height 16
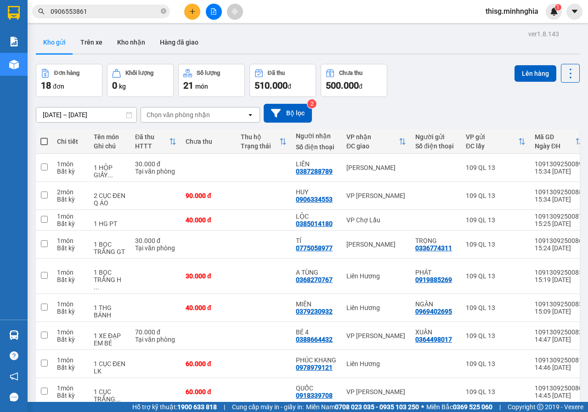
click at [43, 141] on span at bounding box center [43, 141] width 7 height 7
click at [44, 137] on input "checkbox" at bounding box center [44, 137] width 0 height 0
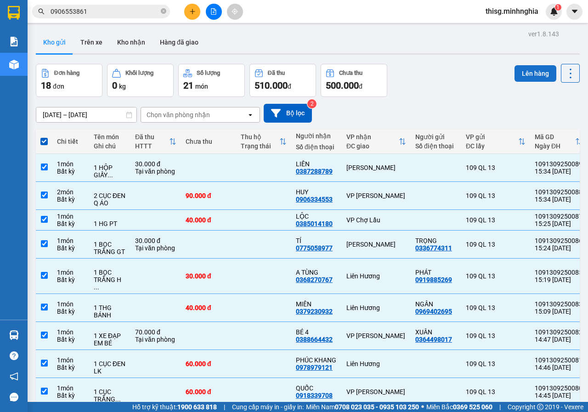
click at [533, 69] on button "Lên hàng" at bounding box center [536, 73] width 42 height 17
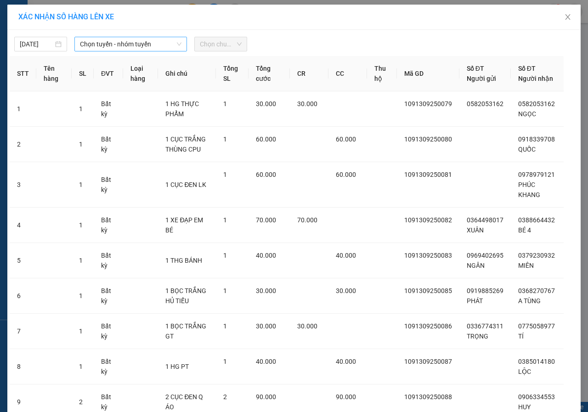
click at [142, 48] on span "Chọn tuyến - nhóm tuyến" at bounding box center [131, 44] width 102 height 14
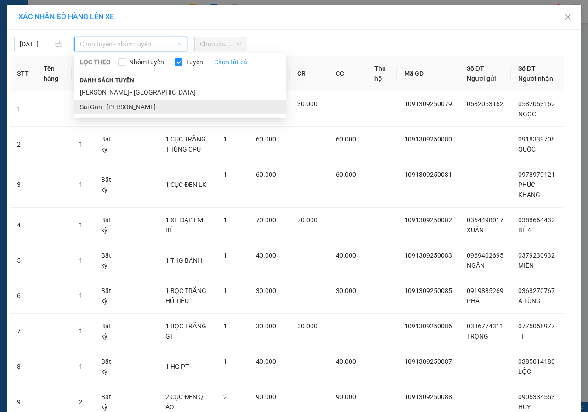
click at [122, 108] on li "Sài Gòn - [PERSON_NAME]" at bounding box center [179, 107] width 211 height 15
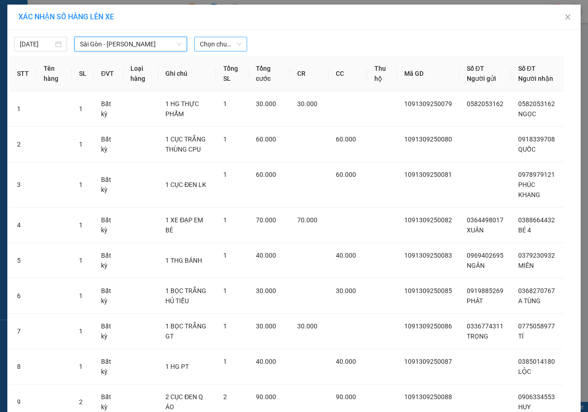
click at [221, 44] on span "Chọn chuyến" at bounding box center [221, 44] width 42 height 14
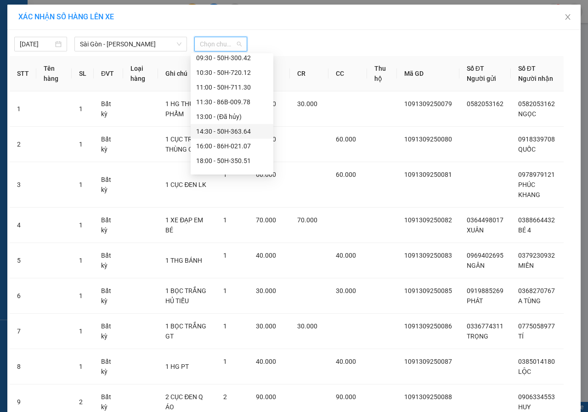
scroll to position [88, 0]
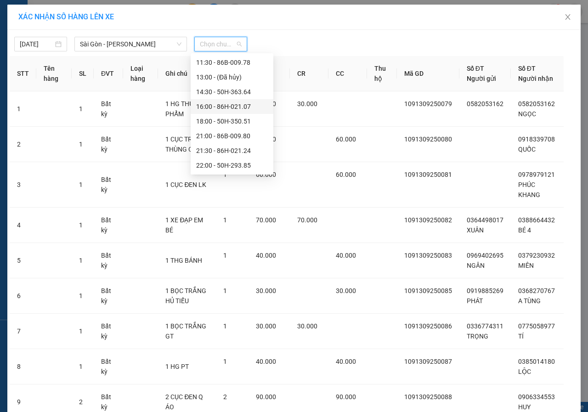
click at [207, 105] on div "16:00 - 86H-021.07" at bounding box center [232, 107] width 72 height 10
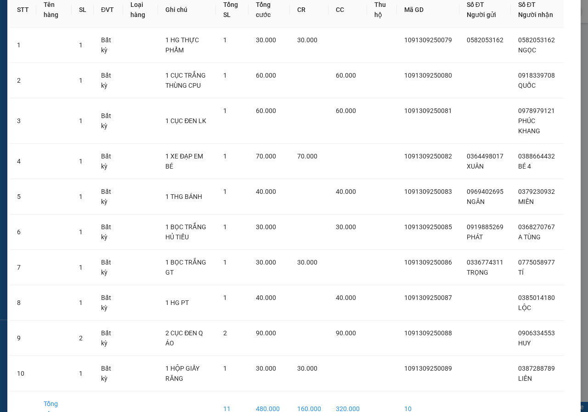
scroll to position [126, 0]
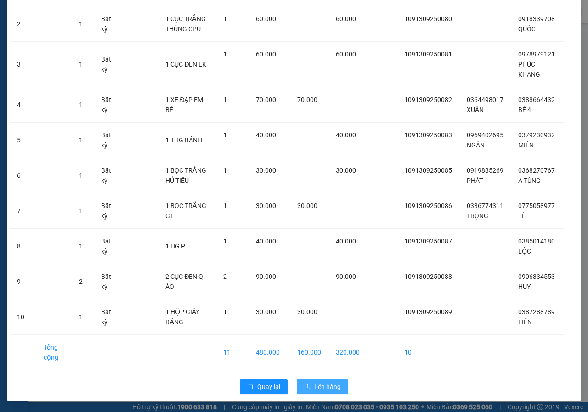
click at [325, 387] on span "Lên hàng" at bounding box center [327, 387] width 27 height 10
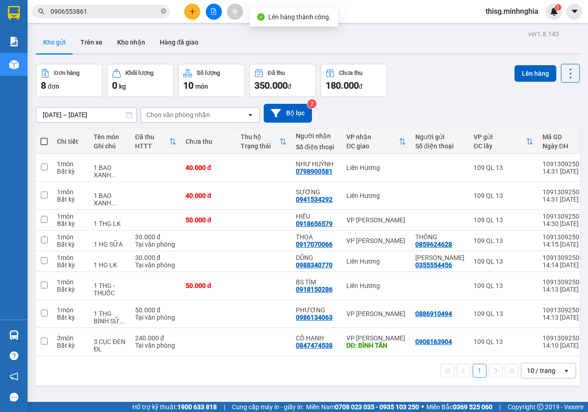
click at [40, 143] on span at bounding box center [43, 141] width 7 height 7
click at [44, 137] on input "checkbox" at bounding box center [44, 137] width 0 height 0
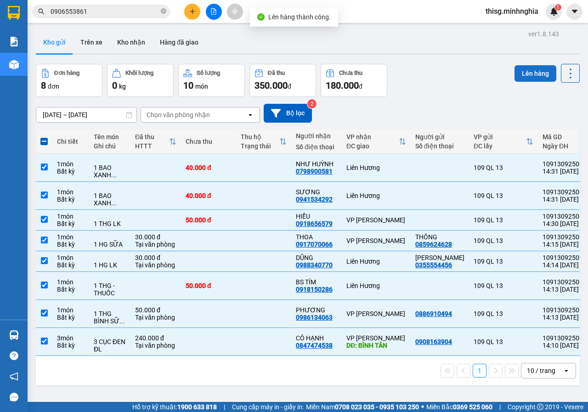
click at [520, 67] on button "Lên hàng" at bounding box center [536, 73] width 42 height 17
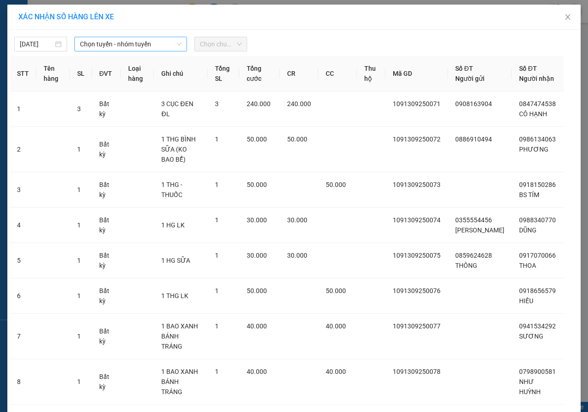
click at [135, 45] on span "Chọn tuyến - nhóm tuyến" at bounding box center [131, 44] width 102 height 14
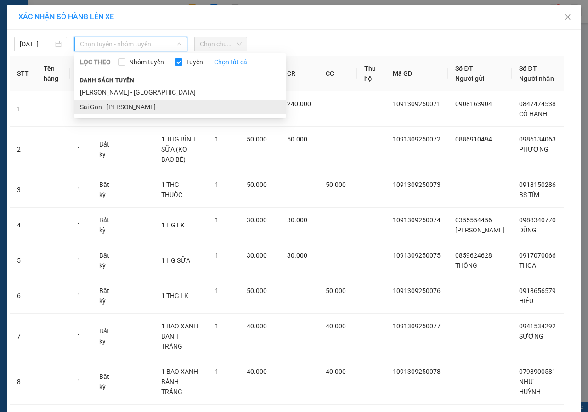
click at [129, 106] on li "Sài Gòn - [PERSON_NAME]" at bounding box center [179, 107] width 211 height 15
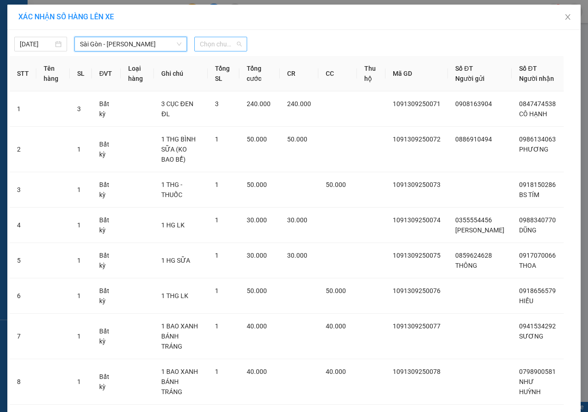
click at [235, 45] on span "Chọn chuyến" at bounding box center [221, 44] width 42 height 14
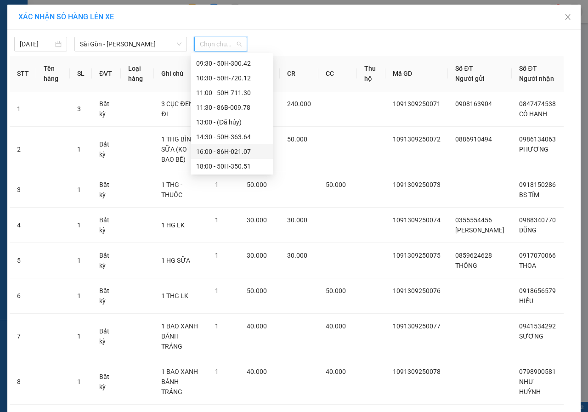
scroll to position [88, 0]
click at [211, 107] on div "16:00 - 86H-021.07" at bounding box center [232, 107] width 72 height 10
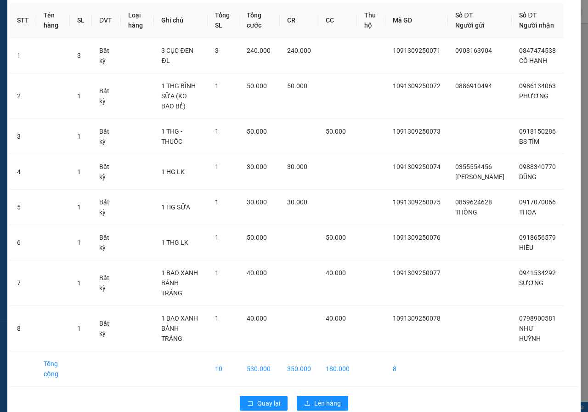
scroll to position [65, 0]
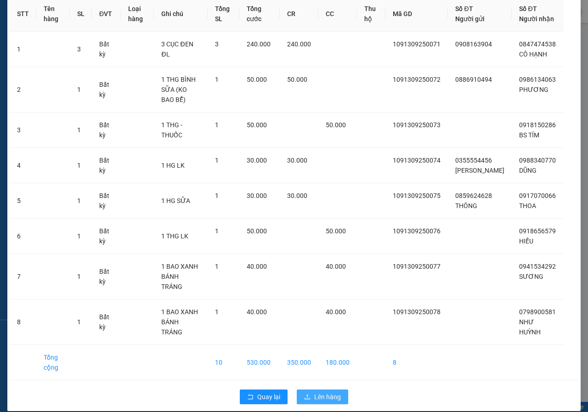
click at [333, 392] on span "Lên hàng" at bounding box center [327, 397] width 27 height 10
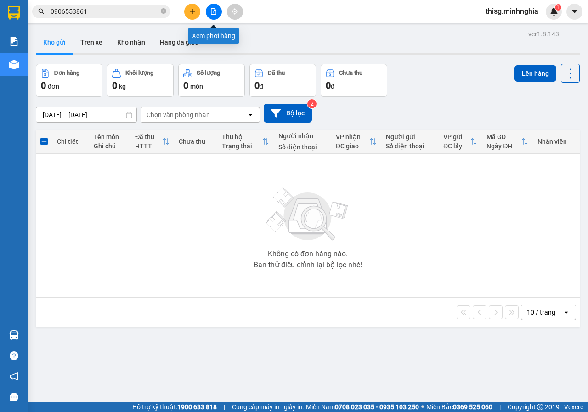
click at [195, 10] on icon "plus" at bounding box center [192, 11] width 6 height 6
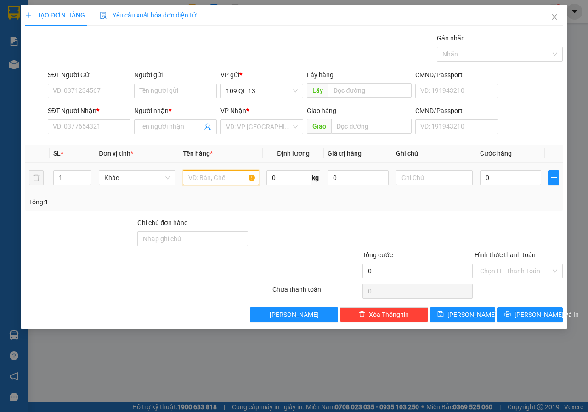
click at [241, 172] on input "text" at bounding box center [221, 178] width 77 height 15
click at [443, 181] on input "text" at bounding box center [434, 178] width 77 height 15
click at [88, 172] on span "Increase Value" at bounding box center [86, 175] width 10 height 8
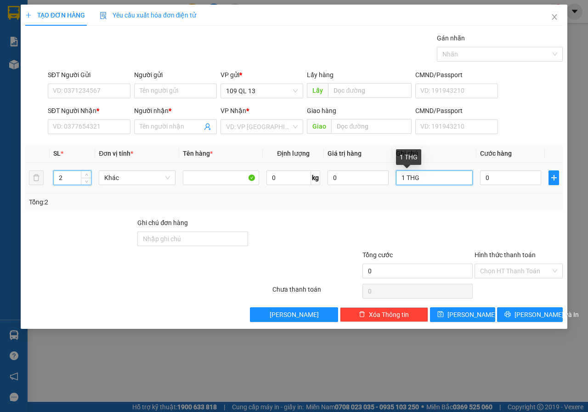
drag, startPoint x: 403, startPoint y: 173, endPoint x: 290, endPoint y: 169, distance: 113.6
click at [327, 169] on tr "2 Khác 0 kg 0 1 THG 0" at bounding box center [294, 178] width 538 height 31
click at [110, 138] on div "Transit Pickup Surcharge Ids Transit Deliver Surcharge Ids Transit Deliver Surc…" at bounding box center [294, 177] width 538 height 289
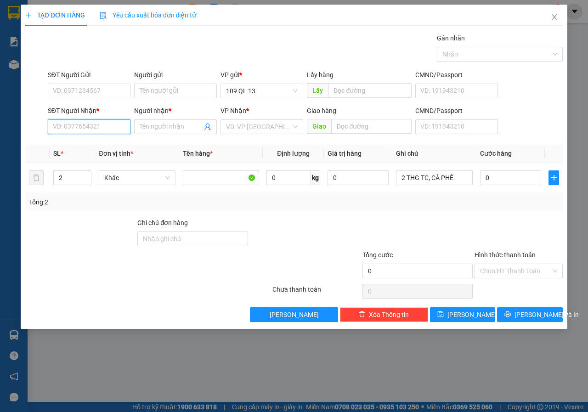
click at [110, 128] on input "SĐT Người Nhận *" at bounding box center [89, 127] width 83 height 15
click at [106, 147] on div "0988997371 - [GEOGRAPHIC_DATA]" at bounding box center [104, 145] width 103 height 10
click at [493, 181] on input "0" at bounding box center [510, 178] width 61 height 15
click at [508, 271] on input "Hình thức thanh toán" at bounding box center [515, 271] width 71 height 14
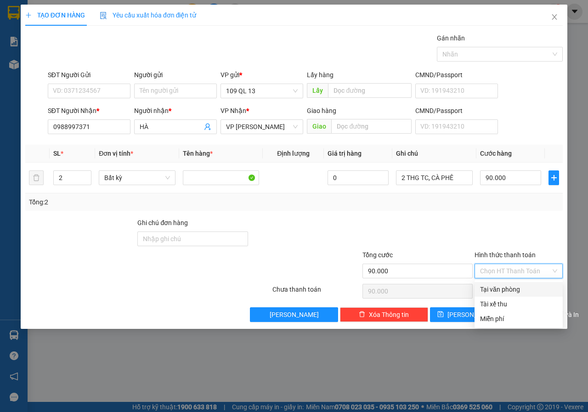
click at [508, 288] on div "Tại văn phòng" at bounding box center [518, 290] width 77 height 10
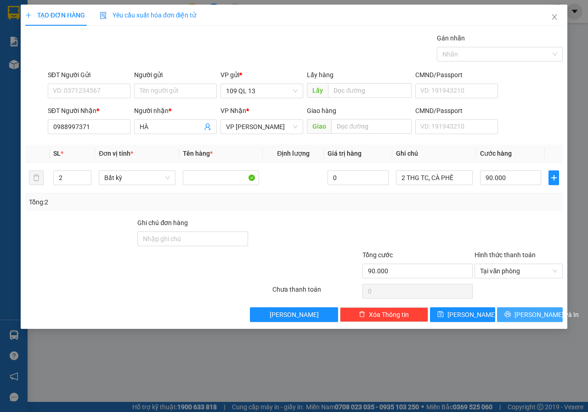
click at [535, 310] on span "[PERSON_NAME] và In" at bounding box center [547, 315] width 64 height 10
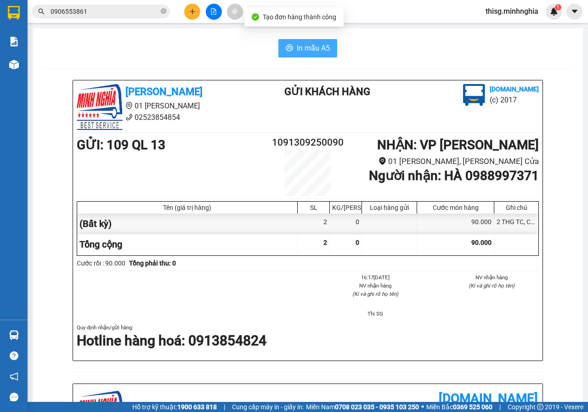
click at [298, 51] on span "In mẫu A5" at bounding box center [313, 47] width 33 height 11
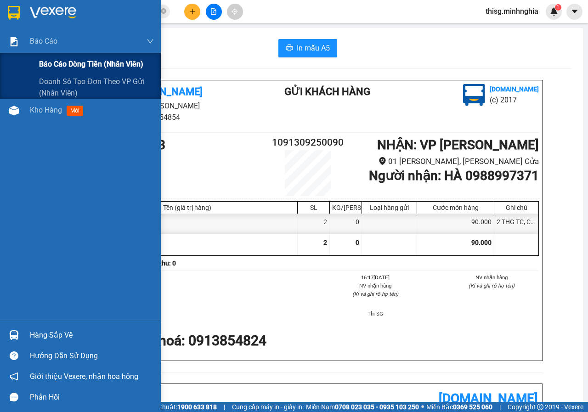
click at [83, 64] on span "Báo cáo dòng tiền (nhân viên)" at bounding box center [91, 63] width 104 height 11
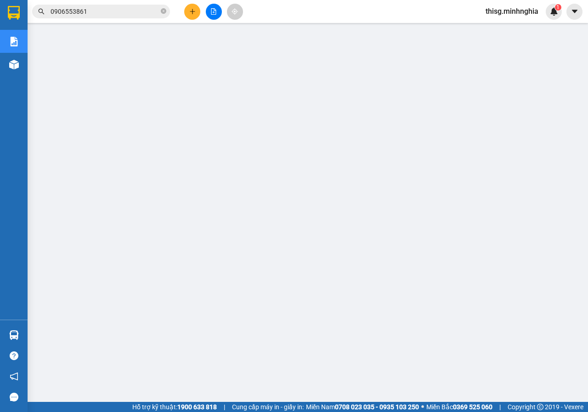
click at [192, 11] on icon "plus" at bounding box center [192, 11] width 6 height 6
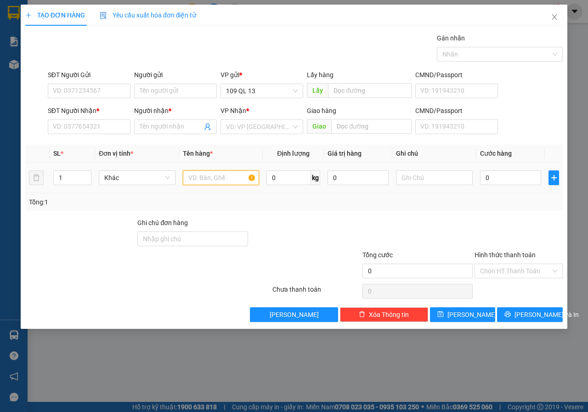
click at [199, 179] on input "text" at bounding box center [221, 178] width 77 height 15
click at [451, 175] on input "text" at bounding box center [434, 178] width 77 height 15
click at [82, 123] on input "SĐT Người Nhận *" at bounding box center [89, 127] width 83 height 15
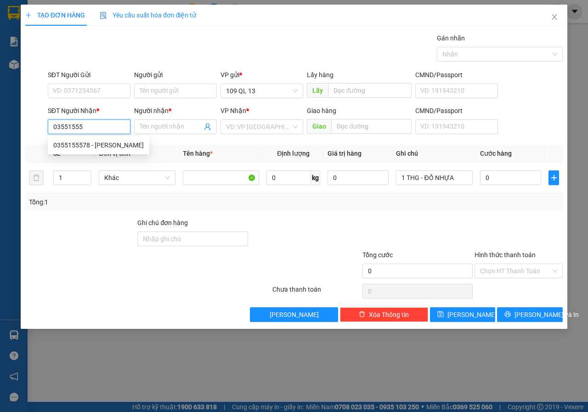
click at [79, 141] on div "0355155578 - [PERSON_NAME]" at bounding box center [98, 145] width 91 height 10
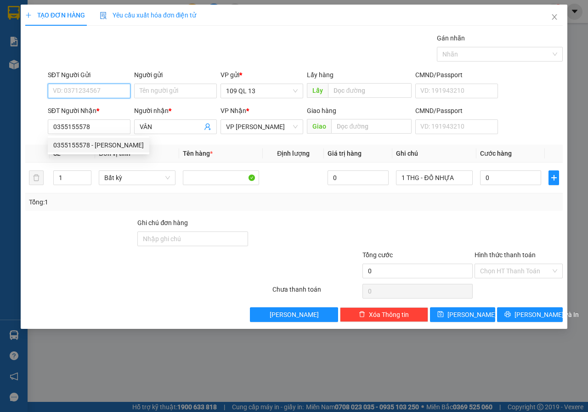
click at [86, 91] on input "SĐT Người Gửi" at bounding box center [89, 91] width 83 height 15
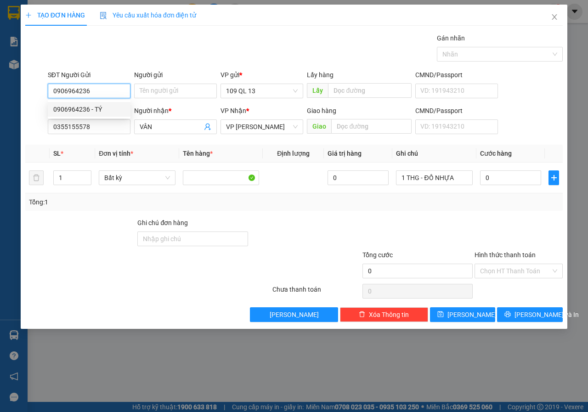
click at [114, 108] on div "0906964236 - TÝ" at bounding box center [89, 109] width 72 height 10
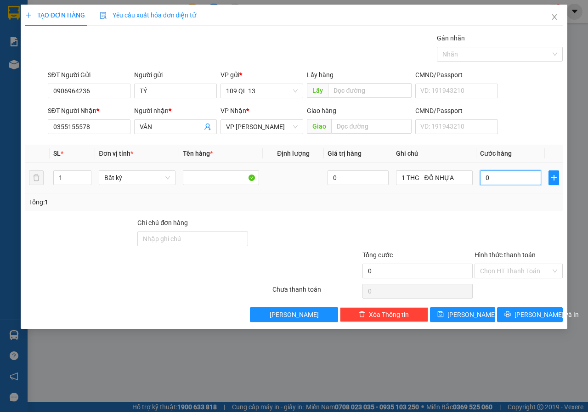
click at [506, 182] on input "0" at bounding box center [510, 178] width 61 height 15
click at [520, 263] on div "Hình thức thanh toán" at bounding box center [519, 257] width 88 height 14
click at [518, 269] on input "Hình thức thanh toán" at bounding box center [515, 271] width 71 height 14
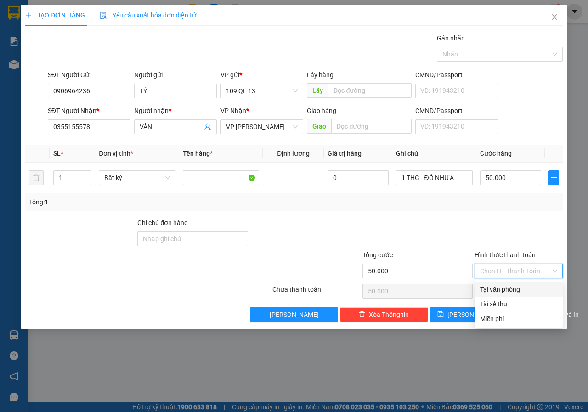
click at [510, 286] on div "Tại văn phòng" at bounding box center [518, 290] width 77 height 10
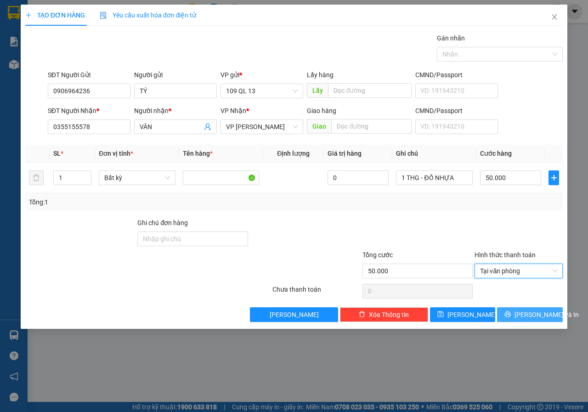
click at [543, 317] on span "[PERSON_NAME] và In" at bounding box center [547, 315] width 64 height 10
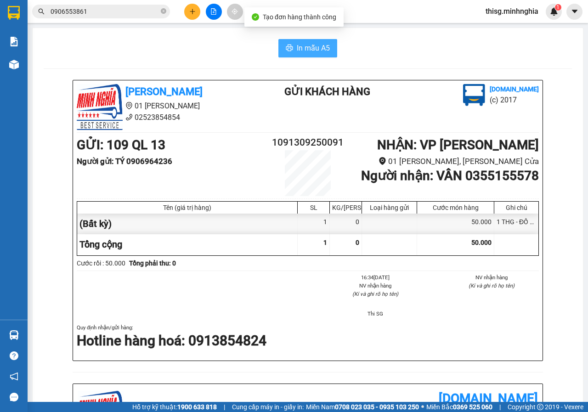
click at [321, 40] on button "In mẫu A5" at bounding box center [308, 48] width 59 height 18
click at [192, 12] on icon "plus" at bounding box center [192, 11] width 6 height 6
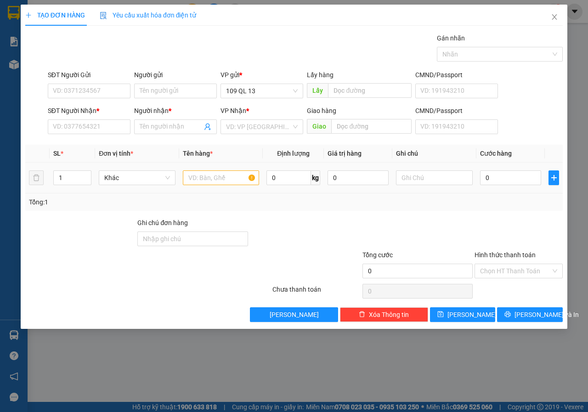
drag, startPoint x: 212, startPoint y: 172, endPoint x: 211, endPoint y: 178, distance: 5.5
click at [212, 173] on div at bounding box center [221, 178] width 77 height 18
click at [211, 178] on input "text" at bounding box center [221, 178] width 77 height 15
click at [41, 177] on tr "1 Khác 0 kg 0 0" at bounding box center [294, 178] width 538 height 31
click at [438, 179] on input "text" at bounding box center [434, 178] width 77 height 15
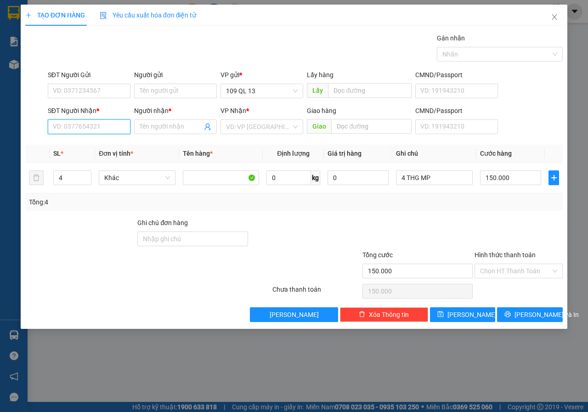
click at [58, 127] on input "SĐT Người Nhận *" at bounding box center [89, 127] width 83 height 15
click at [78, 146] on div "0961078801 - PHI" at bounding box center [89, 145] width 72 height 10
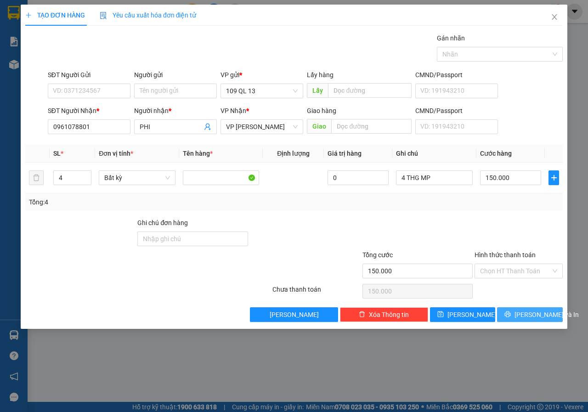
click at [526, 313] on span "[PERSON_NAME] và In" at bounding box center [547, 315] width 64 height 10
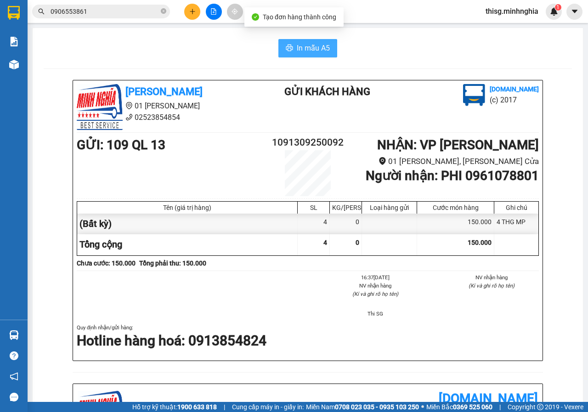
click at [279, 49] on button "In mẫu A5" at bounding box center [308, 48] width 59 height 18
click at [189, 17] on button at bounding box center [192, 12] width 16 height 16
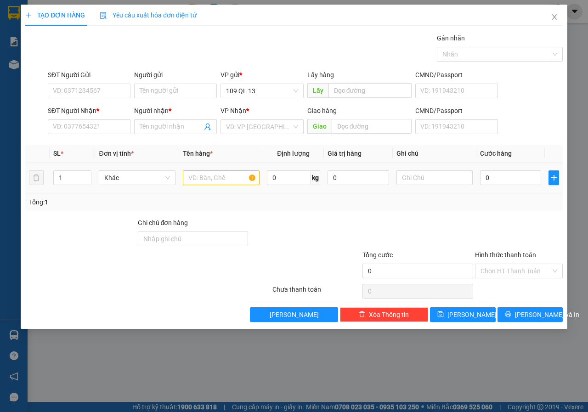
click at [224, 159] on th "Tên hàng *" at bounding box center [221, 154] width 84 height 18
click at [221, 182] on input "text" at bounding box center [221, 178] width 77 height 15
click at [436, 171] on input "text" at bounding box center [434, 178] width 77 height 15
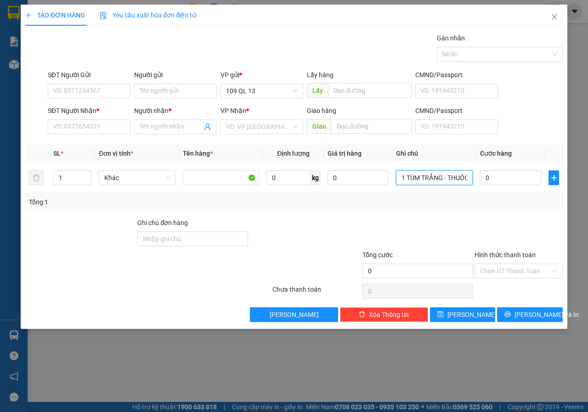
scroll to position [0, 3]
click at [67, 124] on input "SĐT Người Nhận *" at bounding box center [89, 127] width 83 height 15
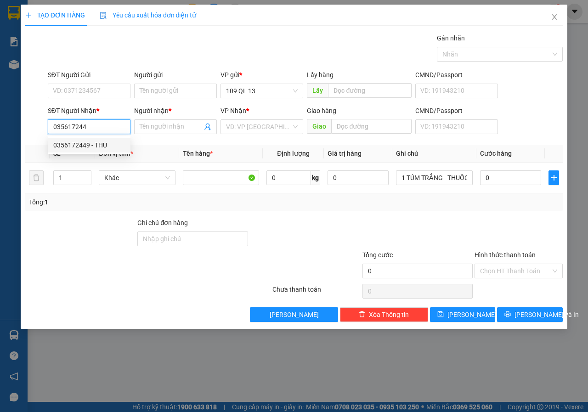
click at [98, 145] on div "0356172449 - THU" at bounding box center [89, 145] width 72 height 10
click at [111, 93] on input "SĐT Người Gửi" at bounding box center [89, 91] width 83 height 15
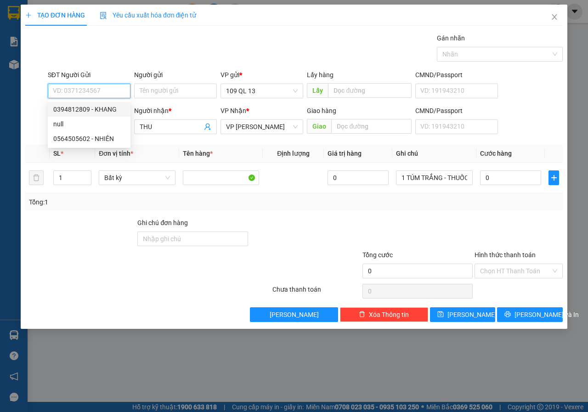
click at [109, 103] on div "0394812809 - KHANG" at bounding box center [89, 109] width 83 height 15
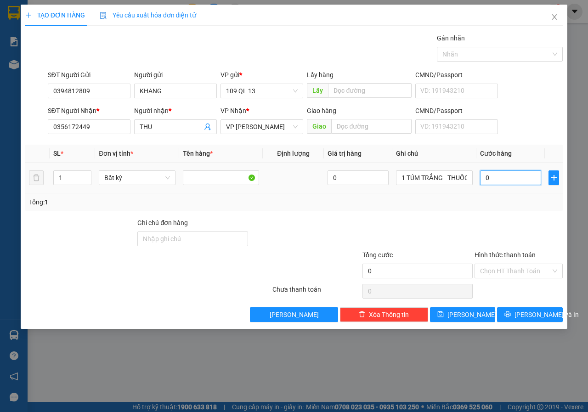
click at [500, 175] on input "0" at bounding box center [510, 178] width 61 height 15
click at [528, 320] on button "[PERSON_NAME] và In" at bounding box center [530, 315] width 66 height 15
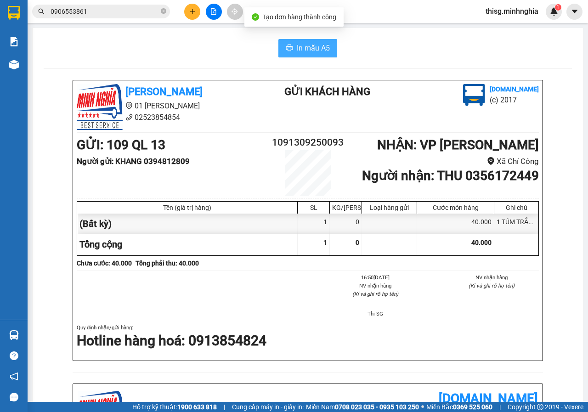
click at [331, 52] on button "In mẫu A5" at bounding box center [308, 48] width 59 height 18
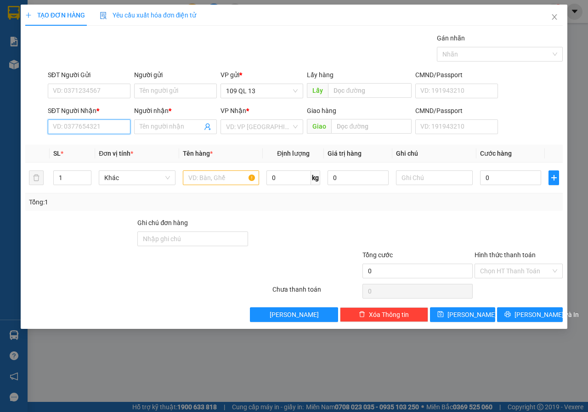
click at [83, 126] on input "SĐT Người Nhận *" at bounding box center [89, 127] width 83 height 15
click at [223, 165] on div "Transit Pickup Surcharge Ids Transit Deliver Surcharge Ids Transit Deliver Surc…" at bounding box center [294, 177] width 538 height 289
click at [127, 158] on div "0827557739 - TUYÊN" at bounding box center [98, 160] width 91 height 10
type input "0827557739"
type input "TUYÊN"
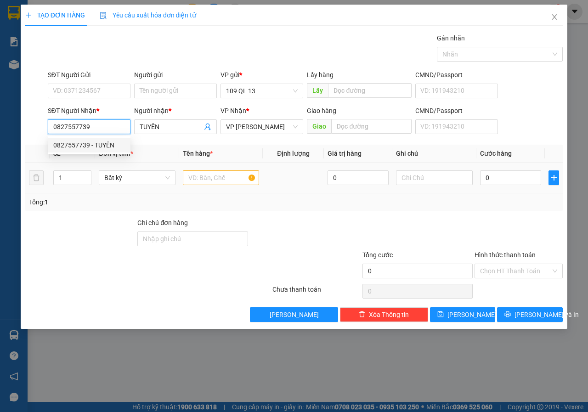
type input "0827557739"
click at [248, 182] on input "text" at bounding box center [221, 178] width 77 height 15
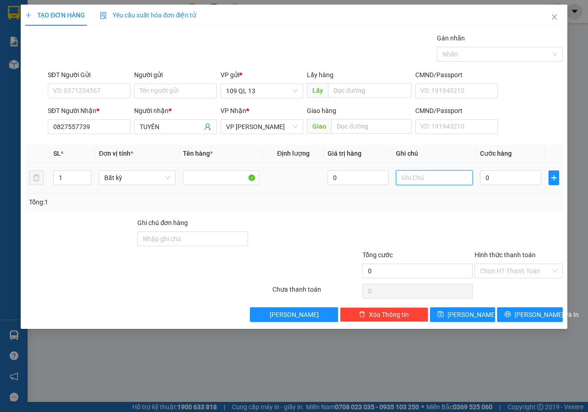
click at [457, 182] on input "text" at bounding box center [434, 178] width 77 height 15
type input "1 CỤC TRẮNG CARD VISIT"
type input "3"
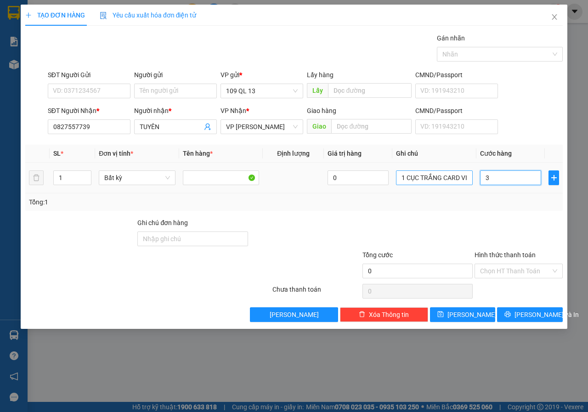
type input "3"
type input "30"
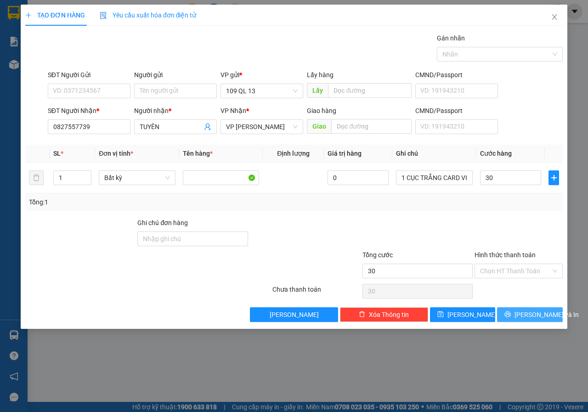
type input "30.000"
click at [524, 316] on span "[PERSON_NAME] và In" at bounding box center [547, 315] width 64 height 10
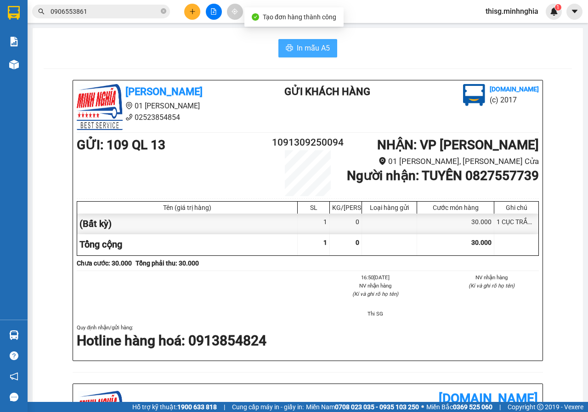
click at [314, 47] on span "In mẫu A5" at bounding box center [313, 47] width 33 height 11
click at [200, 15] on button at bounding box center [192, 12] width 16 height 16
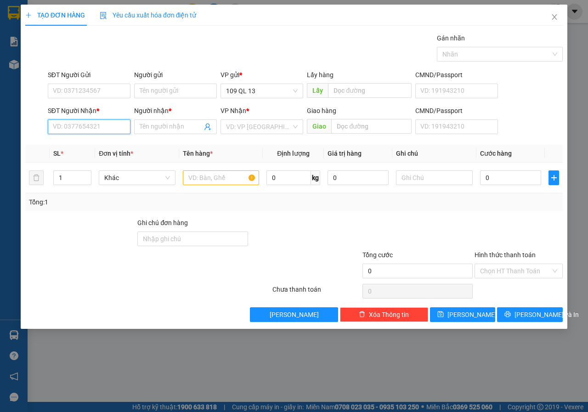
click at [90, 121] on input "SĐT Người Nhận *" at bounding box center [89, 127] width 83 height 15
type input "0986520019"
click at [89, 146] on div "0986520019 - SƠN" at bounding box center [89, 145] width 72 height 10
type input "SƠN"
type input "0986520019"
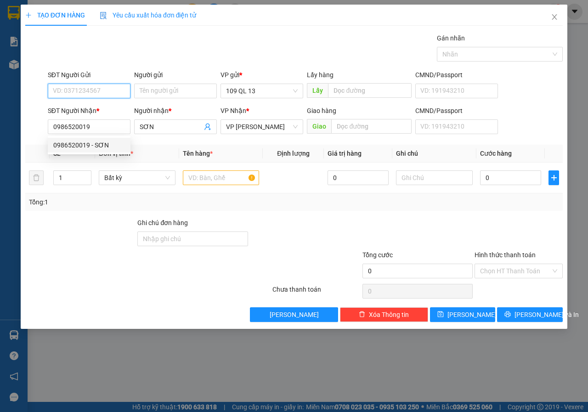
click at [102, 97] on input "SĐT Người Gửi" at bounding box center [89, 91] width 83 height 15
click at [109, 113] on div "0397614294 - MY" at bounding box center [89, 109] width 72 height 10
type input "0397614294"
type input "MY"
click at [178, 170] on td "Bất kỳ" at bounding box center [137, 178] width 84 height 31
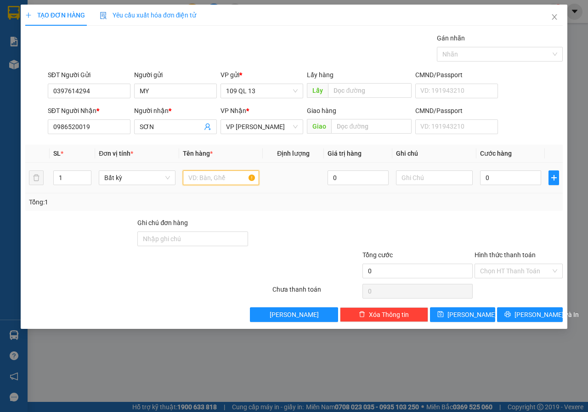
click at [193, 175] on input "text" at bounding box center [221, 178] width 77 height 15
type input "1 HG QA"
type input "3"
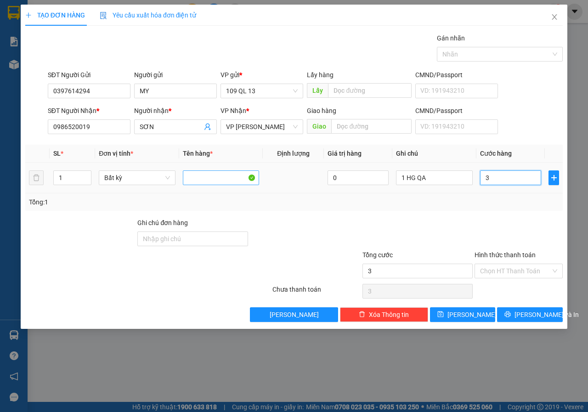
type input "30"
type input "30.000"
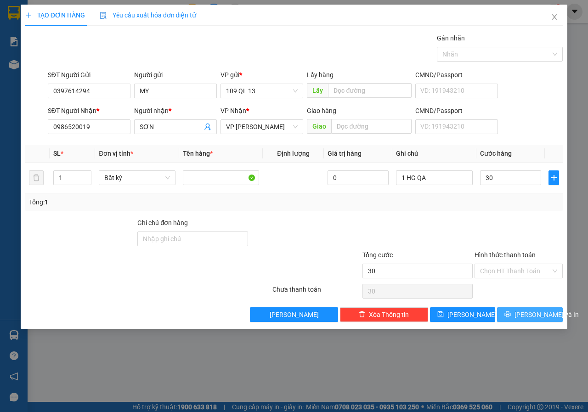
type input "30.000"
click at [545, 319] on span "[PERSON_NAME] và In" at bounding box center [547, 315] width 64 height 10
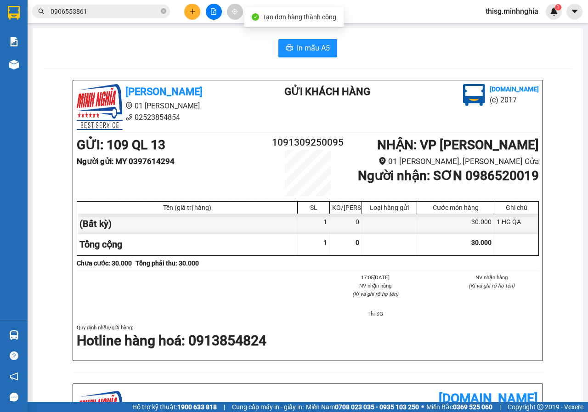
click at [312, 37] on div "In mẫu A5 Minh Nghĩa 01 Đinh Tiên Hoàng 02523854854 Gửi khách hàng Vexere.com (…" at bounding box center [308, 381] width 551 height 707
click at [326, 56] on button "In mẫu A5" at bounding box center [308, 48] width 59 height 18
click at [191, 11] on icon "plus" at bounding box center [192, 11] width 6 height 6
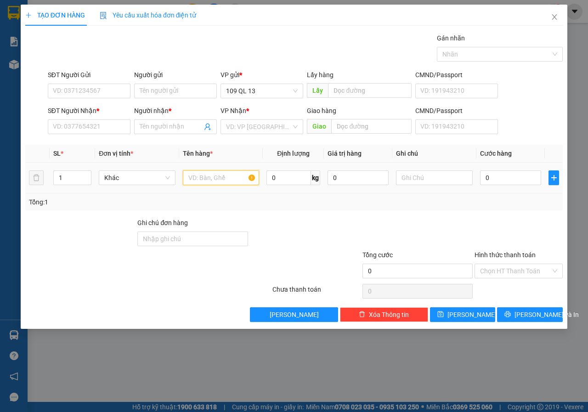
drag, startPoint x: 216, startPoint y: 182, endPoint x: 325, endPoint y: 182, distance: 109.0
click at [216, 181] on input "text" at bounding box center [221, 178] width 77 height 15
click at [419, 184] on input "text" at bounding box center [434, 178] width 77 height 15
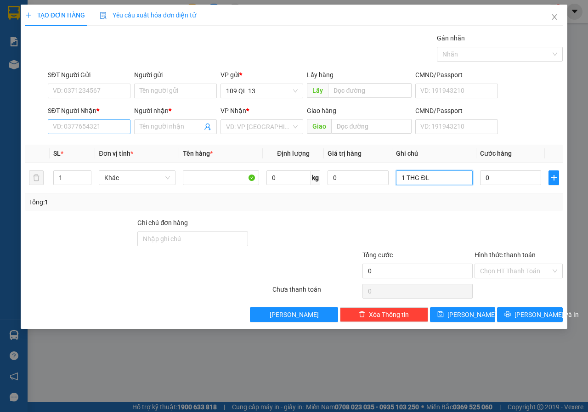
type input "1 THG ĐL"
click at [69, 134] on input "SĐT Người Nhận *" at bounding box center [89, 127] width 83 height 15
click at [78, 141] on div "0907000675 - NGỌC" at bounding box center [89, 145] width 72 height 10
type input "0907000675"
type input "NGỌC"
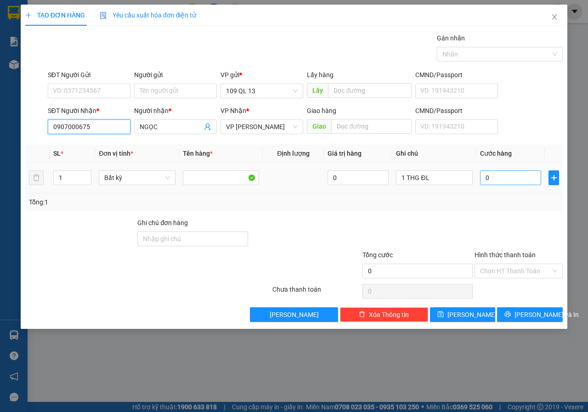
type input "0907000675"
click at [500, 177] on input "0" at bounding box center [510, 178] width 61 height 15
type input "6"
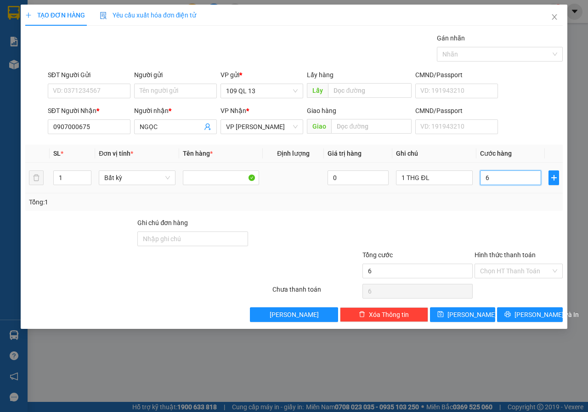
type input "60"
type input "60.000"
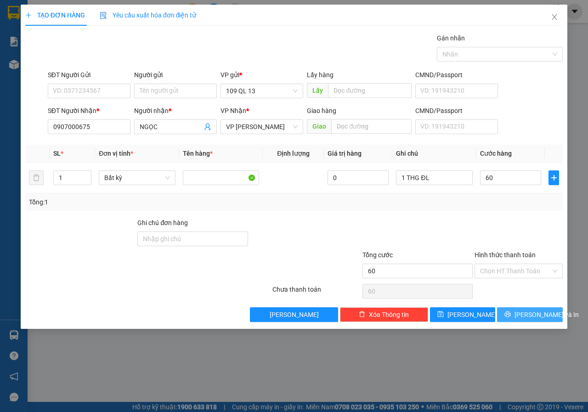
type input "60.000"
click at [527, 316] on span "[PERSON_NAME] và In" at bounding box center [547, 315] width 64 height 10
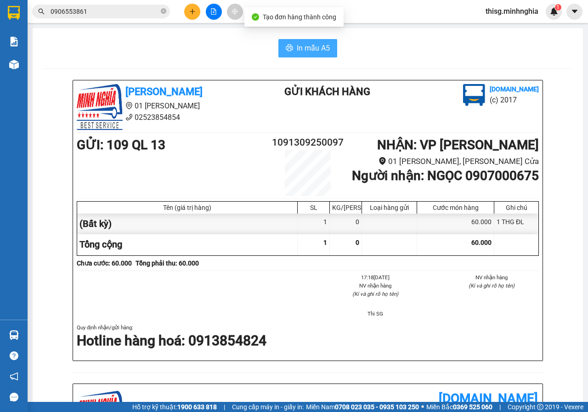
click at [288, 46] on icon "printer" at bounding box center [289, 47] width 7 height 7
click at [196, 16] on button at bounding box center [192, 12] width 16 height 16
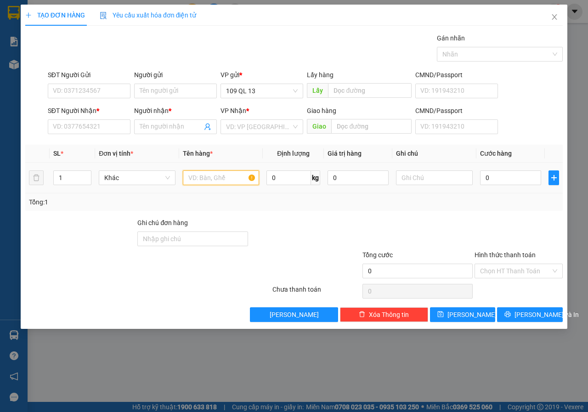
click at [227, 177] on input "text" at bounding box center [221, 178] width 77 height 15
click at [415, 181] on input "text" at bounding box center [434, 178] width 77 height 15
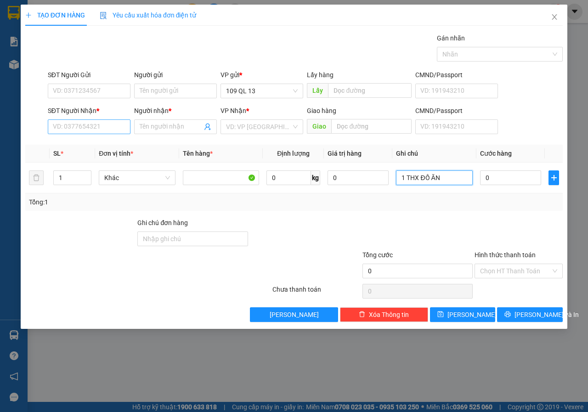
type input "1 THX ĐỒ ĂN"
click at [99, 124] on input "SĐT Người Nhận *" at bounding box center [89, 127] width 83 height 15
type input "0975895183"
click at [105, 145] on div "0975895183 - SƠN" at bounding box center [89, 145] width 72 height 10
type input "SƠN"
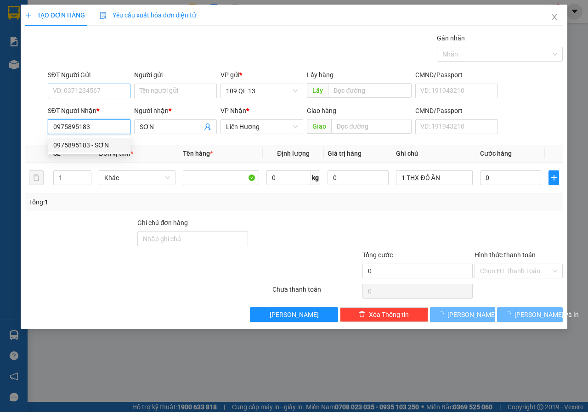
type input "0975895183"
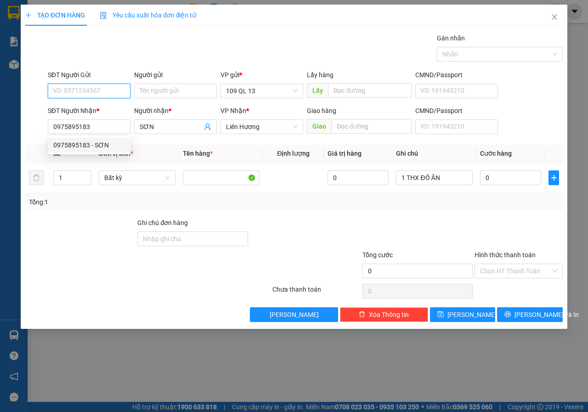
click at [103, 86] on input "SĐT Người Gửi" at bounding box center [89, 91] width 83 height 15
click at [101, 107] on div "0937777318 - DŨNG" at bounding box center [89, 109] width 72 height 10
type input "0937777318"
type input "DŨNG"
type input "0937777318"
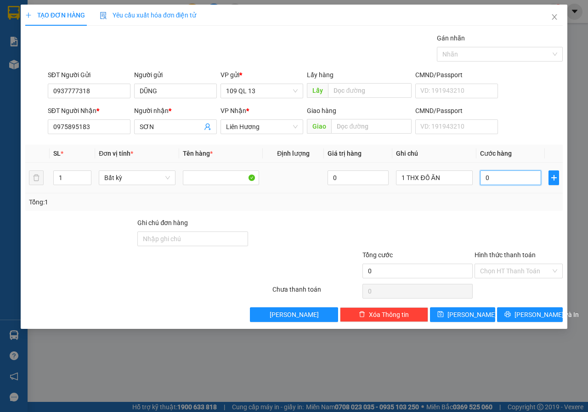
click at [526, 178] on input "0" at bounding box center [510, 178] width 61 height 15
type input "6"
type input "60"
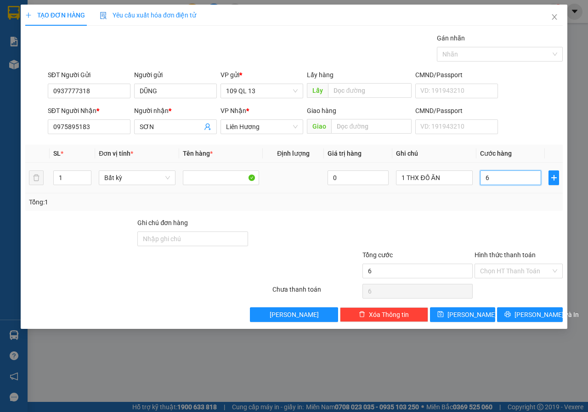
type input "60"
type input "60.000"
click at [501, 273] on input "Hình thức thanh toán" at bounding box center [515, 271] width 71 height 14
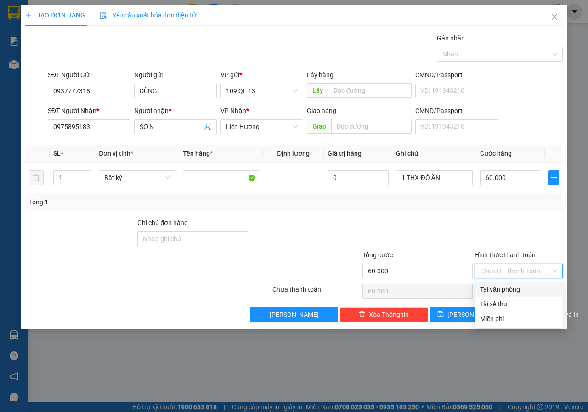
click at [505, 291] on div "Tại văn phòng" at bounding box center [518, 290] width 77 height 10
type input "0"
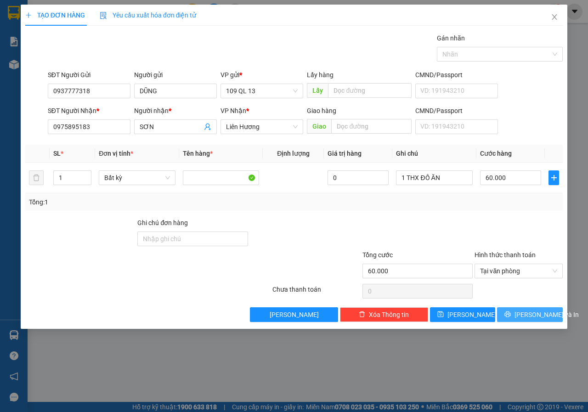
click at [522, 314] on button "[PERSON_NAME] và In" at bounding box center [530, 315] width 66 height 15
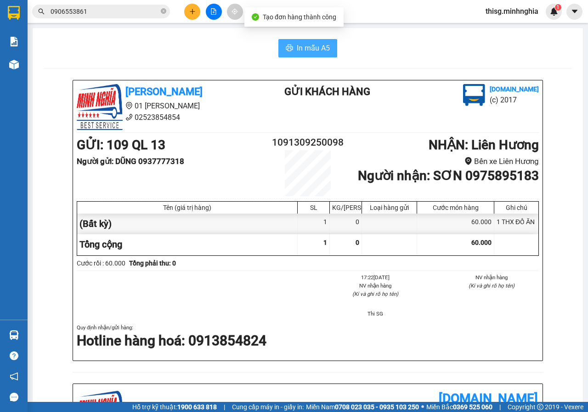
click at [308, 46] on span "In mẫu A5" at bounding box center [313, 47] width 33 height 11
click at [197, 4] on div at bounding box center [213, 12] width 69 height 16
click at [196, 17] on button at bounding box center [192, 12] width 16 height 16
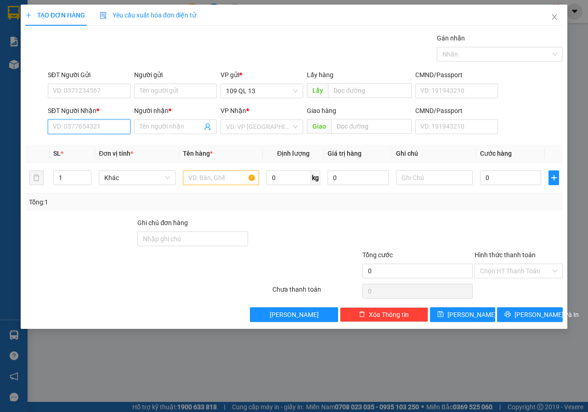
click at [106, 130] on input "SĐT Người Nhận *" at bounding box center [89, 127] width 83 height 15
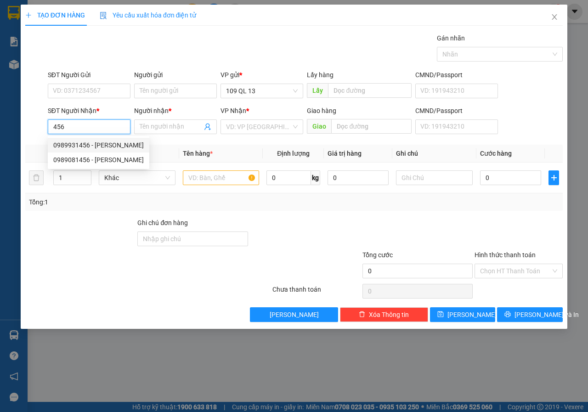
click at [117, 141] on div "0989931456 - NGUYỄN NAM SG" at bounding box center [98, 145] width 91 height 10
type input "0989931456"
type input "NGUYỄN NAM SG"
type input "0989931456"
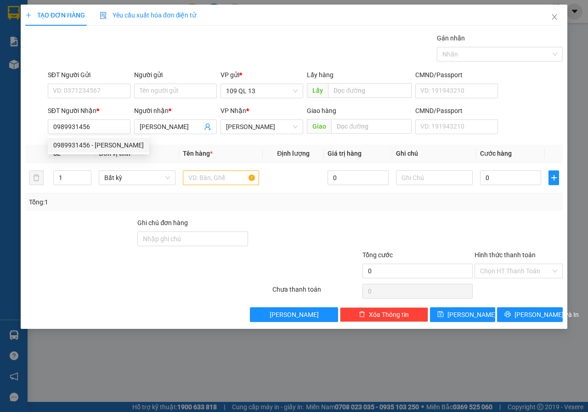
click at [116, 107] on div "SĐT Người Nhận *" at bounding box center [89, 111] width 83 height 10
click at [116, 120] on input "0989931456" at bounding box center [89, 127] width 83 height 15
click at [116, 100] on div "SĐT Người Gửi VD: 0371234567" at bounding box center [89, 86] width 83 height 32
click at [115, 96] on input "SĐT Người Gửi" at bounding box center [89, 91] width 83 height 15
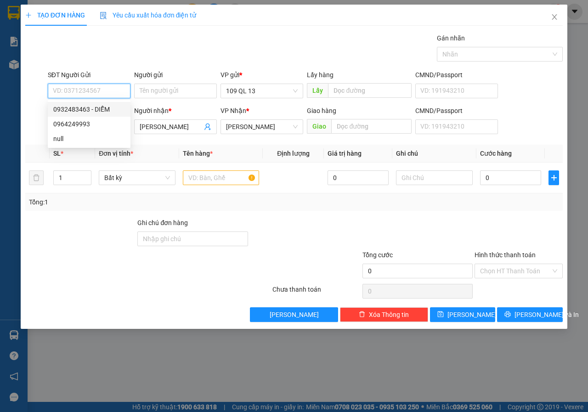
click at [113, 109] on div "0932483463 - DIỄM" at bounding box center [89, 109] width 72 height 10
type input "0932483463"
type input "DIỄM"
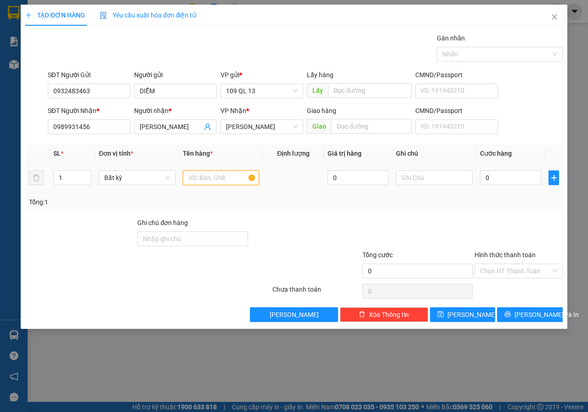
click at [193, 175] on input "text" at bounding box center [221, 178] width 77 height 15
drag, startPoint x: 408, startPoint y: 186, endPoint x: 413, endPoint y: 183, distance: 5.8
click at [411, 184] on div at bounding box center [434, 178] width 77 height 18
click at [413, 183] on input "text" at bounding box center [434, 178] width 77 height 15
type input "1 HỘP RĂNG"
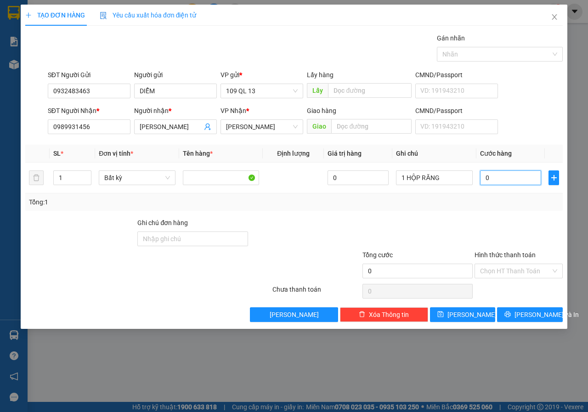
type input "3"
type input "30"
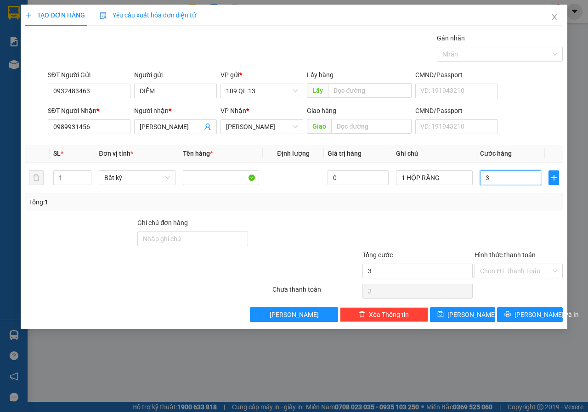
type input "30"
type input "30.000"
click at [505, 271] on input "Hình thức thanh toán" at bounding box center [515, 271] width 71 height 14
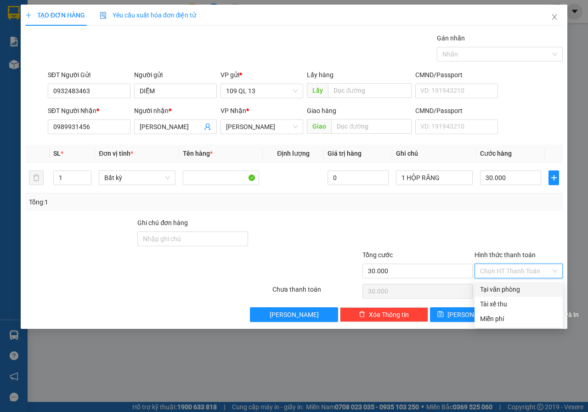
click at [509, 285] on div "Tại văn phòng" at bounding box center [518, 290] width 77 height 10
type input "0"
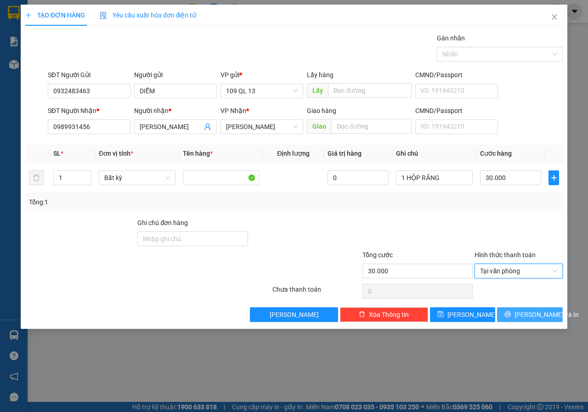
click at [529, 320] on span "[PERSON_NAME] và In" at bounding box center [547, 315] width 64 height 10
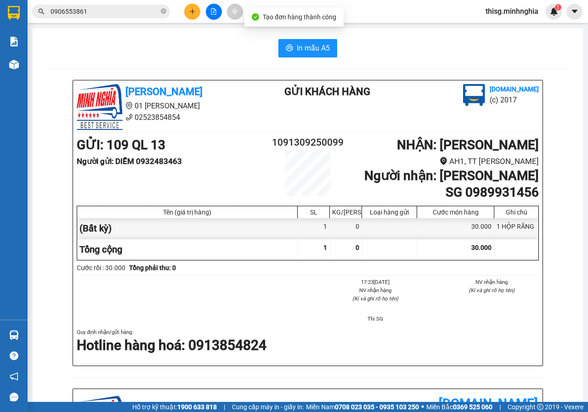
click at [309, 34] on div "In mẫu A5 Minh Nghĩa 01 Đinh Tiên Hoàng 02523854854 Gửi khách hàng Vexere.com (…" at bounding box center [308, 384] width 551 height 712
click at [331, 56] on button "In mẫu A5" at bounding box center [308, 48] width 59 height 18
click at [195, 5] on button at bounding box center [192, 12] width 16 height 16
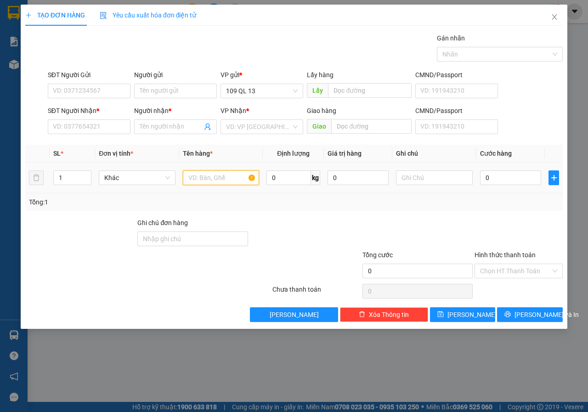
click at [223, 175] on input "text" at bounding box center [221, 178] width 77 height 15
click at [93, 128] on input "SĐT Người Nhận *" at bounding box center [89, 127] width 83 height 15
type input "0982282874"
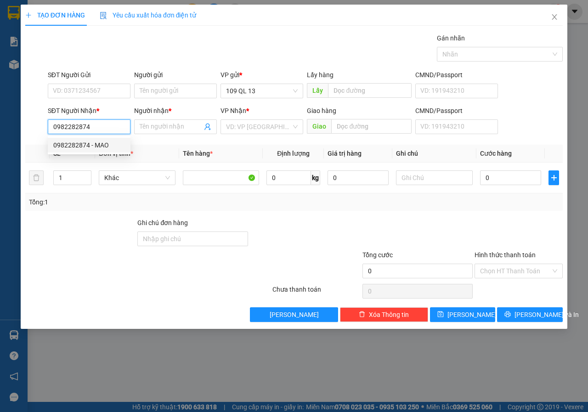
drag, startPoint x: 112, startPoint y: 146, endPoint x: 106, endPoint y: 127, distance: 20.2
click at [112, 147] on div "0982282874 - MAO" at bounding box center [89, 145] width 72 height 10
type input "MAO"
type input "0982282874"
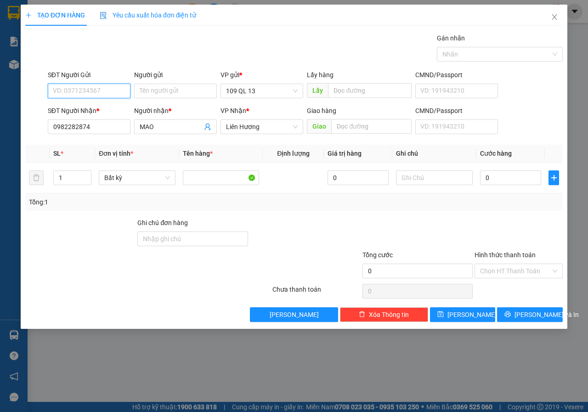
click at [91, 93] on input "SĐT Người Gửi" at bounding box center [89, 91] width 83 height 15
click at [164, 127] on input "MAO" at bounding box center [171, 127] width 63 height 10
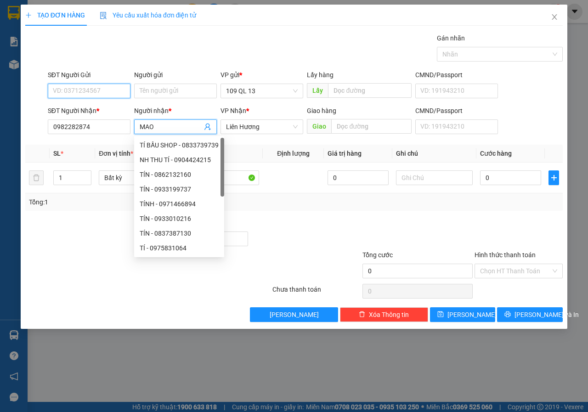
click at [109, 89] on input "SĐT Người Gửi" at bounding box center [89, 91] width 83 height 15
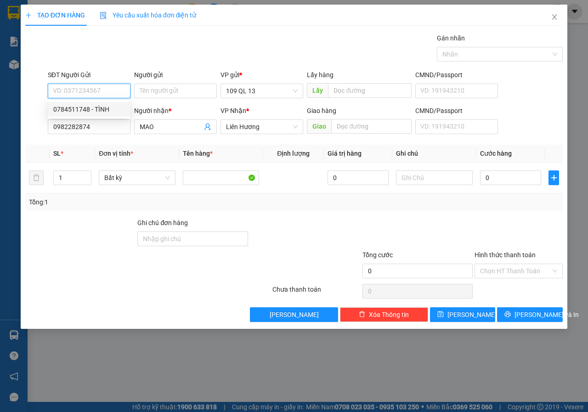
click at [98, 109] on div "0784511748 - TÌNH" at bounding box center [89, 109] width 72 height 10
type input "0784511748"
type input "TÌNH"
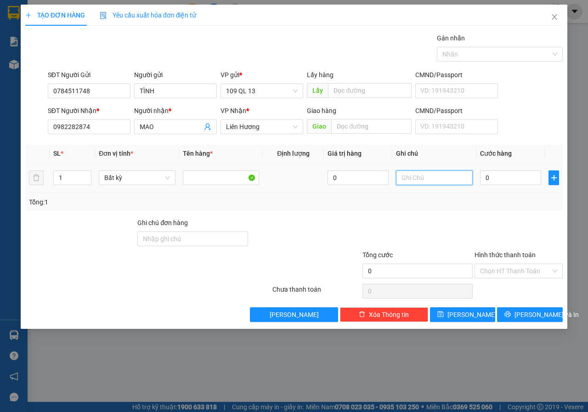
click at [427, 183] on input "text" at bounding box center [434, 178] width 77 height 15
type input "1 BÌA THƯ GT"
type input "3"
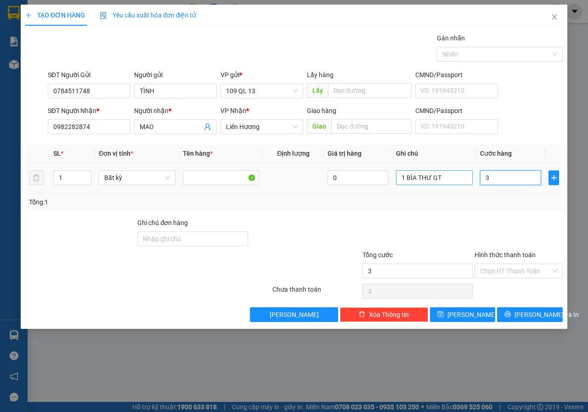
type input "30"
click at [552, 268] on div "Chọn HT Thanh Toán" at bounding box center [519, 271] width 88 height 15
type input "30.000"
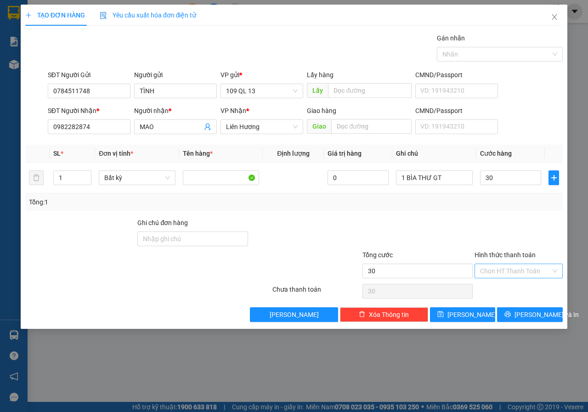
type input "30.000"
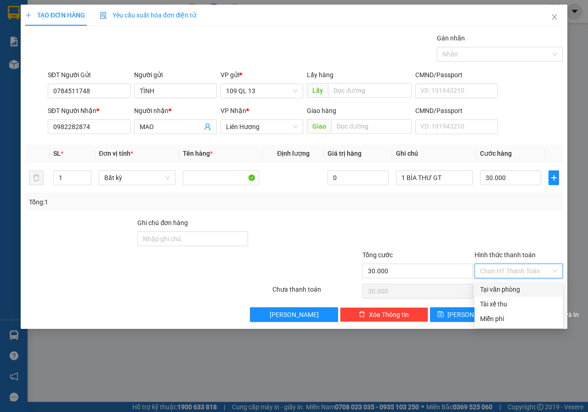
drag, startPoint x: 539, startPoint y: 289, endPoint x: 534, endPoint y: 300, distance: 12.1
click at [539, 289] on div "Tại văn phòng" at bounding box center [518, 290] width 77 height 10
type input "0"
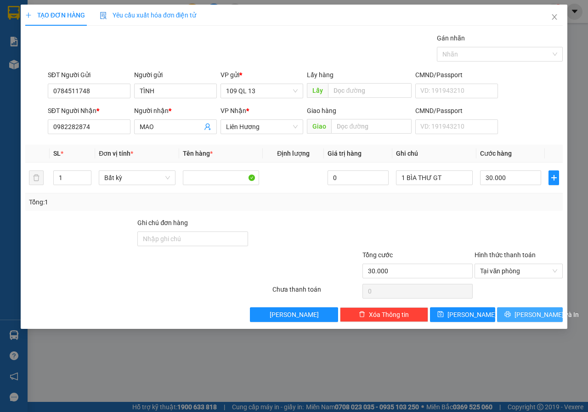
click at [534, 312] on span "[PERSON_NAME] và In" at bounding box center [547, 315] width 64 height 10
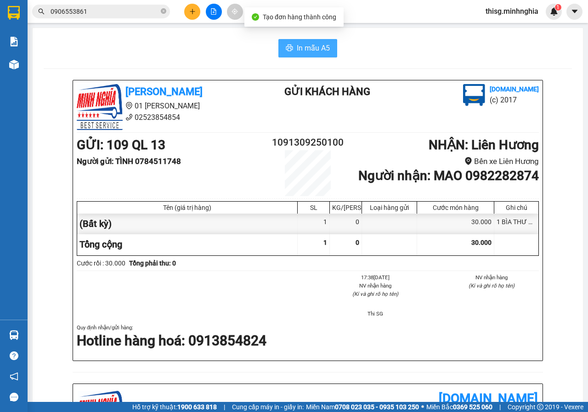
click at [319, 50] on span "In mẫu A5" at bounding box center [313, 47] width 33 height 11
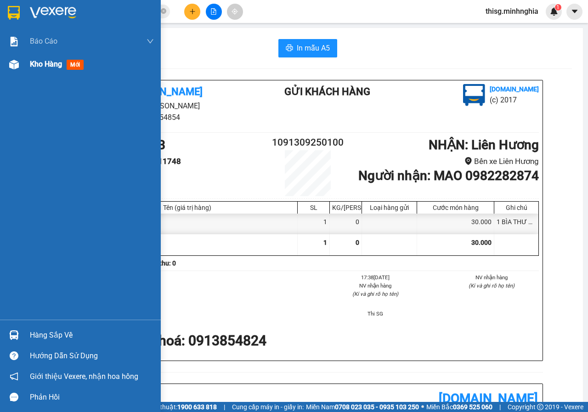
click at [39, 71] on div "Kho hàng mới" at bounding box center [92, 64] width 124 height 23
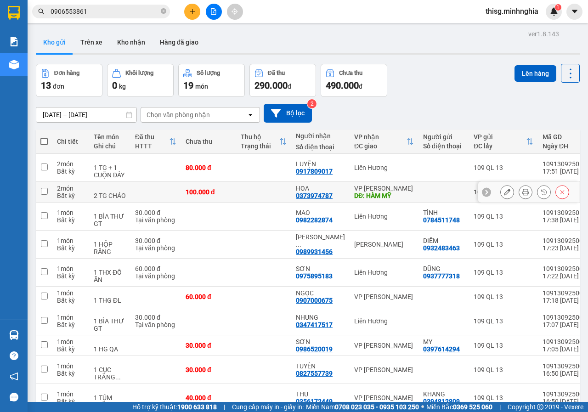
click at [501, 196] on button at bounding box center [507, 192] width 13 height 16
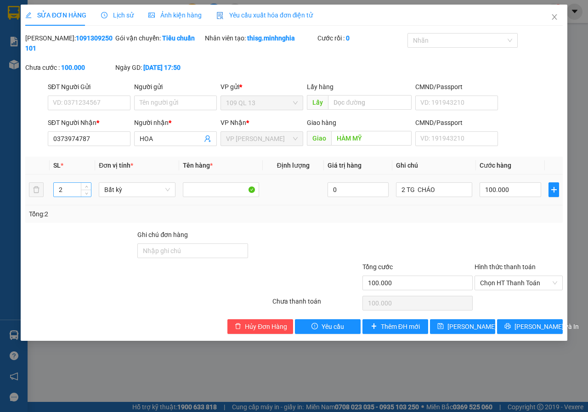
click at [89, 197] on div "2" at bounding box center [72, 190] width 39 height 15
type input "1"
click at [87, 195] on span "Decrease Value" at bounding box center [86, 193] width 10 height 8
drag, startPoint x: 405, startPoint y: 190, endPoint x: 378, endPoint y: 192, distance: 26.2
click at [386, 190] on tr "1 Bất kỳ 0 2 TG CHÁO 100.000" at bounding box center [294, 190] width 538 height 31
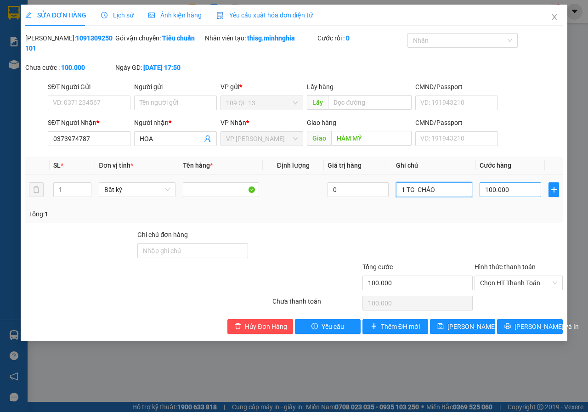
type input "1 TG CHÁO"
click at [517, 193] on input "100.000" at bounding box center [511, 190] width 62 height 15
type input "5"
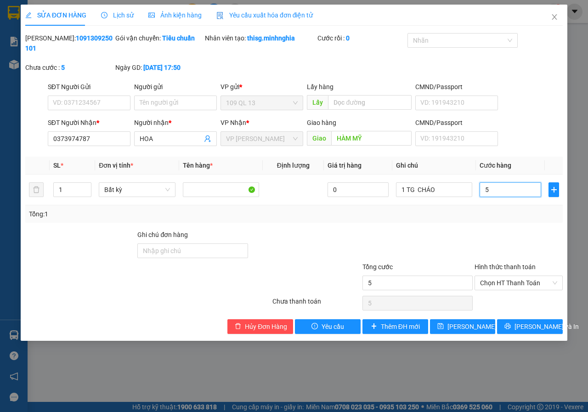
type input "50"
type input "50.000"
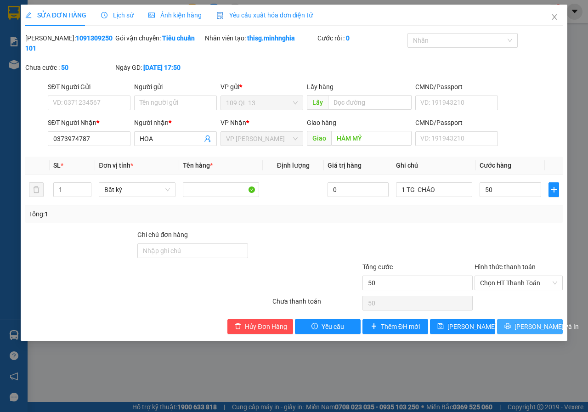
type input "50.000"
click at [533, 332] on button "[PERSON_NAME] và In" at bounding box center [530, 327] width 66 height 15
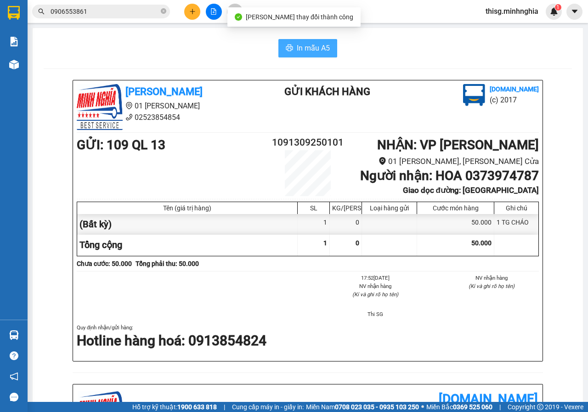
click at [306, 56] on button "In mẫu A5" at bounding box center [308, 48] width 59 height 18
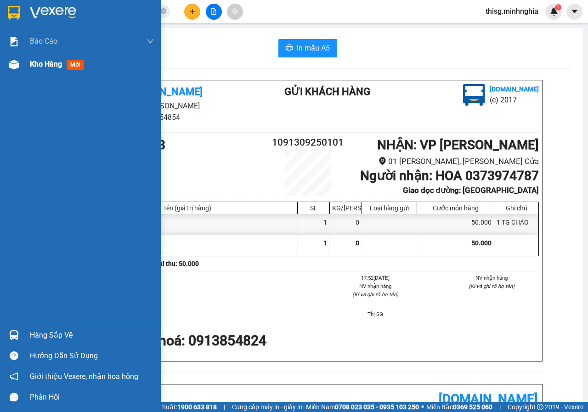
click at [23, 57] on div "Kho hàng mới" at bounding box center [80, 64] width 161 height 23
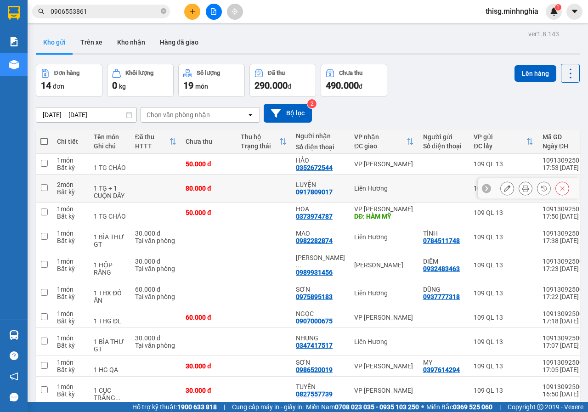
click at [523, 189] on icon at bounding box center [526, 188] width 6 height 6
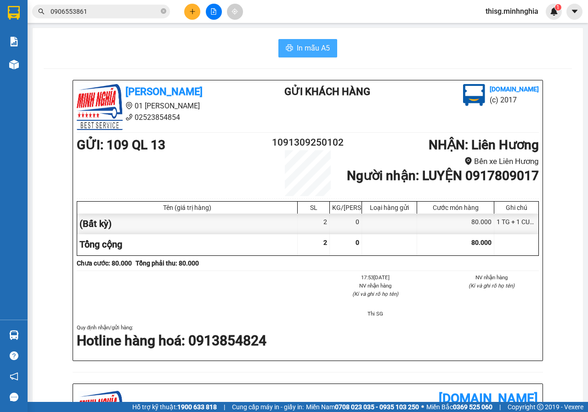
click at [293, 44] on button "In mẫu A5" at bounding box center [308, 48] width 59 height 18
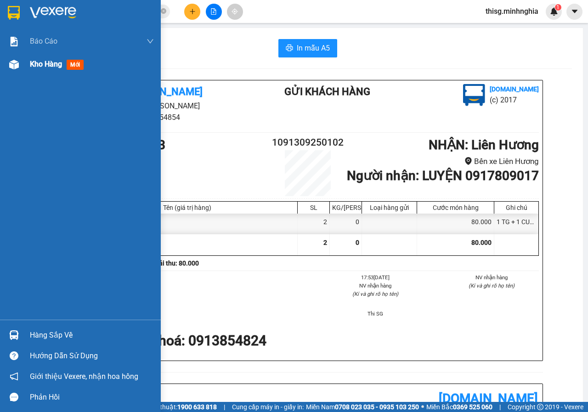
click at [19, 69] on div at bounding box center [14, 65] width 16 height 16
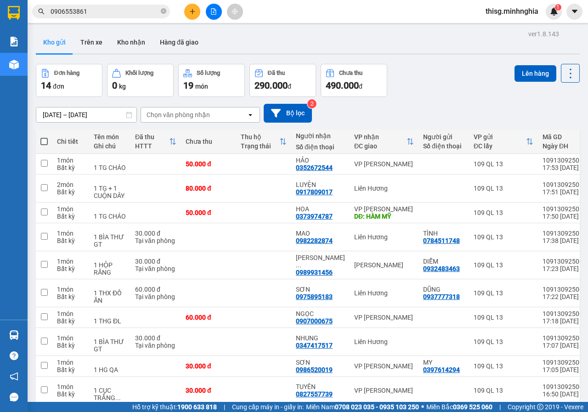
click at [45, 143] on span at bounding box center [43, 141] width 7 height 7
click at [44, 137] on input "checkbox" at bounding box center [44, 137] width 0 height 0
checkbox input "true"
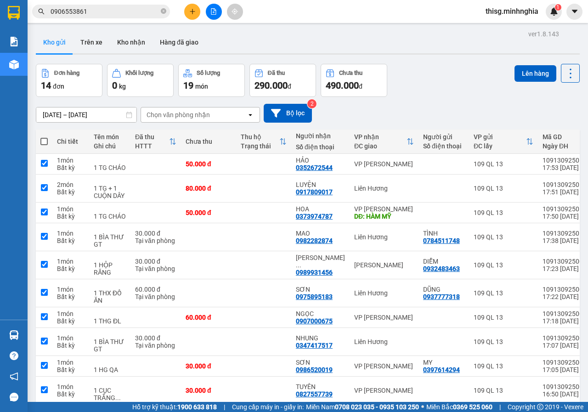
checkbox input "true"
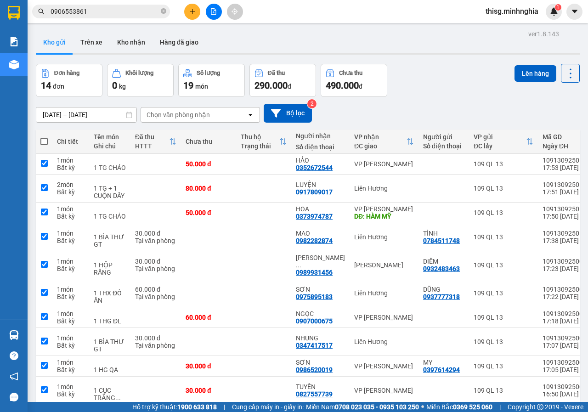
checkbox input "true"
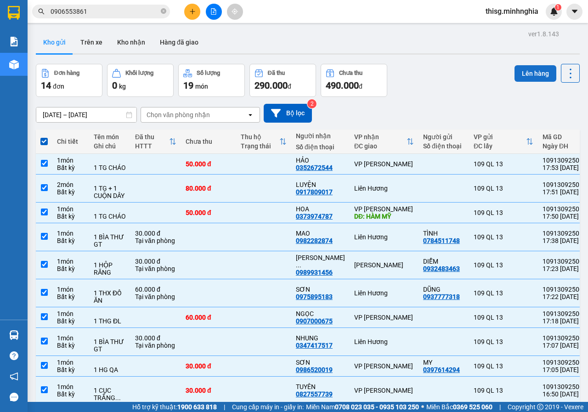
click at [520, 74] on button "Lên hàng" at bounding box center [536, 73] width 42 height 17
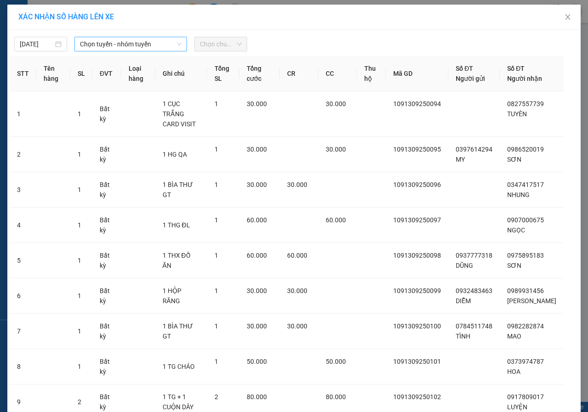
click at [103, 45] on span "Chọn tuyến - nhóm tuyến" at bounding box center [131, 44] width 102 height 14
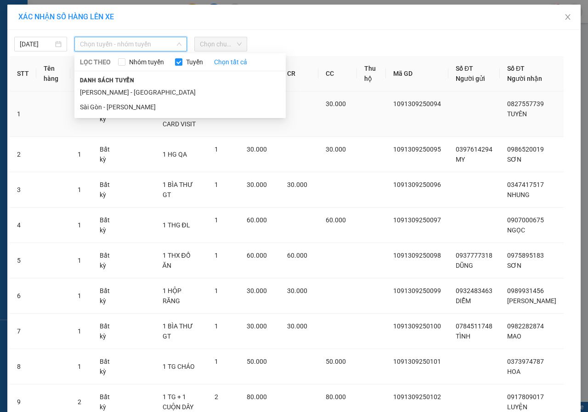
click at [104, 110] on li "Sài Gòn - [PERSON_NAME]" at bounding box center [179, 107] width 211 height 15
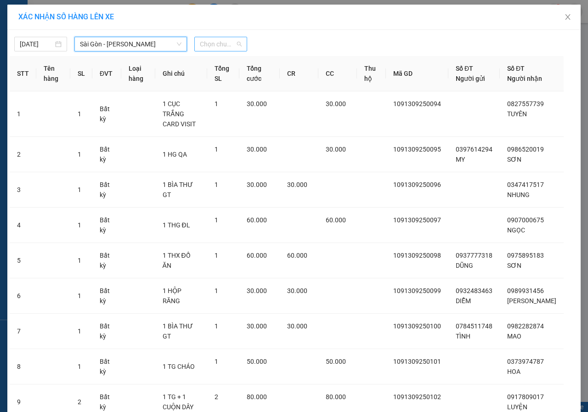
click at [218, 47] on span "Chọn chuyến" at bounding box center [221, 44] width 42 height 14
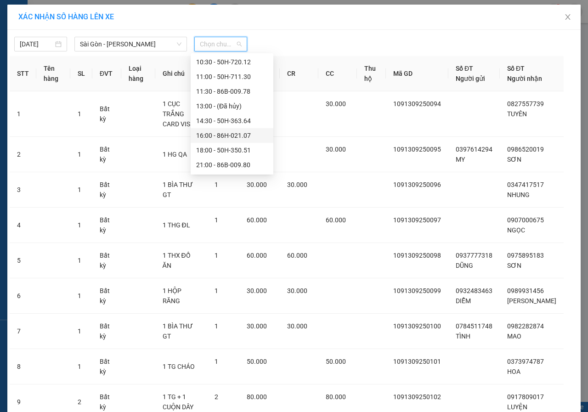
scroll to position [88, 0]
click at [214, 122] on div "18:00 - 50H-350.51" at bounding box center [232, 121] width 72 height 10
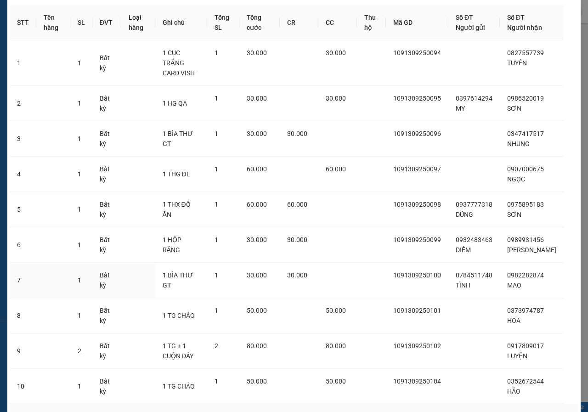
scroll to position [126, 0]
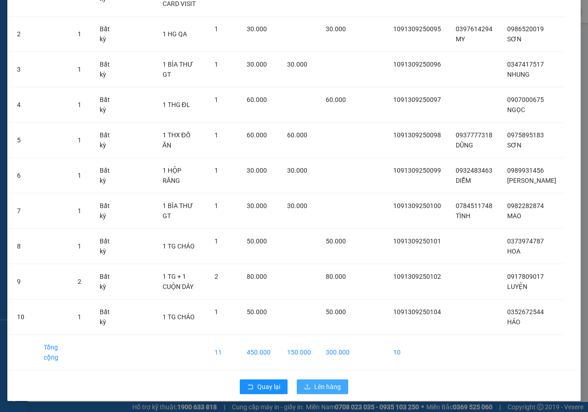
click at [328, 389] on span "Lên hàng" at bounding box center [327, 387] width 27 height 10
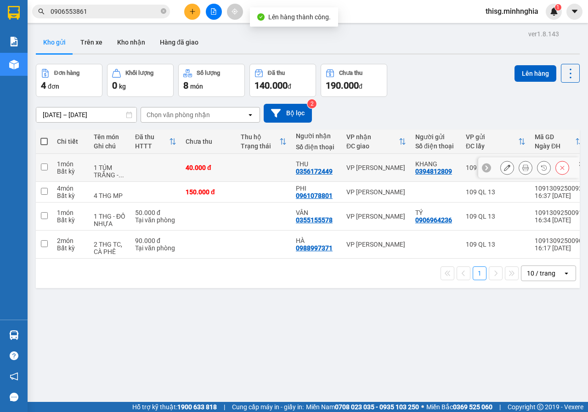
drag, startPoint x: 332, startPoint y: 169, endPoint x: 332, endPoint y: 176, distance: 6.4
click at [332, 171] on div "THU 0356172449" at bounding box center [316, 167] width 41 height 15
checkbox input "true"
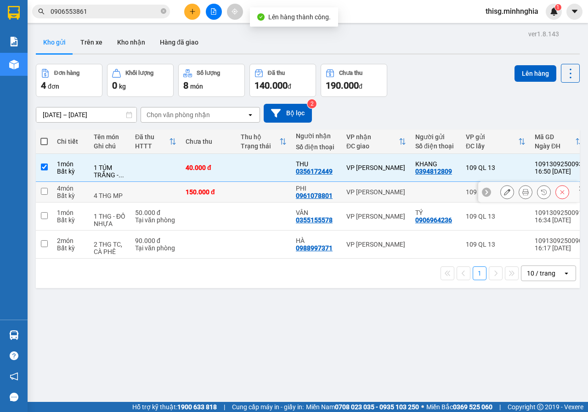
click at [338, 195] on td "PHI 0961078801" at bounding box center [316, 192] width 51 height 21
checkbox input "true"
click at [335, 222] on div "VÂN 0355155578" at bounding box center [316, 216] width 41 height 15
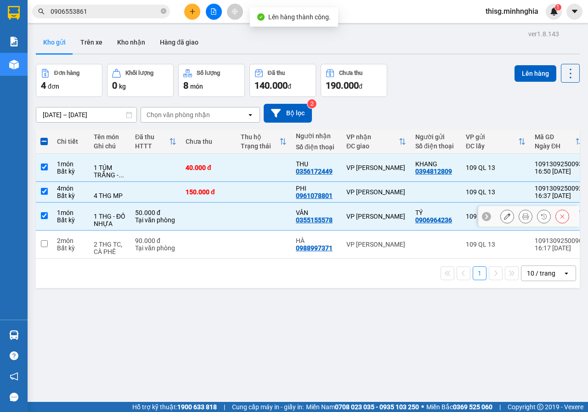
checkbox input "true"
click at [334, 241] on div "HÀ" at bounding box center [316, 240] width 41 height 7
checkbox input "true"
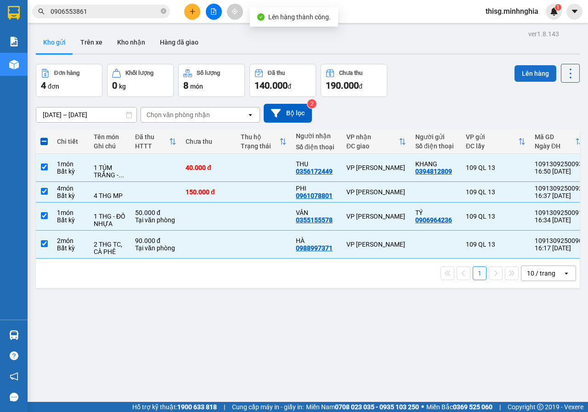
click at [521, 75] on button "Lên hàng" at bounding box center [536, 73] width 42 height 17
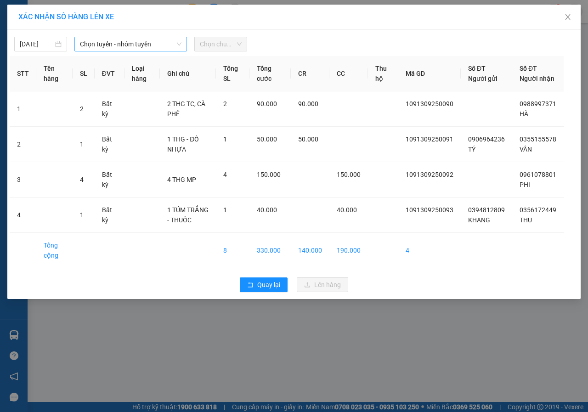
click at [124, 51] on div "Chọn tuyến - nhóm tuyến" at bounding box center [130, 44] width 113 height 15
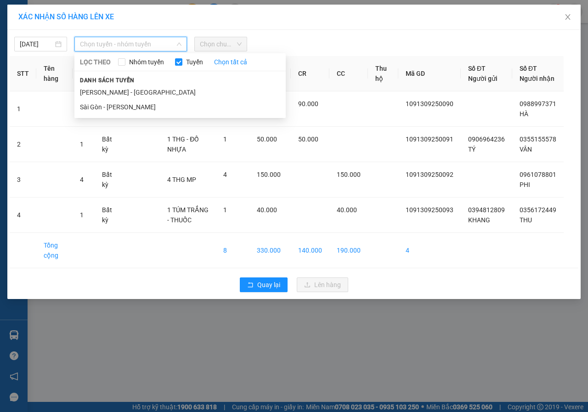
click at [103, 104] on li "Sài Gòn - [PERSON_NAME]" at bounding box center [179, 107] width 211 height 15
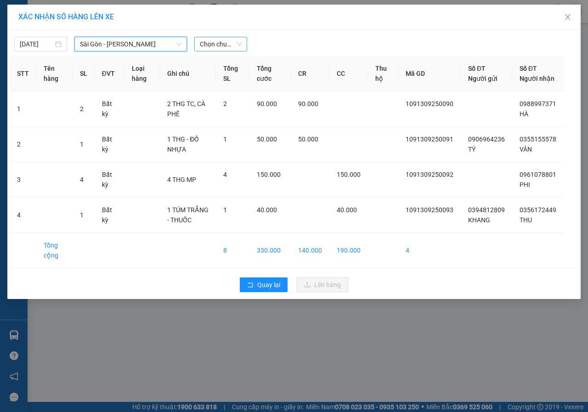
click at [239, 44] on span "Chọn chuyến" at bounding box center [221, 44] width 42 height 14
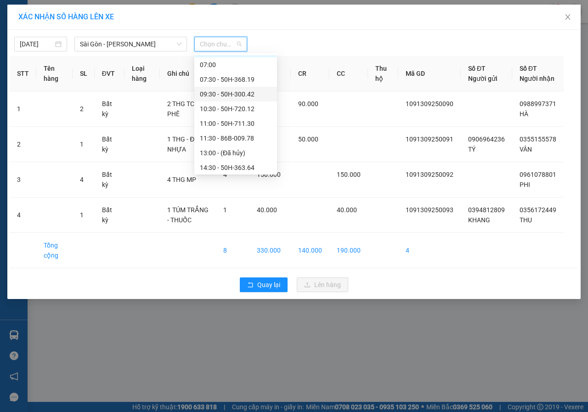
scroll to position [88, 0]
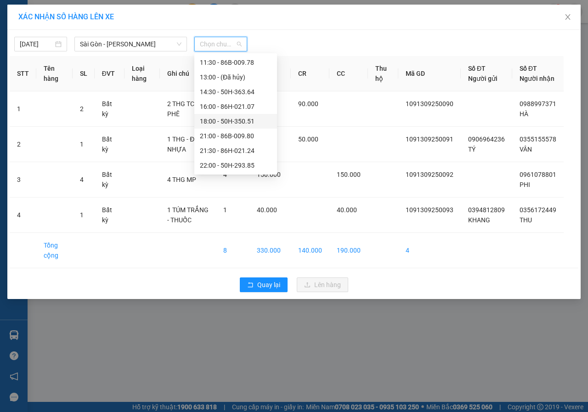
click at [205, 120] on div "18:00 - 50H-350.51" at bounding box center [236, 121] width 72 height 10
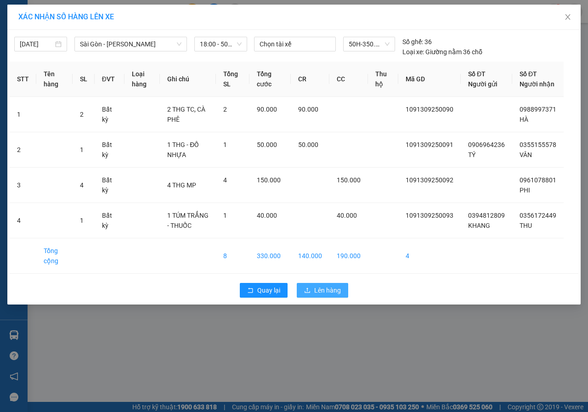
click at [341, 296] on span "Lên hàng" at bounding box center [327, 291] width 27 height 10
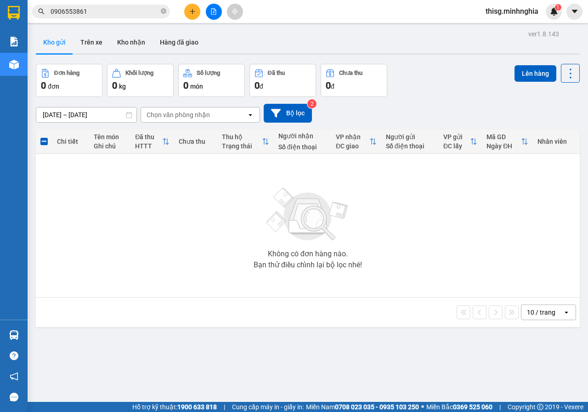
click at [191, 12] on icon "plus" at bounding box center [192, 11] width 6 height 6
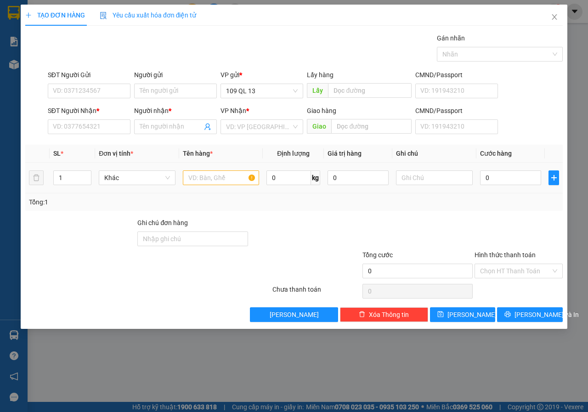
click at [206, 168] on td at bounding box center [221, 178] width 84 height 31
click at [207, 177] on input "text" at bounding box center [221, 178] width 77 height 15
click at [100, 134] on input "SĐT Người Nhận *" at bounding box center [89, 127] width 83 height 15
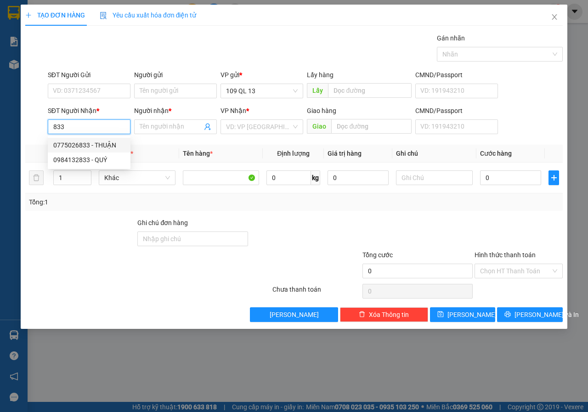
click at [106, 125] on input "833" at bounding box center [89, 127] width 83 height 15
click at [100, 136] on div "0909182822 0909182822 - TRÚC LINH 0914600822 - TRƯỜNG" at bounding box center [99, 152] width 102 height 33
click at [102, 131] on input "822" at bounding box center [89, 127] width 83 height 15
click at [97, 142] on div "0909182822 - TRÚC LINH" at bounding box center [98, 145] width 91 height 10
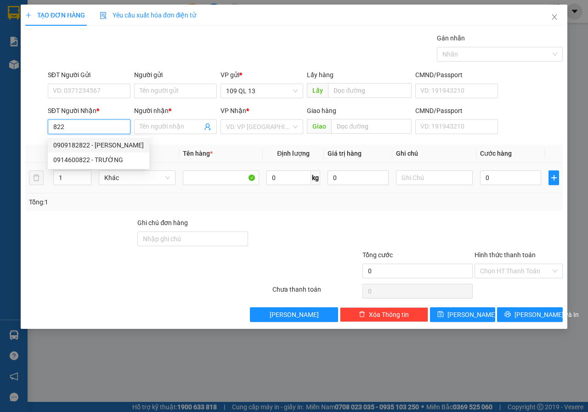
type input "0909182822"
type input "TRÚC LINH"
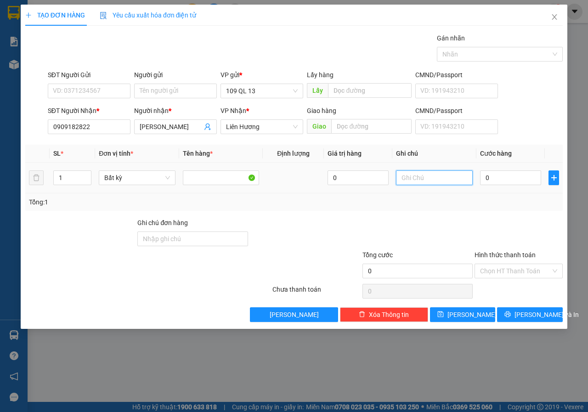
click at [416, 173] on input "text" at bounding box center [434, 178] width 77 height 15
type input "1 HG BÁNH TRÁNG"
type input "03"
type input "3"
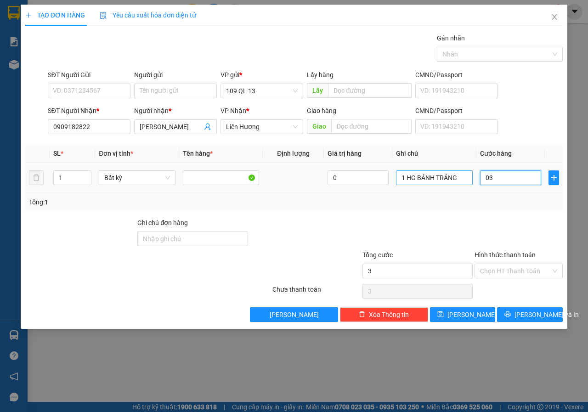
type input "030"
type input "30"
type input "30.000"
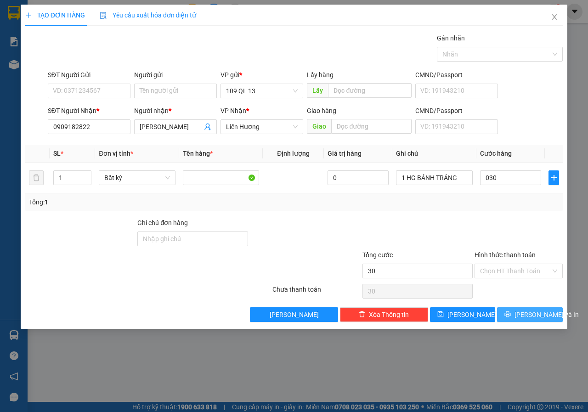
type input "30.000"
click at [536, 311] on span "[PERSON_NAME] và In" at bounding box center [547, 315] width 64 height 10
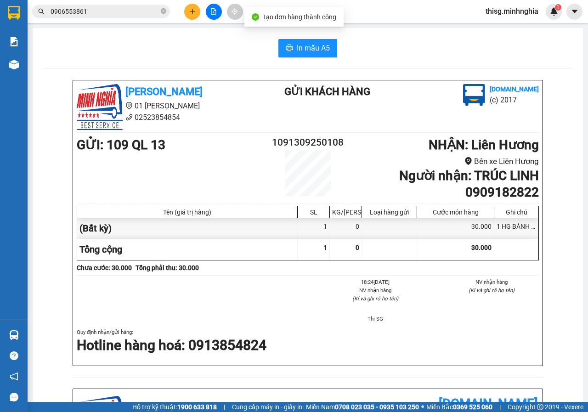
click at [299, 35] on div "In mẫu A5 Minh Nghĩa 01 Đinh Tiên Hoàng 02523854854 Gửi khách hàng Vexere.com (…" at bounding box center [308, 376] width 551 height 697
click at [300, 46] on span "In mẫu A5" at bounding box center [313, 47] width 33 height 11
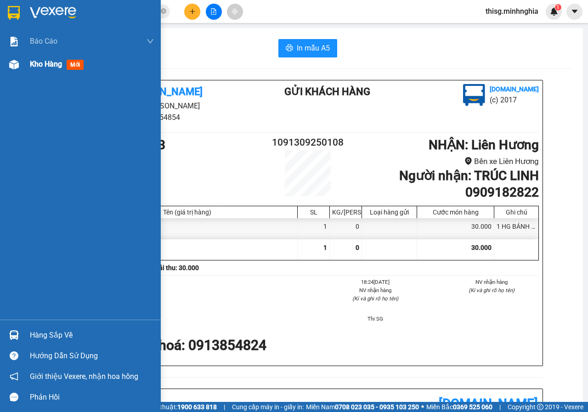
click at [70, 70] on div "Kho hàng mới" at bounding box center [92, 64] width 124 height 23
